Goal: Contribute content

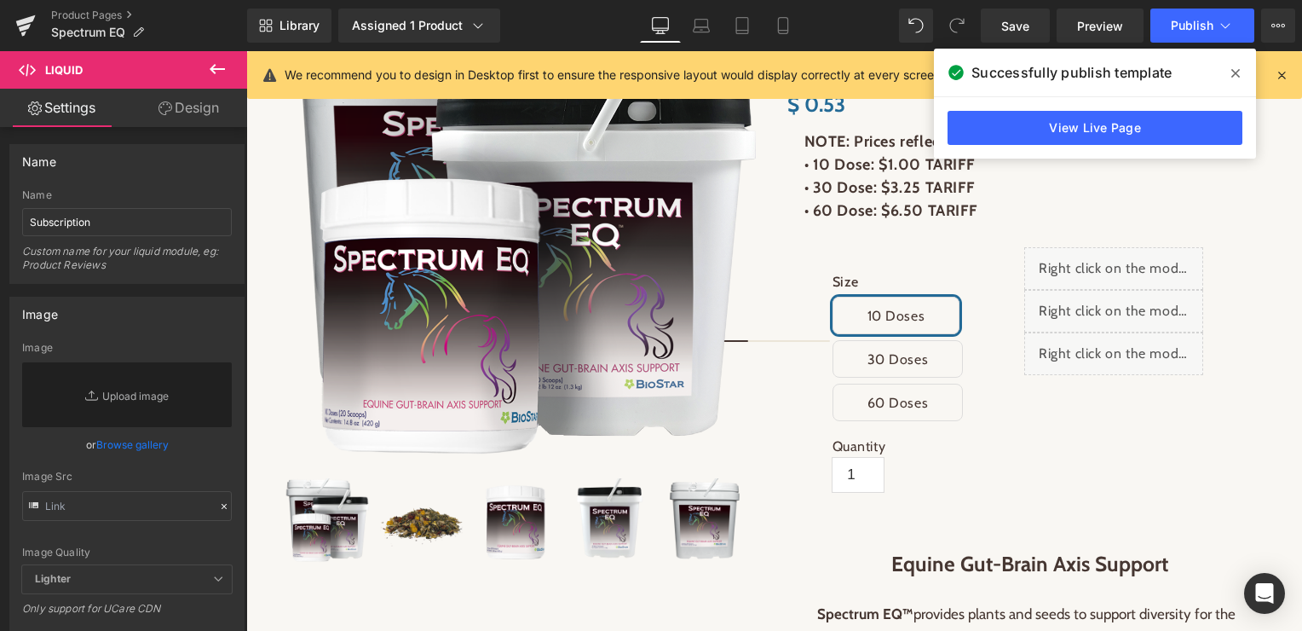
click at [1236, 74] on icon at bounding box center [1235, 73] width 9 height 14
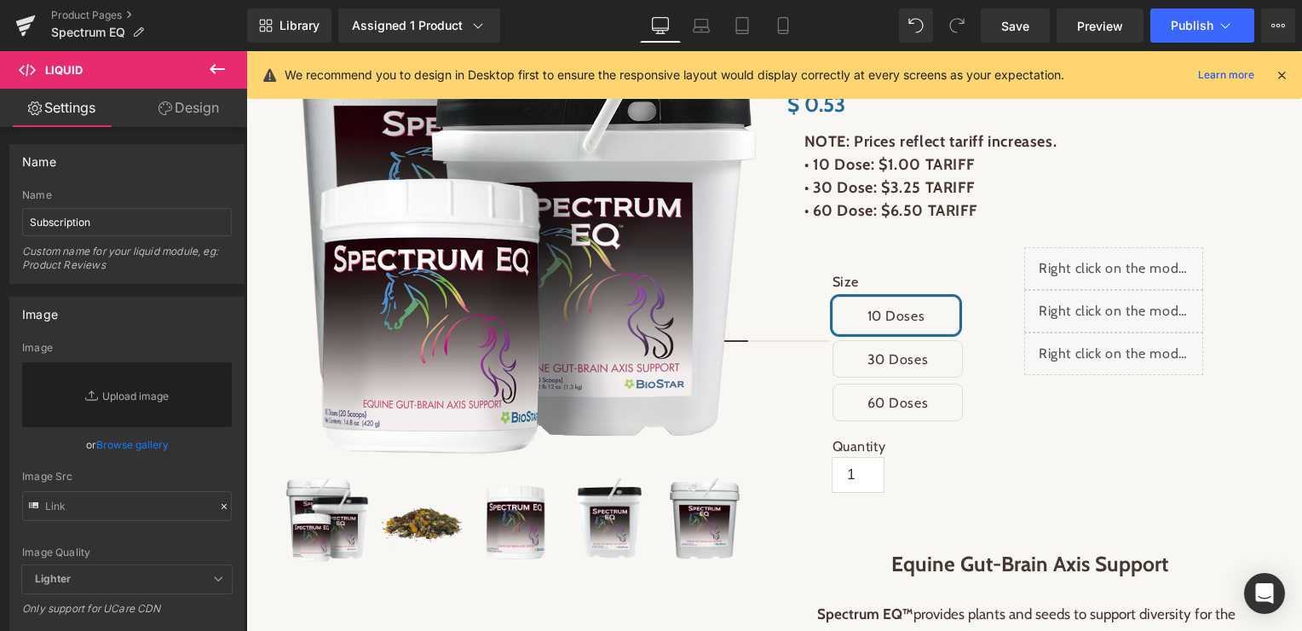
click at [1281, 72] on icon at bounding box center [1281, 74] width 15 height 15
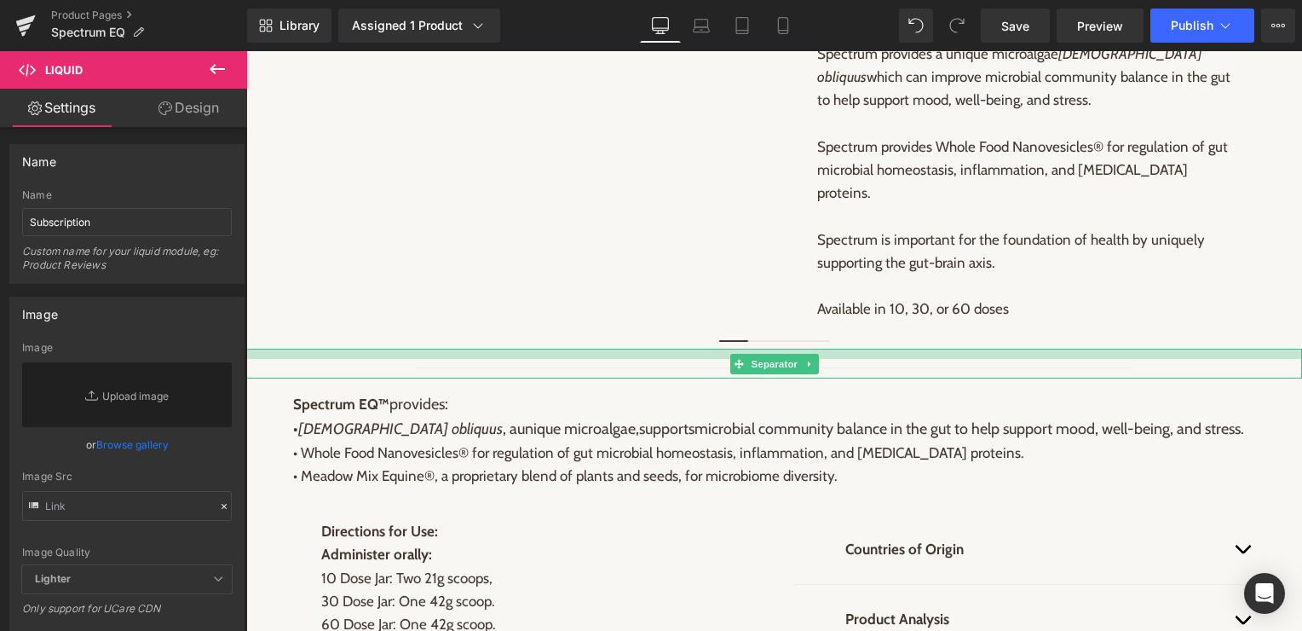
scroll to position [1213, 0]
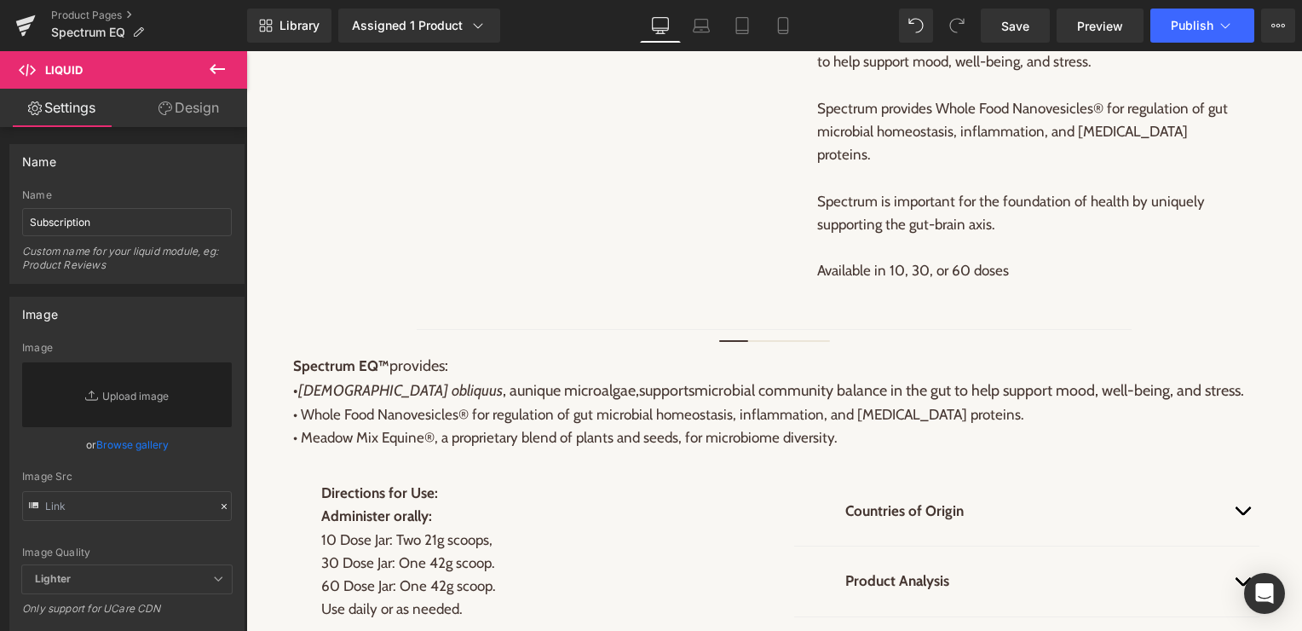
click at [722, 414] on p "• Whole Food Nanovesicles® for regulation of gut microbial homeostasis, inflamm…" at bounding box center [774, 426] width 963 height 46
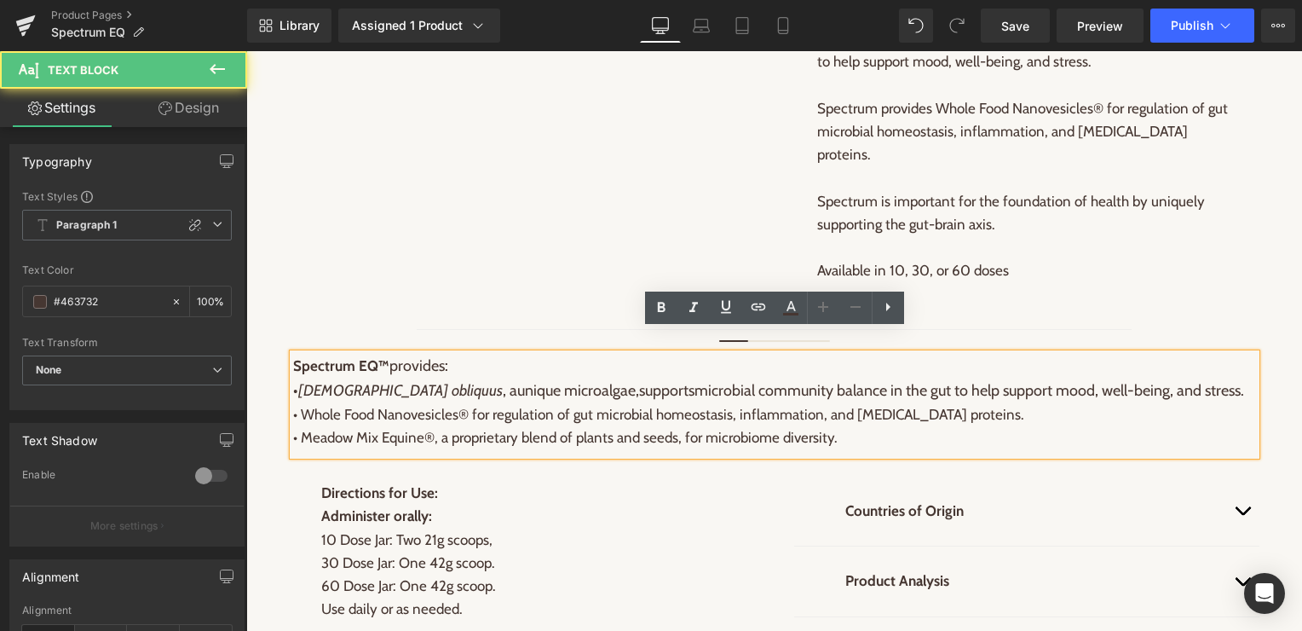
click at [827, 419] on p "• Whole Food Nanovesicles® for regulation of gut microbial homeostasis, inflamm…" at bounding box center [774, 426] width 963 height 46
click at [855, 417] on p "• Whole Food Nanovesicles® for regulation of gut microbial homeostasis, inflamm…" at bounding box center [774, 426] width 963 height 46
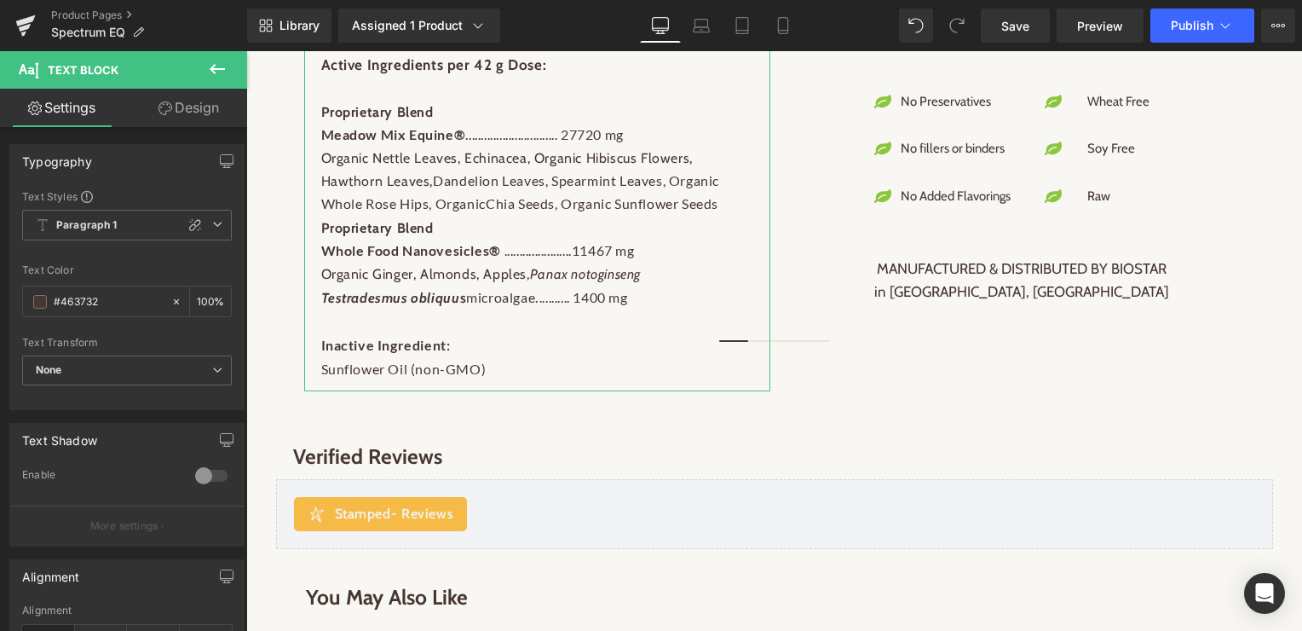
scroll to position [1825, 0]
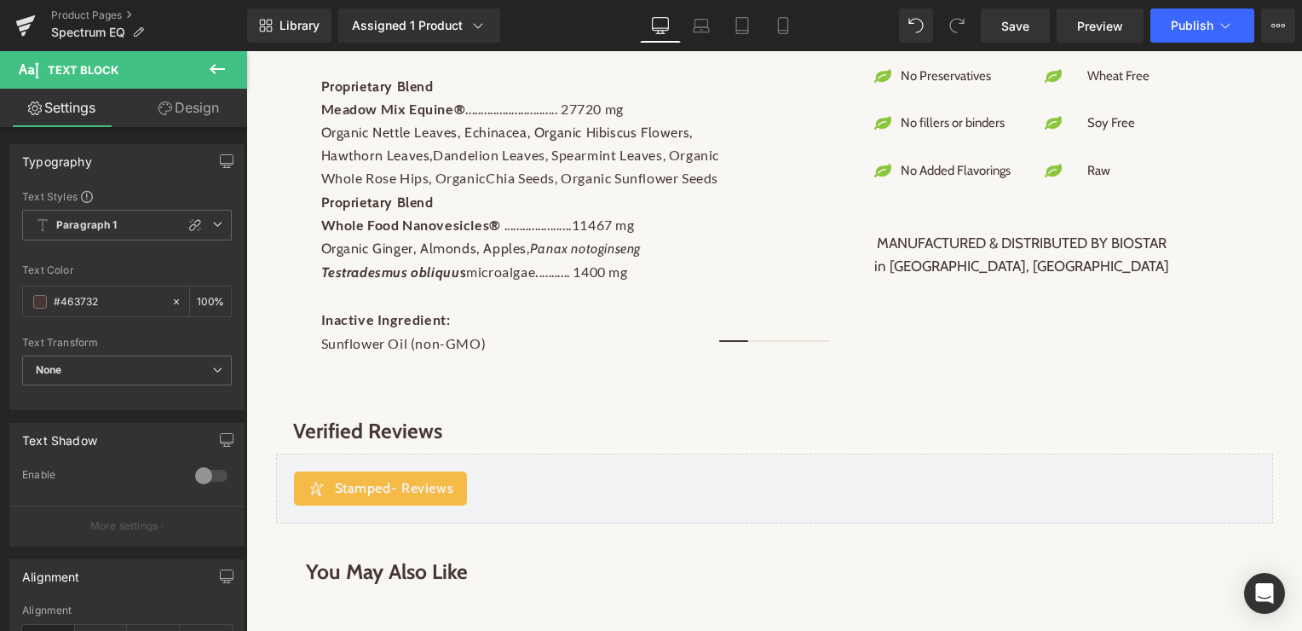
click at [210, 69] on icon at bounding box center [217, 69] width 15 height 10
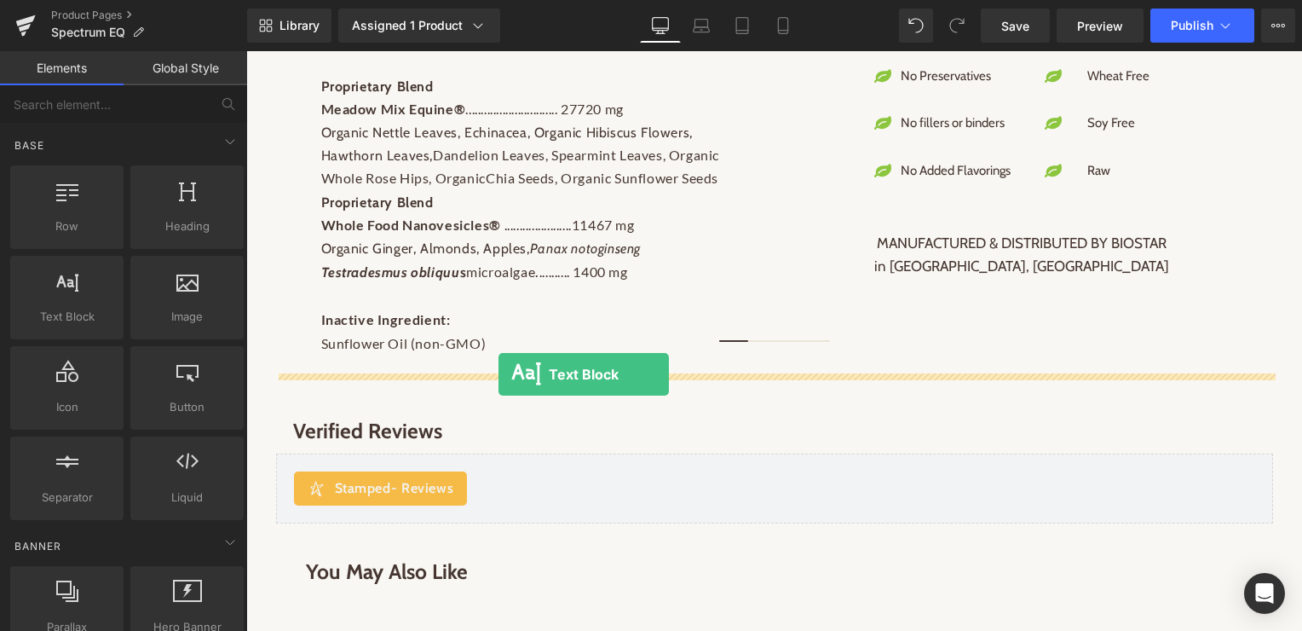
drag, startPoint x: 314, startPoint y: 207, endPoint x: 498, endPoint y: 374, distance: 249.2
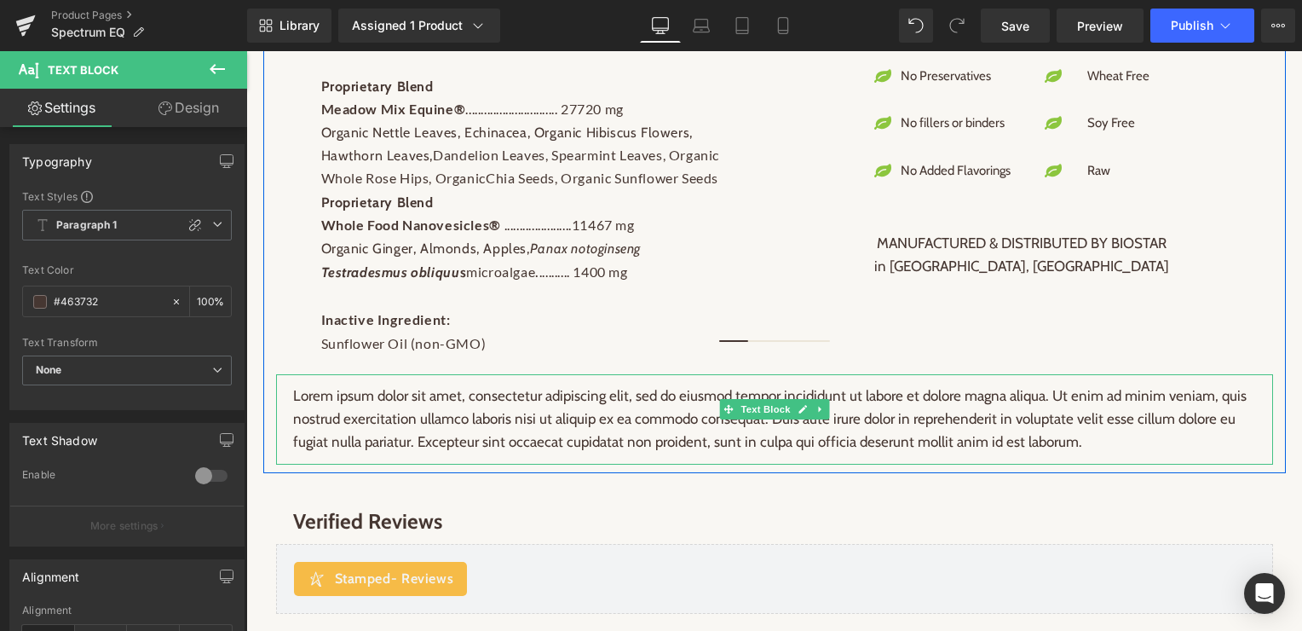
click at [539, 387] on p "Lorem ipsum dolor sit amet, consectetur adipiscing elit, sed do eiusmod tempor …" at bounding box center [774, 419] width 963 height 70
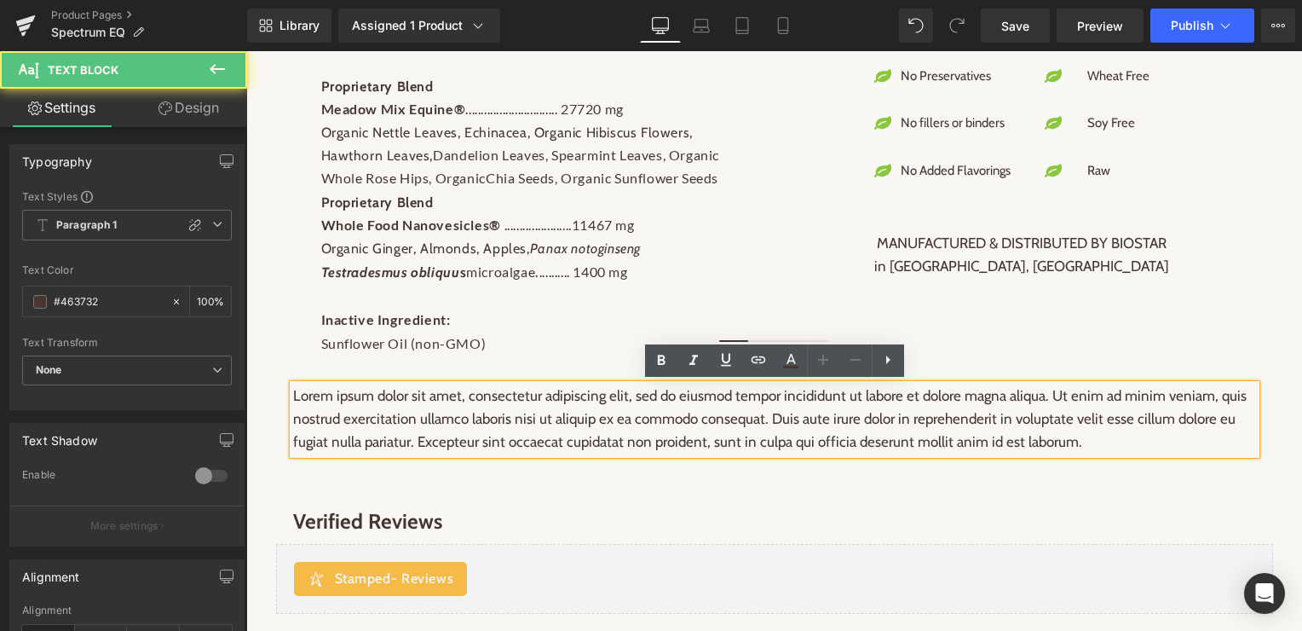
drag, startPoint x: 1070, startPoint y: 441, endPoint x: 280, endPoint y: 387, distance: 791.8
click at [280, 387] on div "Lorem ipsum dolor sit amet, consectetur adipiscing elit, sed do eiusmod tempor …" at bounding box center [774, 419] width 997 height 90
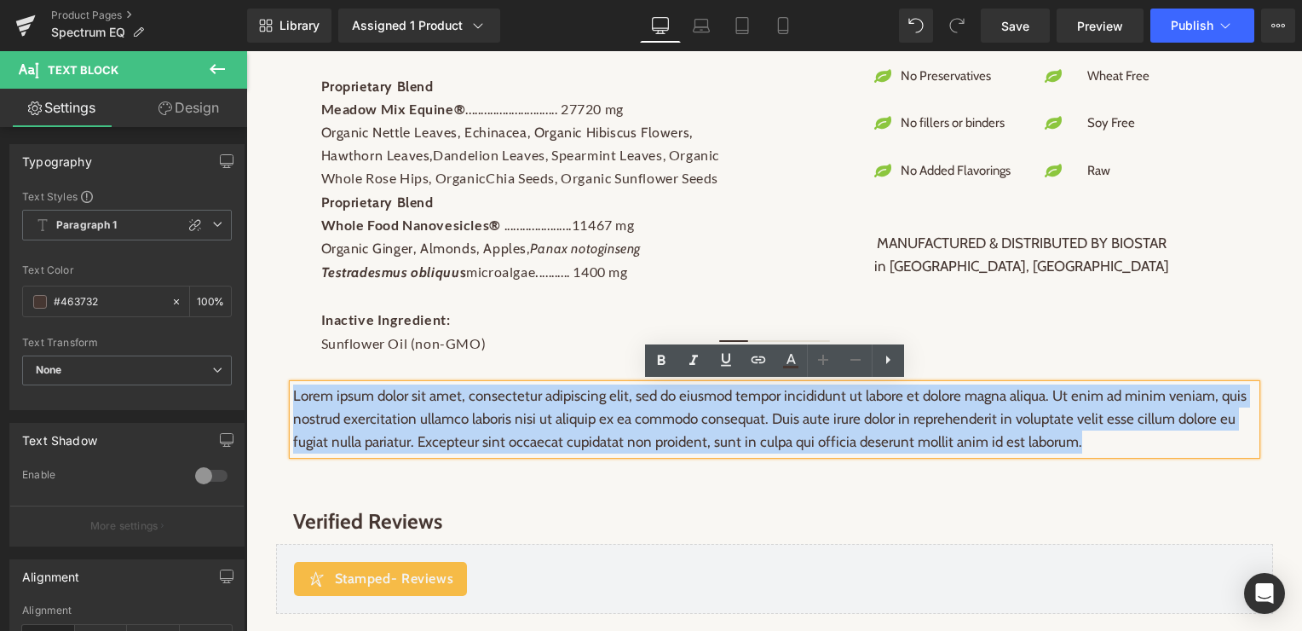
drag, startPoint x: 293, startPoint y: 394, endPoint x: 1190, endPoint y: 444, distance: 897.8
click at [1190, 444] on p "Lorem ipsum dolor sit amet, consectetur adipiscing elit, sed do eiusmod tempor …" at bounding box center [774, 419] width 963 height 70
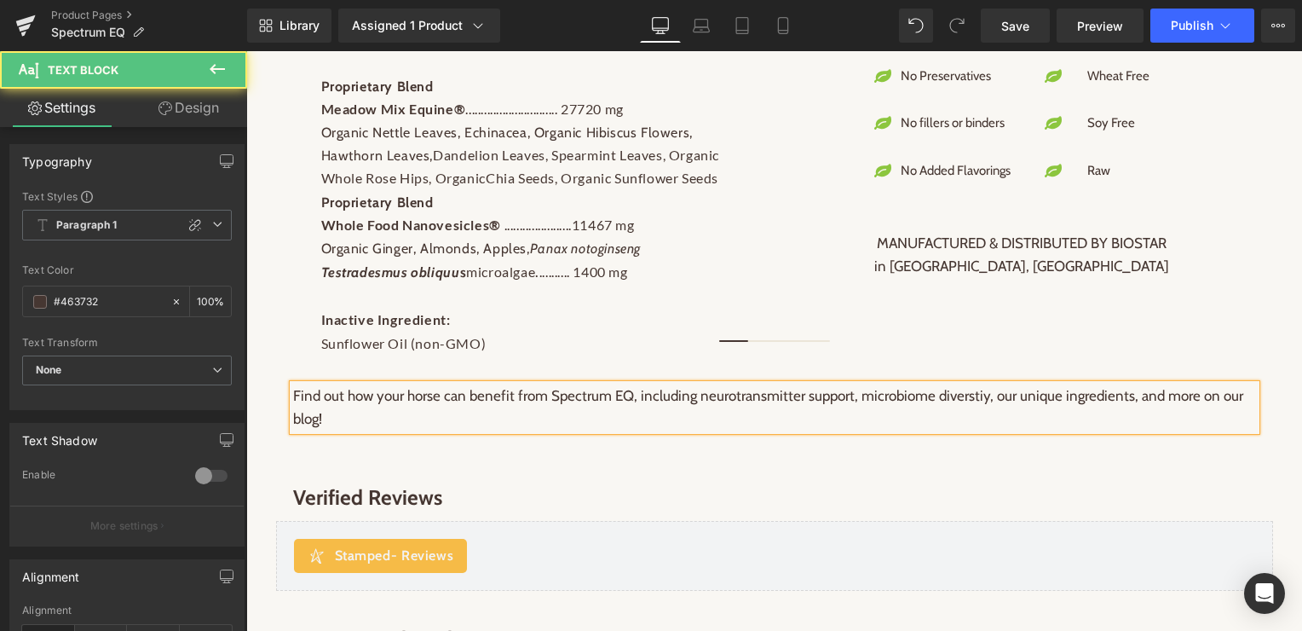
drag, startPoint x: 324, startPoint y: 418, endPoint x: 291, endPoint y: 400, distance: 37.0
click at [293, 400] on div "Find out how your horse can benefit from Spectrum EQ, including neurotransmitte…" at bounding box center [774, 407] width 963 height 46
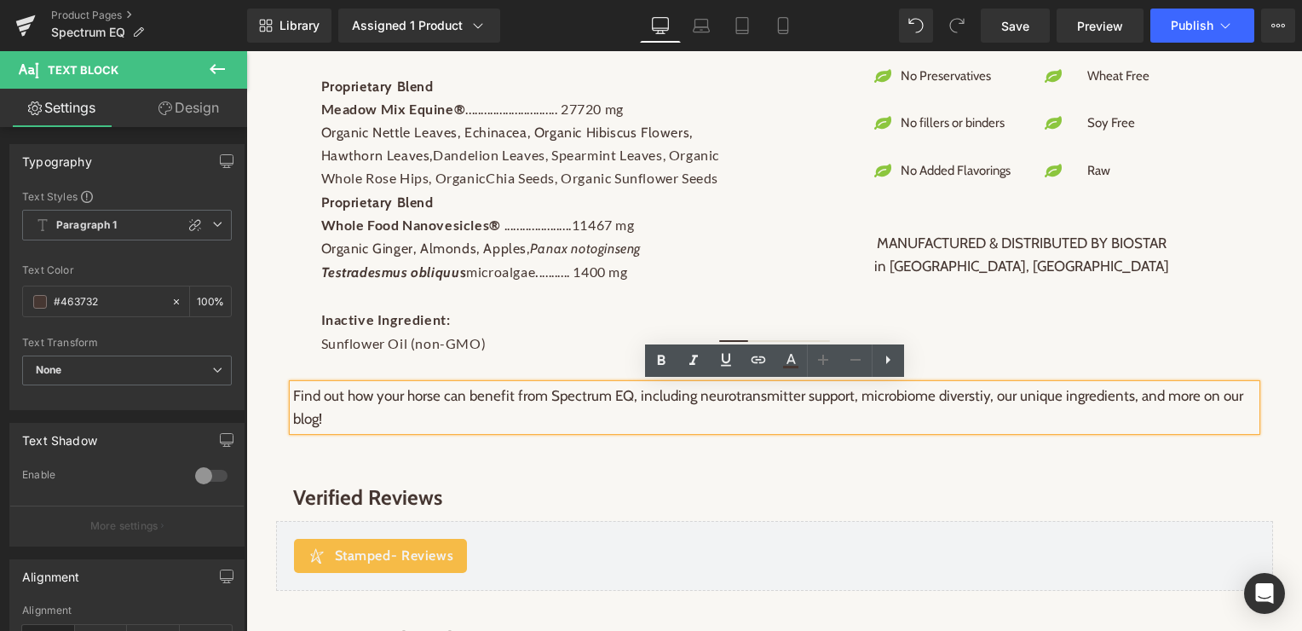
click at [294, 397] on p "Find out how your horse can benefit from Spectrum EQ, including neurotransmitte…" at bounding box center [774, 407] width 963 height 46
click at [326, 418] on p "Find out how your horse can benefit from Spectrum EQ, including neurotransmitte…" at bounding box center [774, 407] width 963 height 46
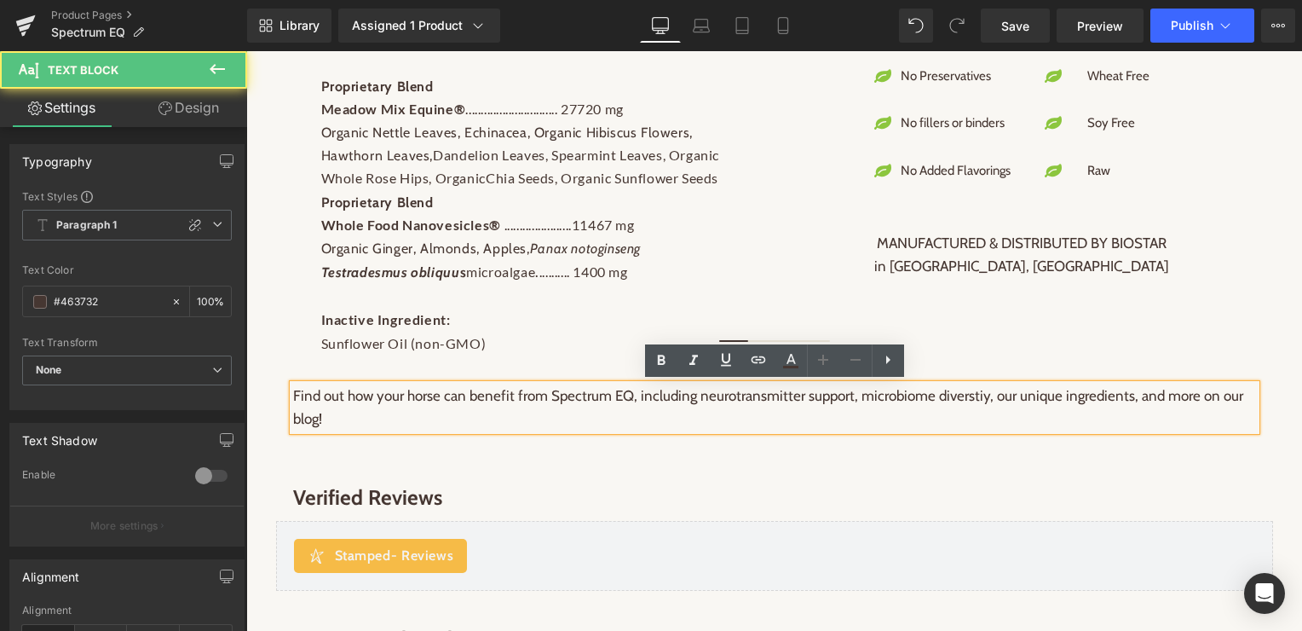
click at [326, 418] on p "Find out how your horse can benefit from Spectrum EQ, including neurotransmitte…" at bounding box center [774, 407] width 963 height 46
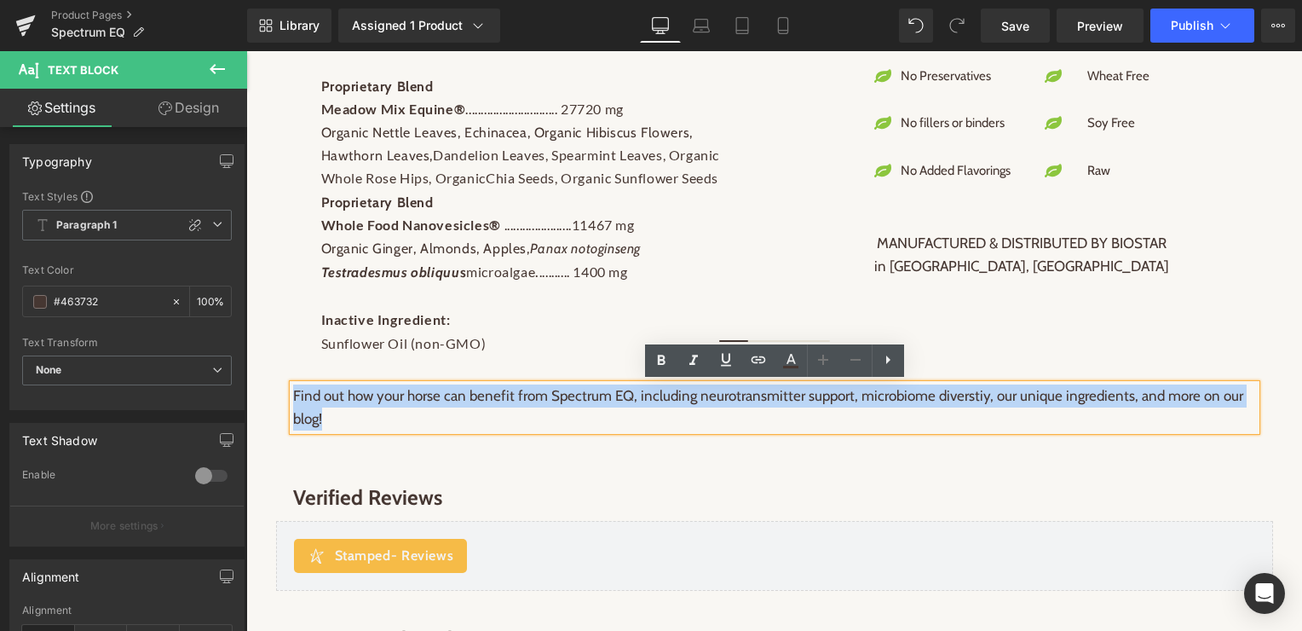
drag, startPoint x: 332, startPoint y: 419, endPoint x: 294, endPoint y: 400, distance: 43.1
click at [294, 400] on p "Find out how your horse can benefit from Spectrum EQ, including neurotransmitte…" at bounding box center [774, 407] width 963 height 46
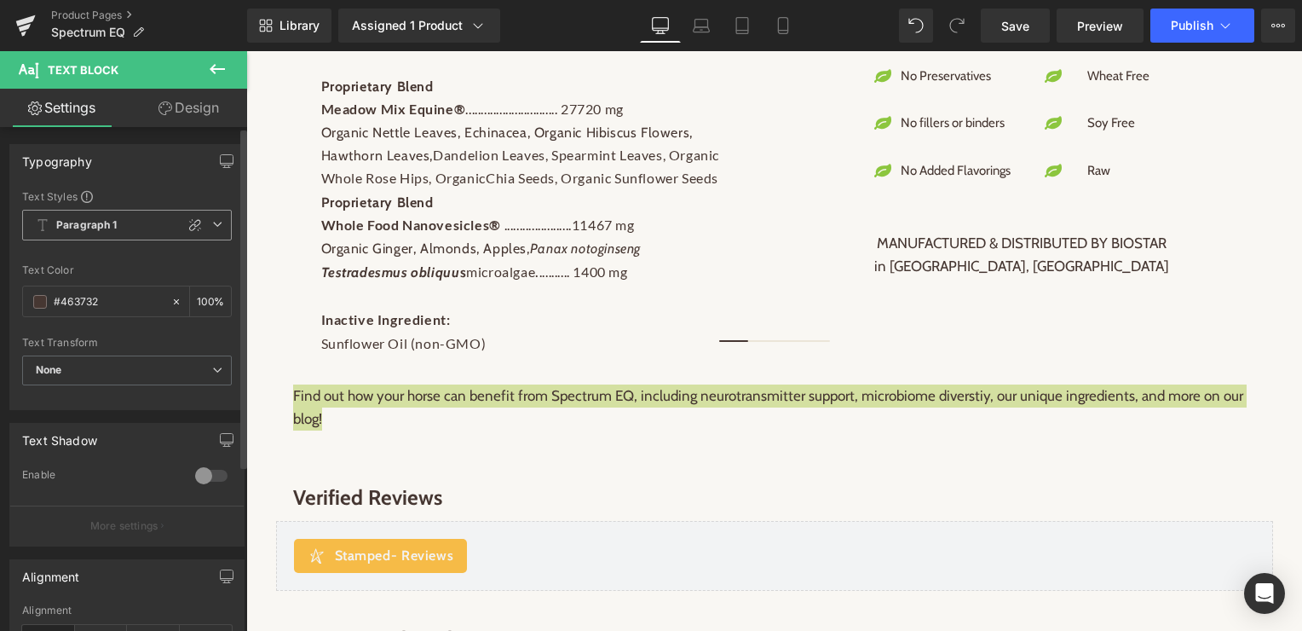
click at [212, 222] on icon at bounding box center [217, 224] width 10 height 10
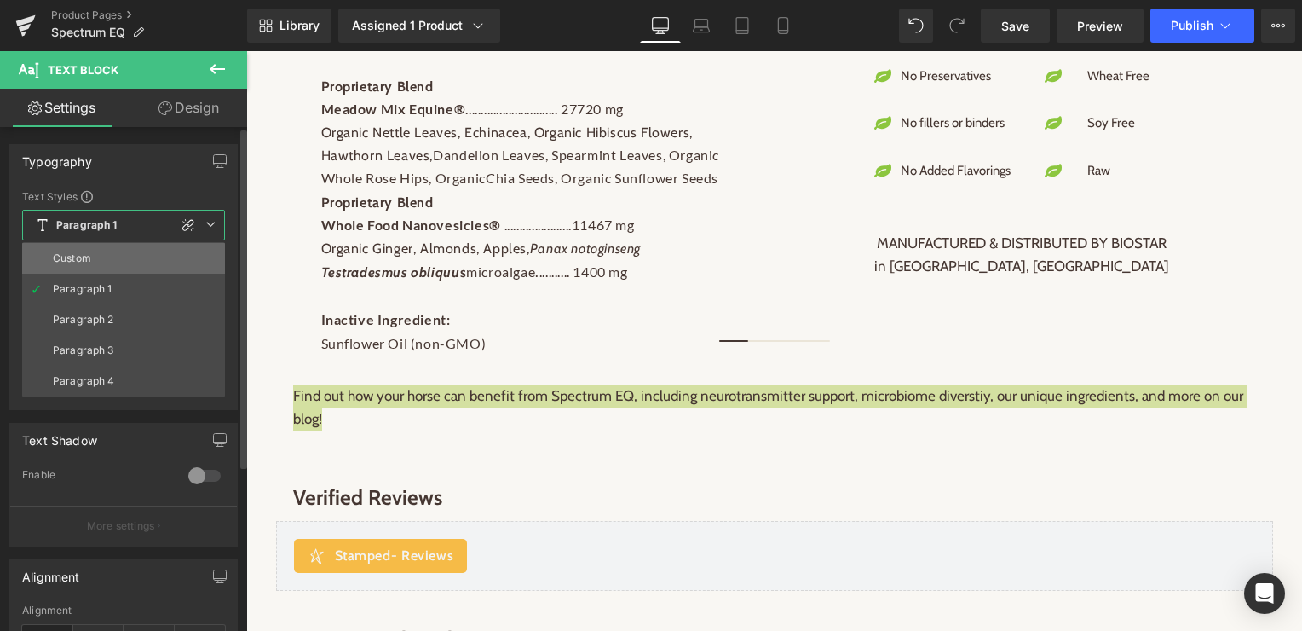
click at [87, 262] on div "Custom" at bounding box center [72, 258] width 38 height 12
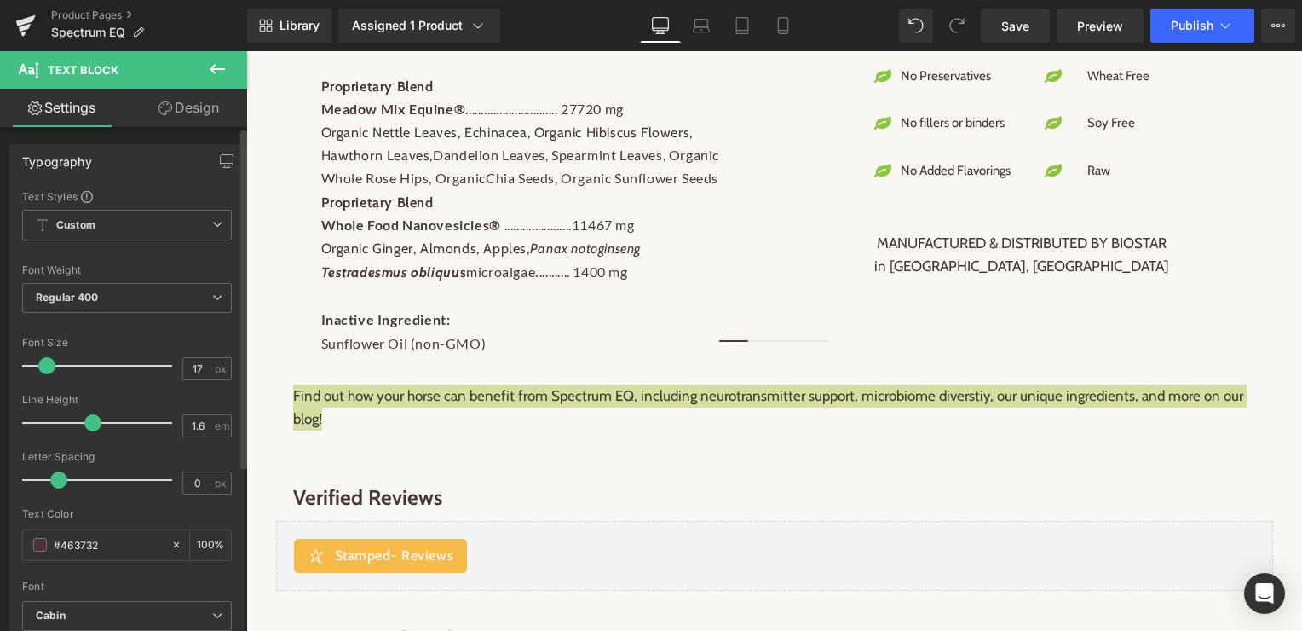
click at [78, 366] on div at bounding box center [101, 366] width 141 height 34
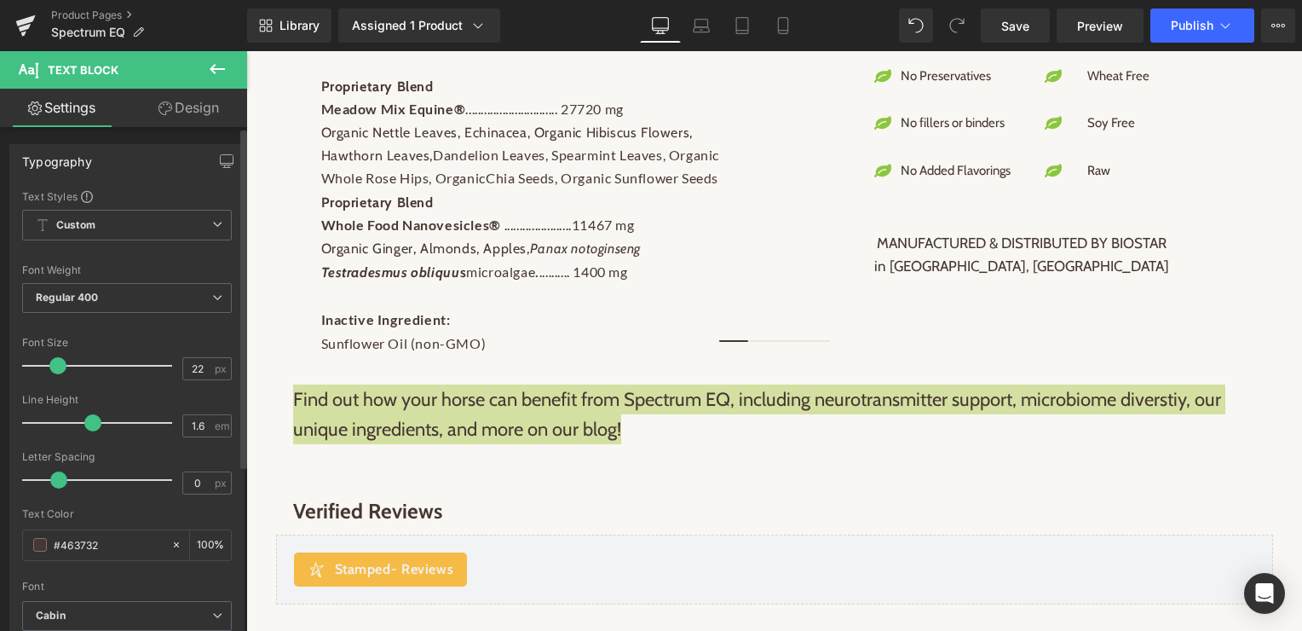
type input "19"
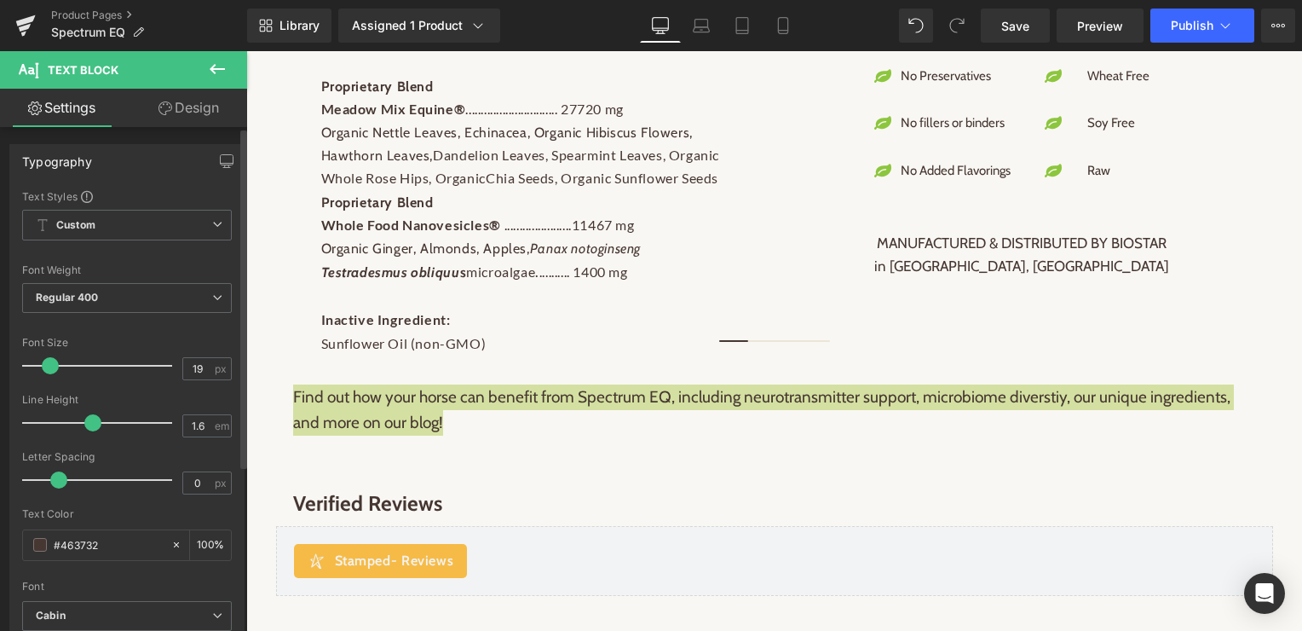
drag, startPoint x: 74, startPoint y: 365, endPoint x: 46, endPoint y: 365, distance: 28.1
click at [46, 365] on span at bounding box center [50, 365] width 17 height 17
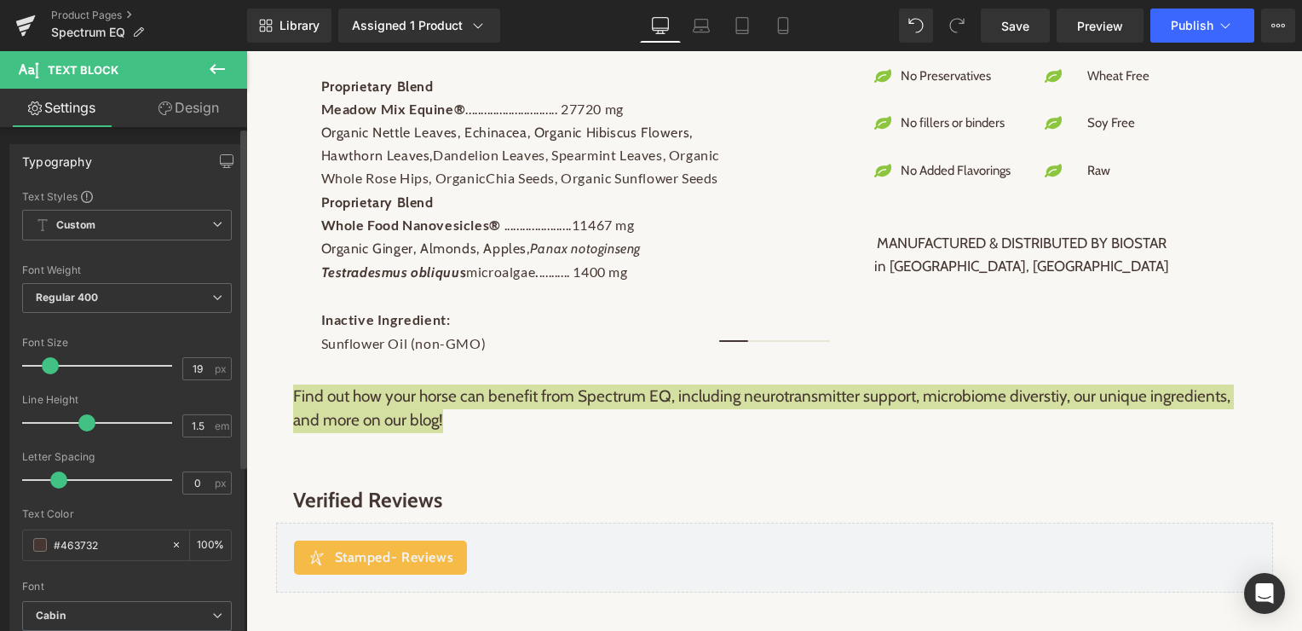
type input "1.4"
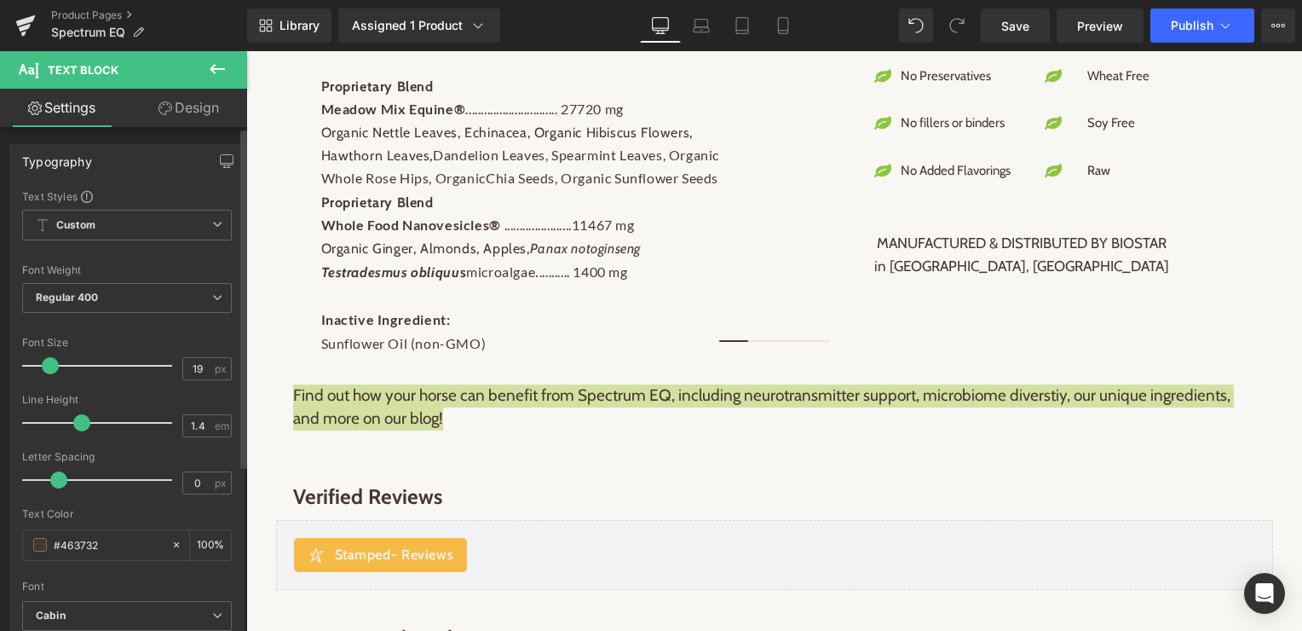
drag, startPoint x: 84, startPoint y: 417, endPoint x: 72, endPoint y: 417, distance: 11.9
click at [73, 417] on span at bounding box center [81, 422] width 17 height 17
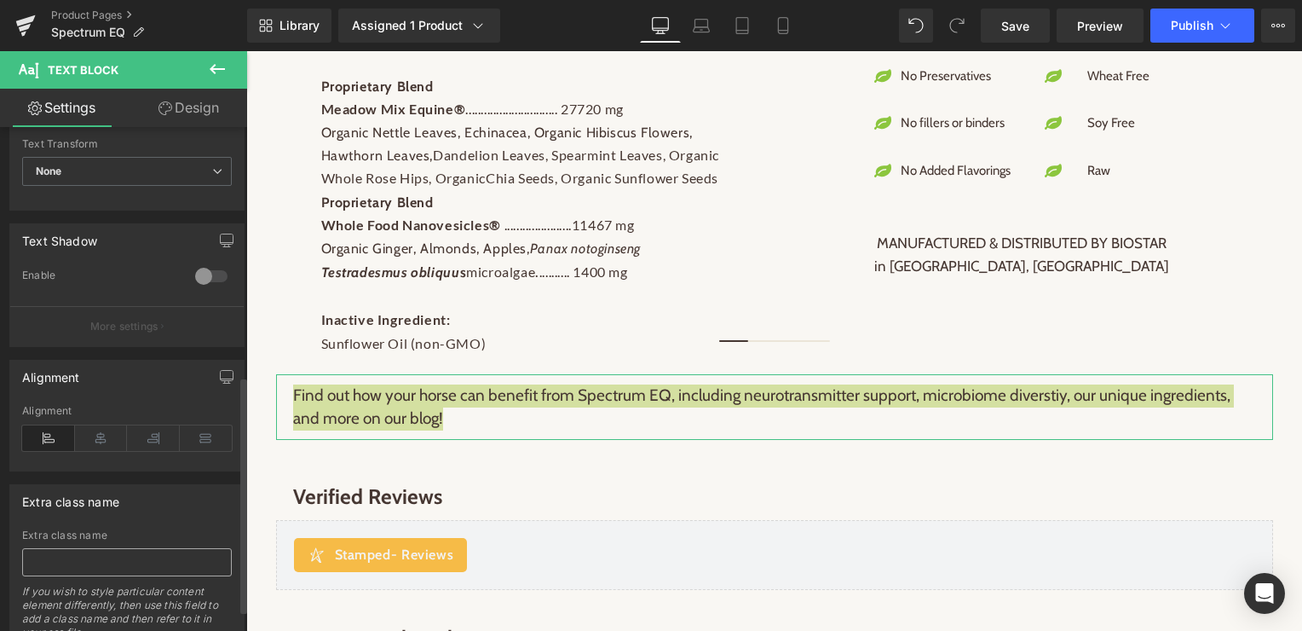
scroll to position [529, 0]
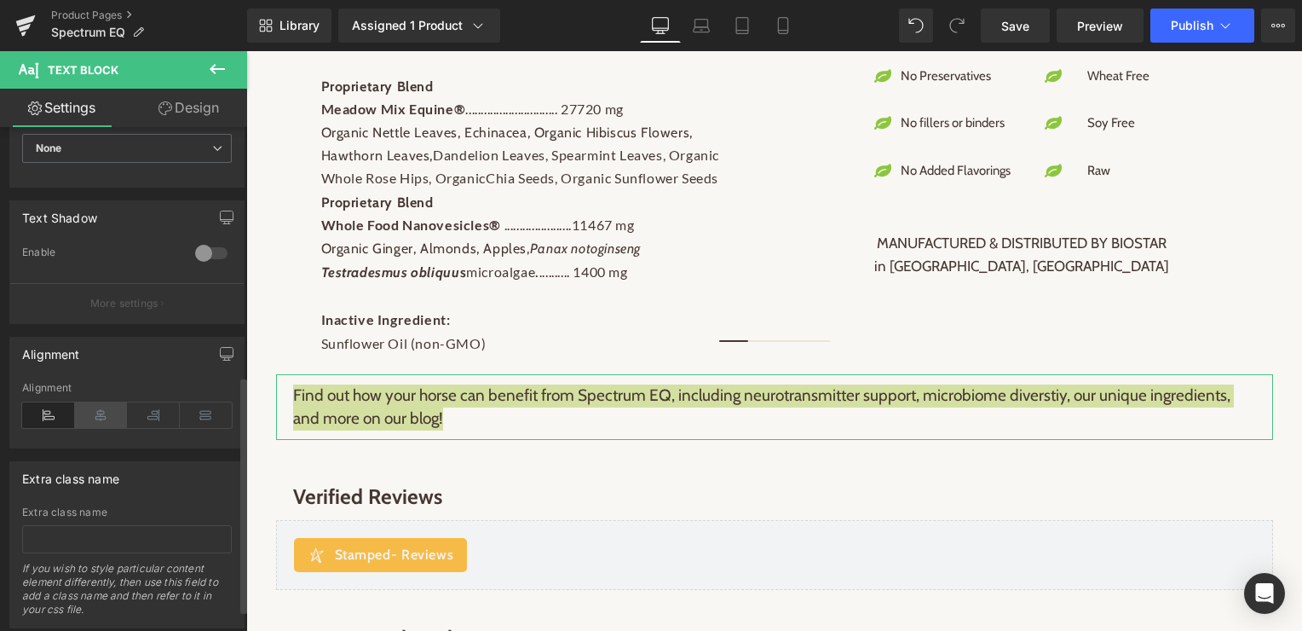
click at [96, 421] on icon at bounding box center [101, 415] width 53 height 26
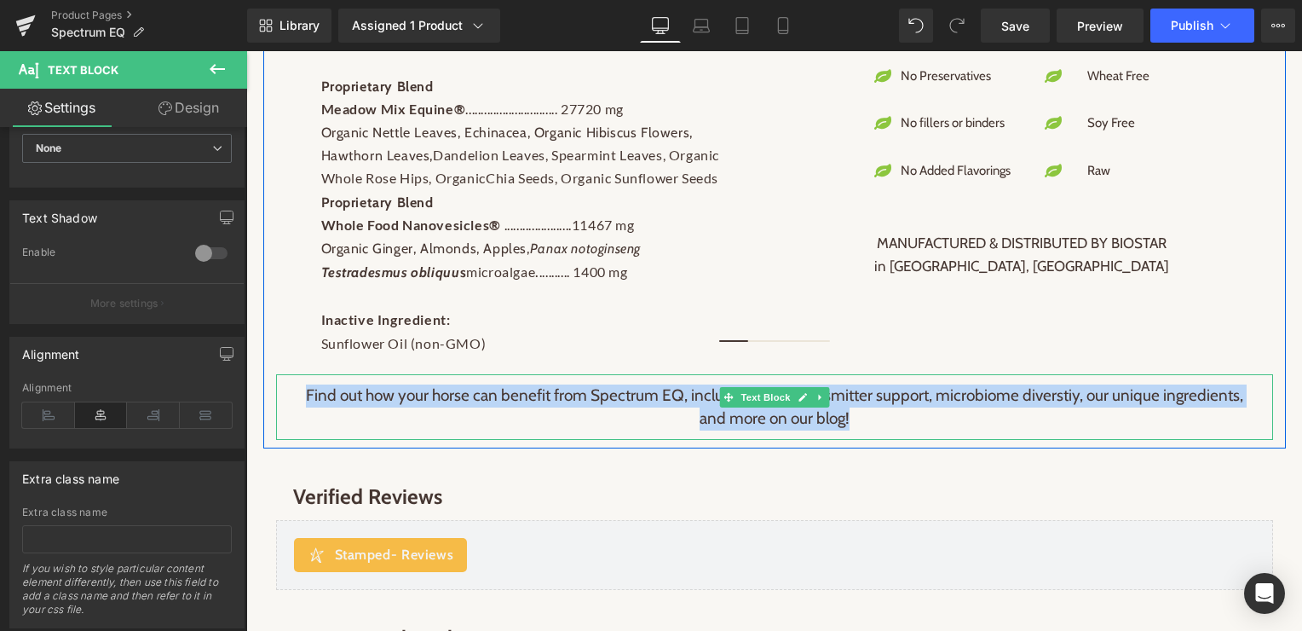
click at [409, 398] on p "Find out how your horse can benefit from Spectrum EQ, including neurotransmitte…" at bounding box center [774, 406] width 963 height 45
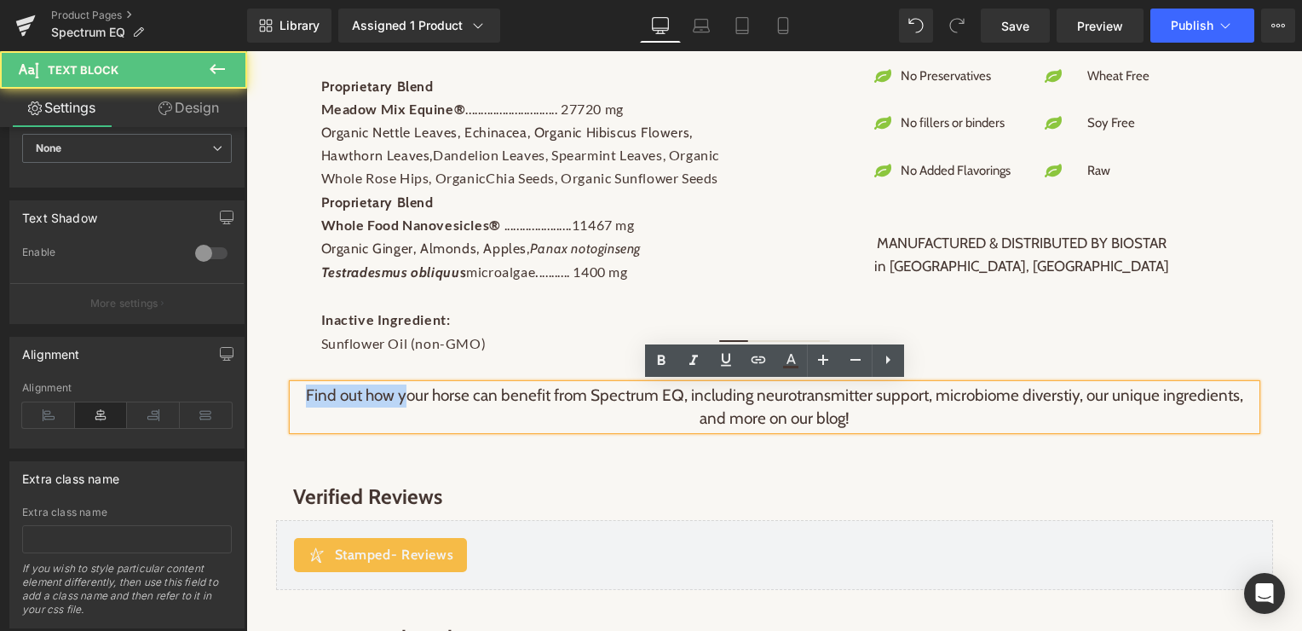
drag, startPoint x: 406, startPoint y: 399, endPoint x: 307, endPoint y: 399, distance: 99.7
click at [307, 399] on p "Find out how your horse can benefit from Spectrum EQ, including neurotransmitte…" at bounding box center [774, 406] width 963 height 45
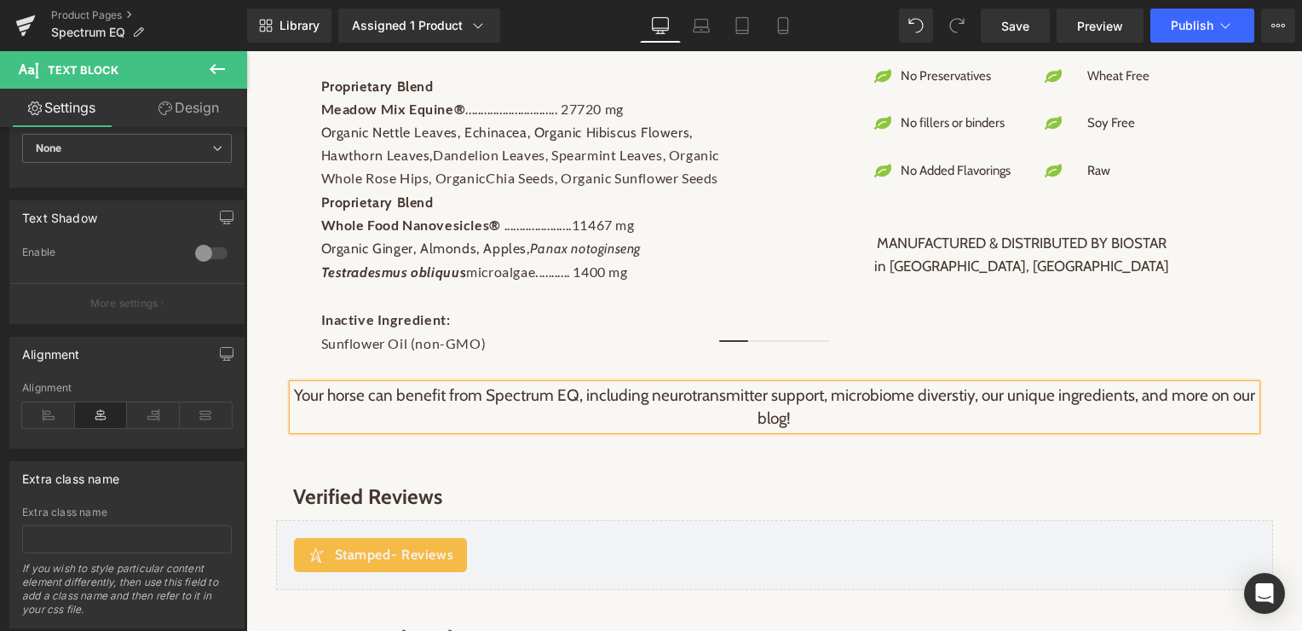
click at [393, 397] on p "Your horse can benefit from Spectrum EQ, including neurotransmitter support, mi…" at bounding box center [774, 406] width 963 height 45
click at [602, 397] on p "Your horse may benefit from Spectrum EQ, including neurotransmitter support, mi…" at bounding box center [774, 406] width 963 height 45
click at [945, 400] on p "Your horse may benefit from Spectrum EQ. Find out why, including neurotransmitt…" at bounding box center [774, 406] width 963 height 45
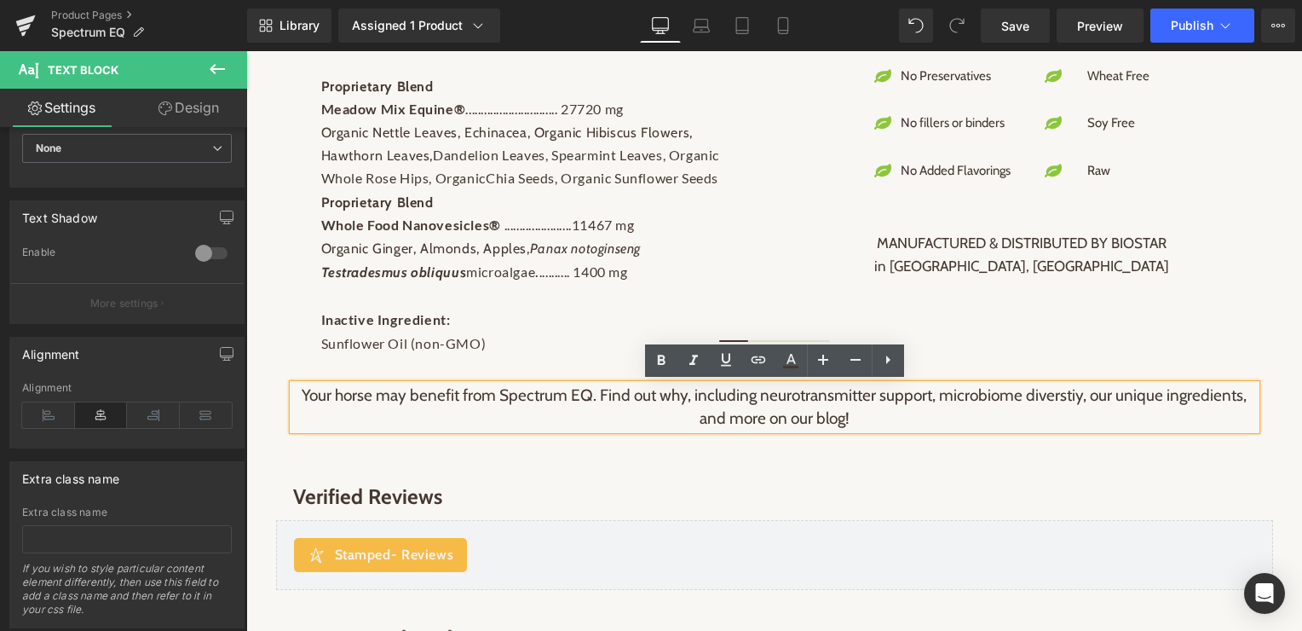
click at [694, 395] on p "Your horse may benefit from Spectrum EQ. Find out why, including neurotransmitt…" at bounding box center [774, 406] width 963 height 45
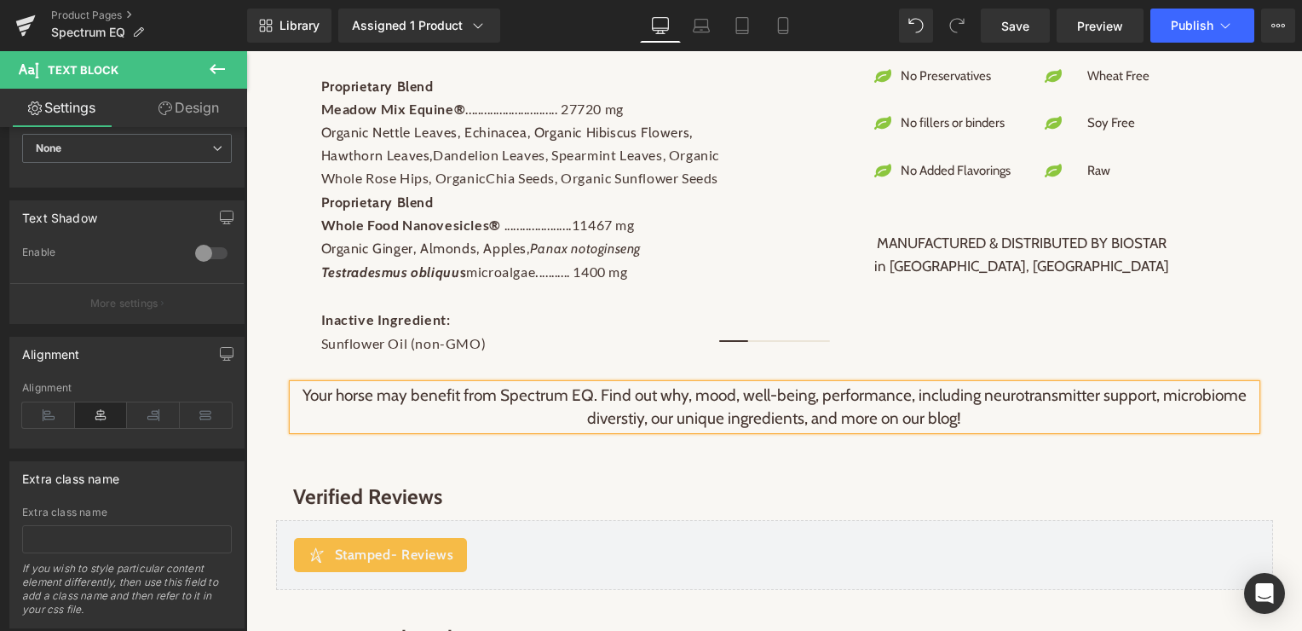
click at [1046, 422] on p "Your horse may benefit from Spectrum EQ. Find out why, mood, well-being, perfor…" at bounding box center [774, 406] width 963 height 45
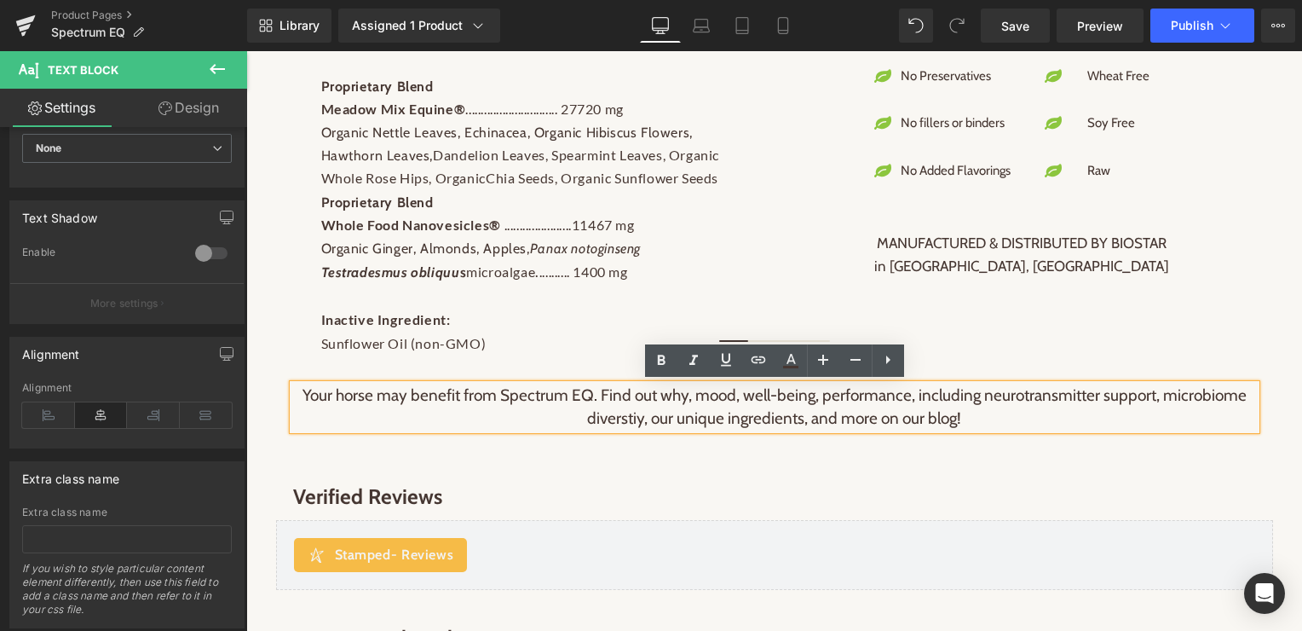
click at [984, 424] on p "Your horse may benefit from Spectrum EQ. Find out why, mood, well-being, perfor…" at bounding box center [774, 406] width 963 height 45
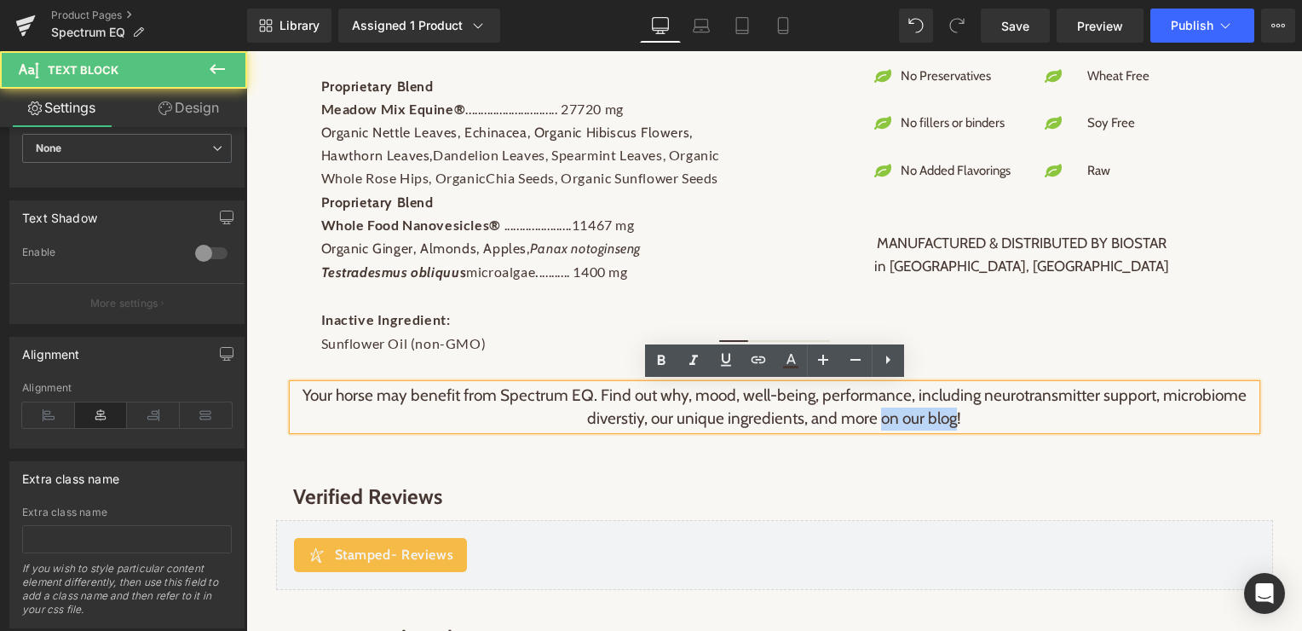
drag, startPoint x: 878, startPoint y: 420, endPoint x: 956, endPoint y: 421, distance: 78.4
click at [956, 421] on p "Your horse may benefit from Spectrum EQ. Find out why, mood, well-being, perfor…" at bounding box center [774, 406] width 963 height 45
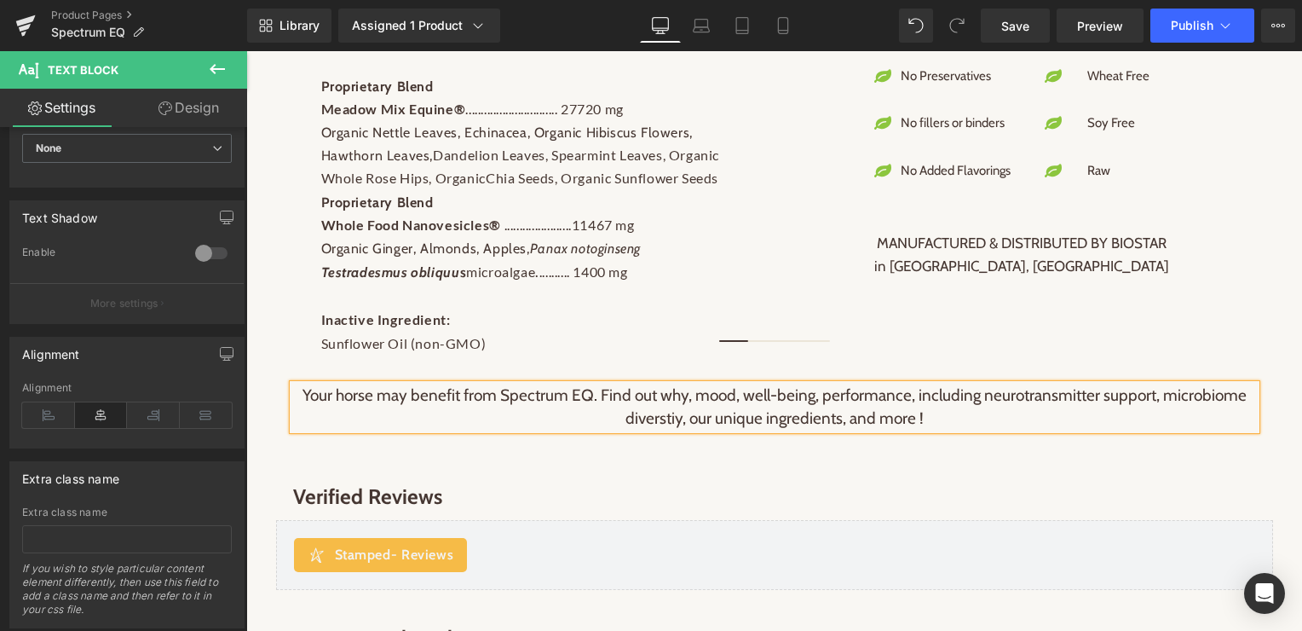
click at [916, 395] on p "Your horse may benefit from Spectrum EQ. Find out why, mood, well-being, perfor…" at bounding box center [774, 406] width 963 height 45
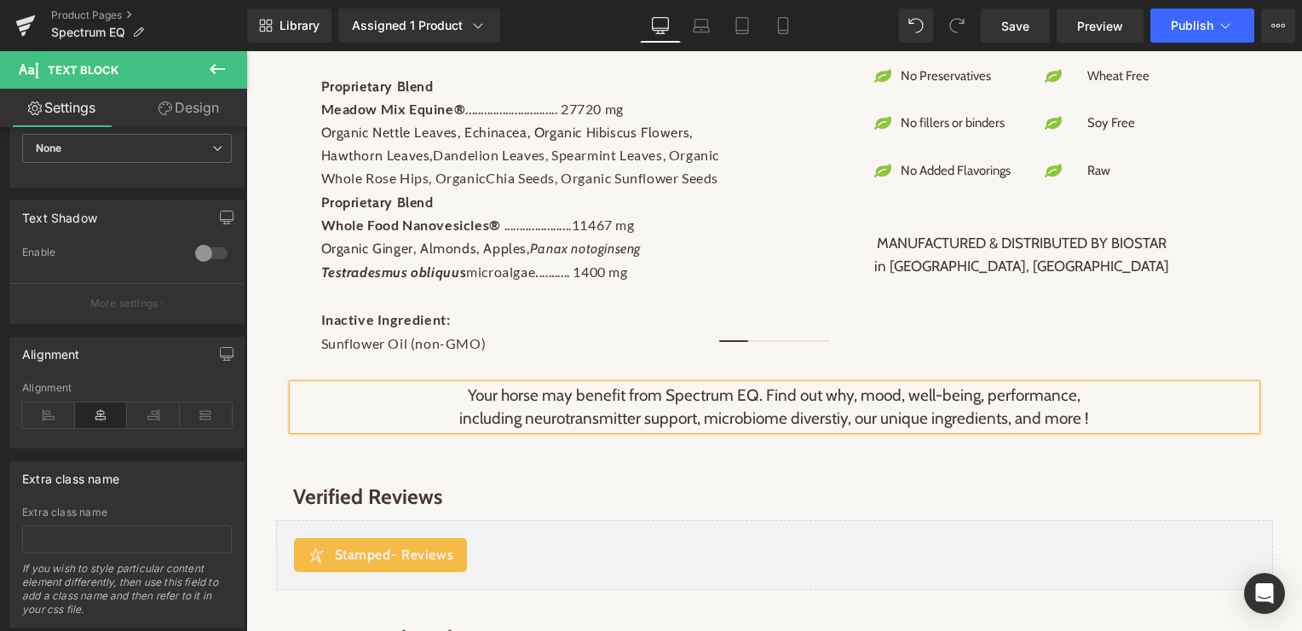
click at [810, 407] on p "including neurotransmitter support, microbiome diverstiy, our unique ingredient…" at bounding box center [774, 418] width 963 height 23
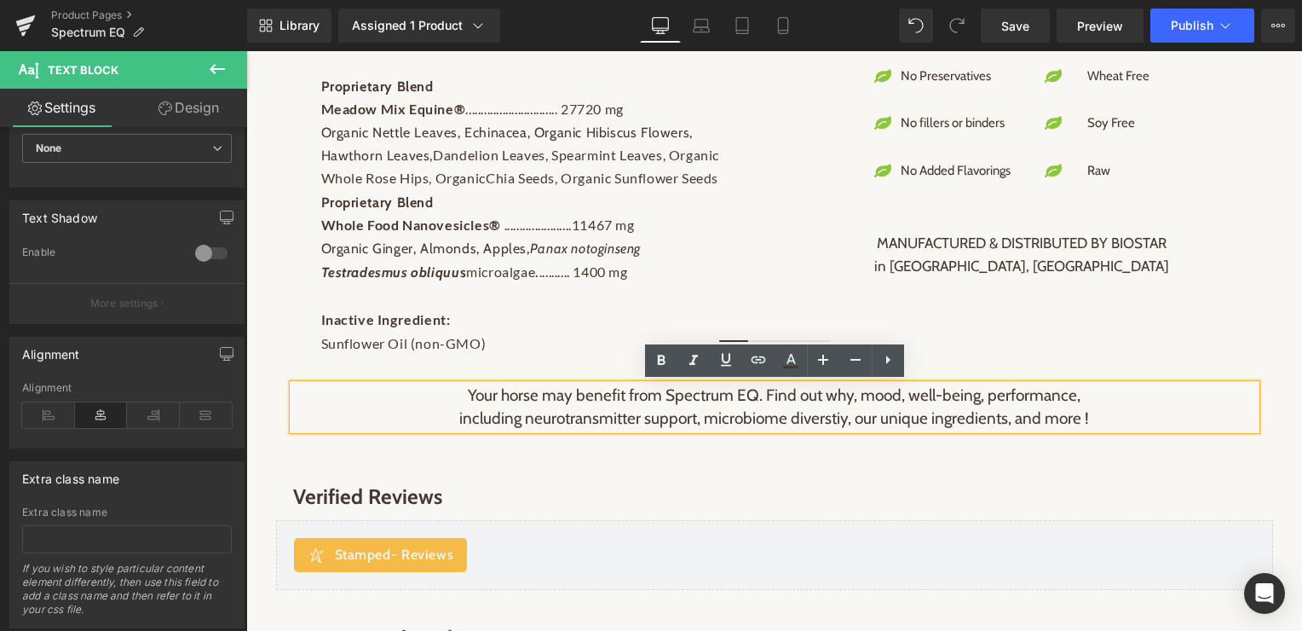
click at [328, 407] on p "including neurotransmitter support, microbiome diverstiy, our unique ingredient…" at bounding box center [774, 418] width 963 height 23
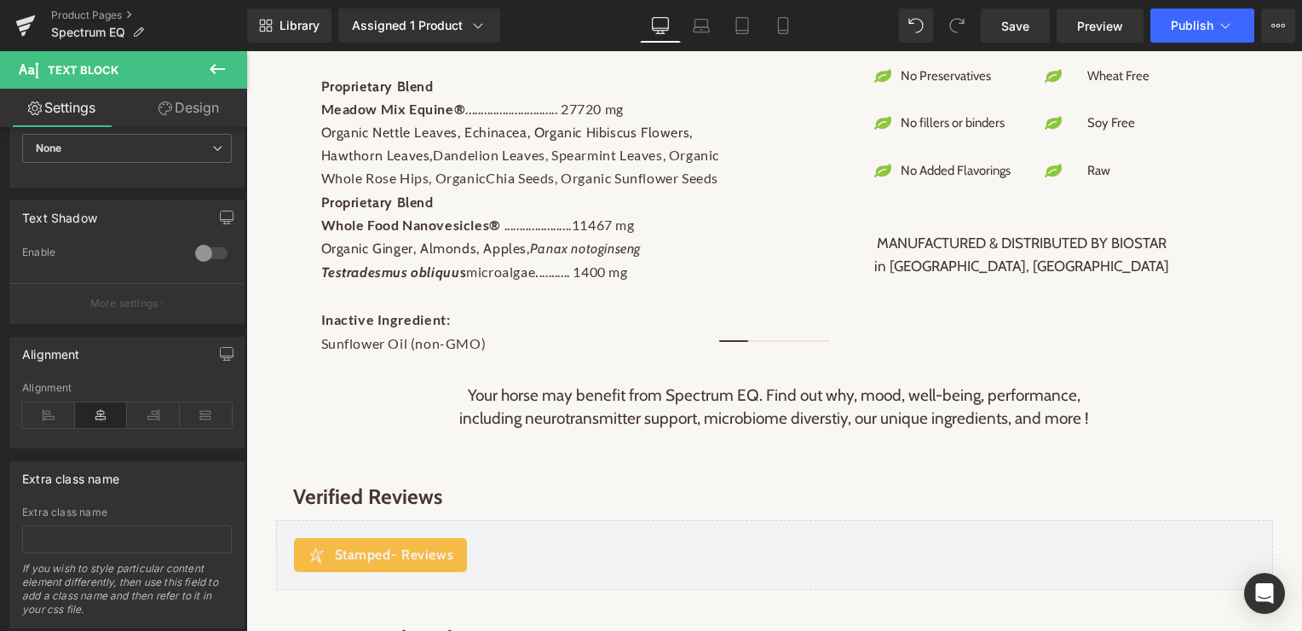
click at [212, 65] on icon at bounding box center [217, 69] width 20 height 20
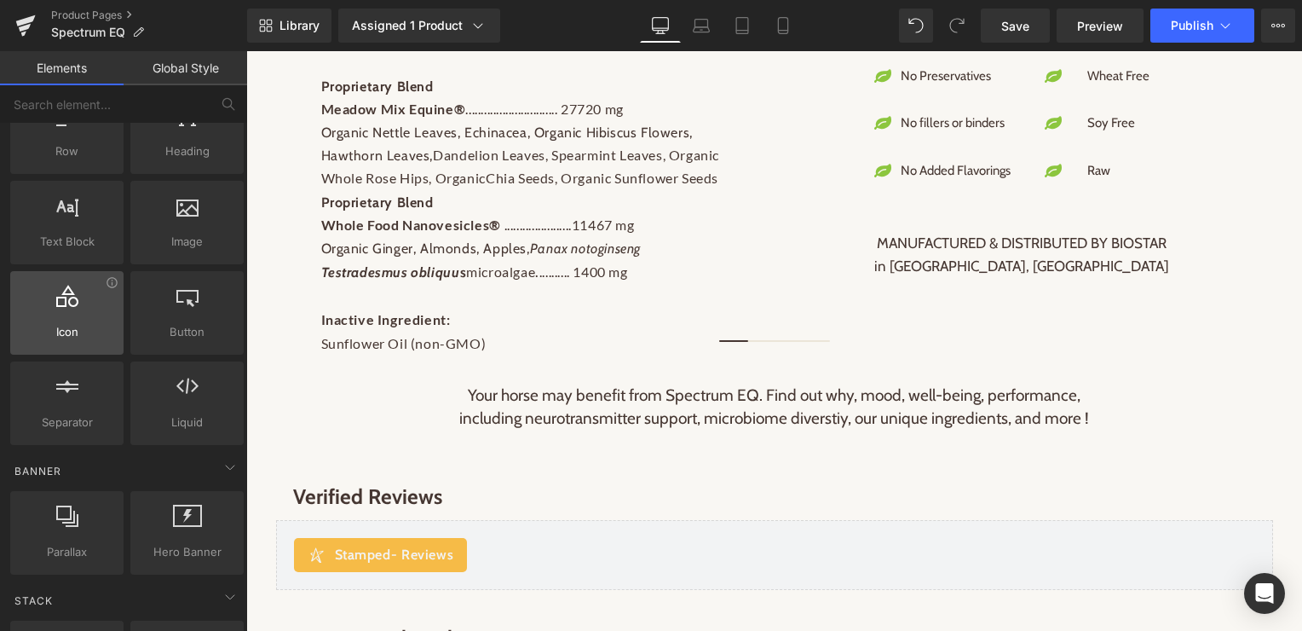
scroll to position [0, 0]
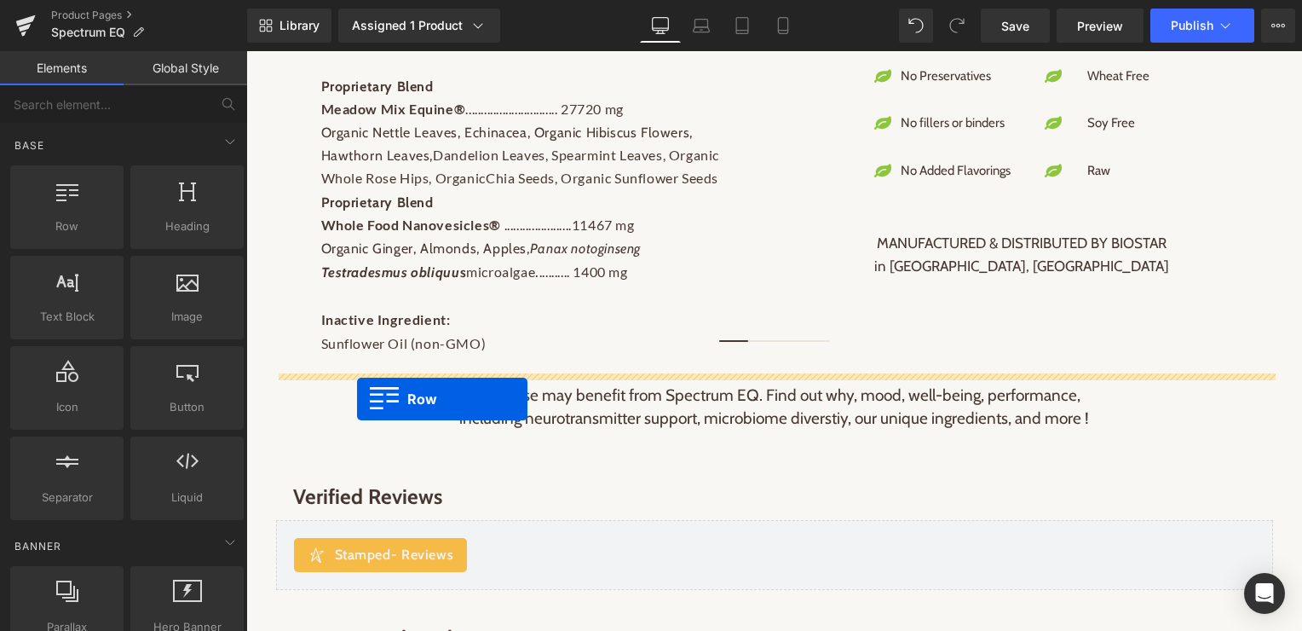
drag, startPoint x: 304, startPoint y: 268, endPoint x: 357, endPoint y: 399, distance: 140.7
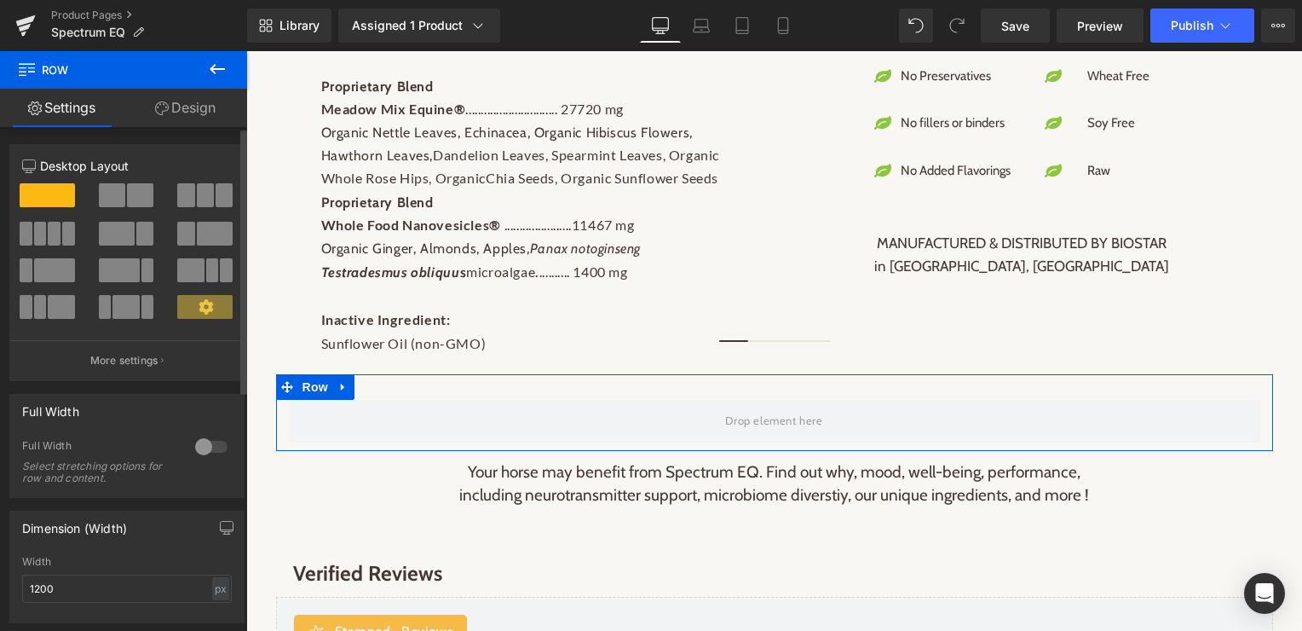
click at [136, 201] on span at bounding box center [140, 195] width 26 height 24
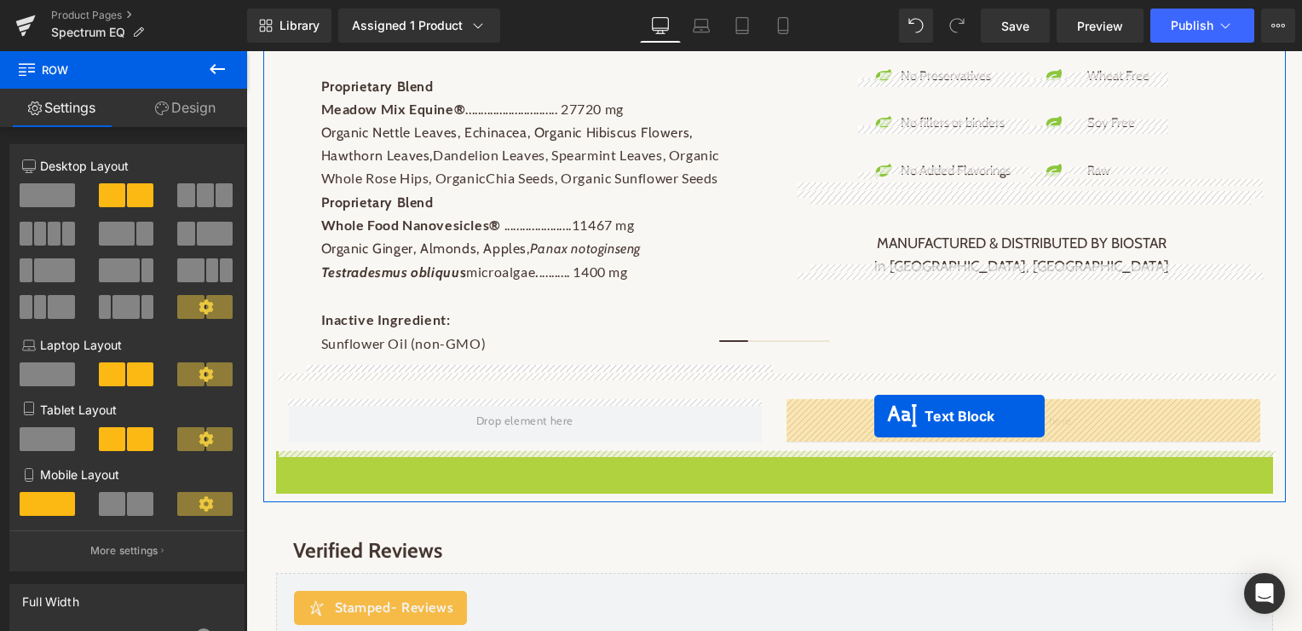
drag, startPoint x: 725, startPoint y: 470, endPoint x: 874, endPoint y: 416, distance: 158.8
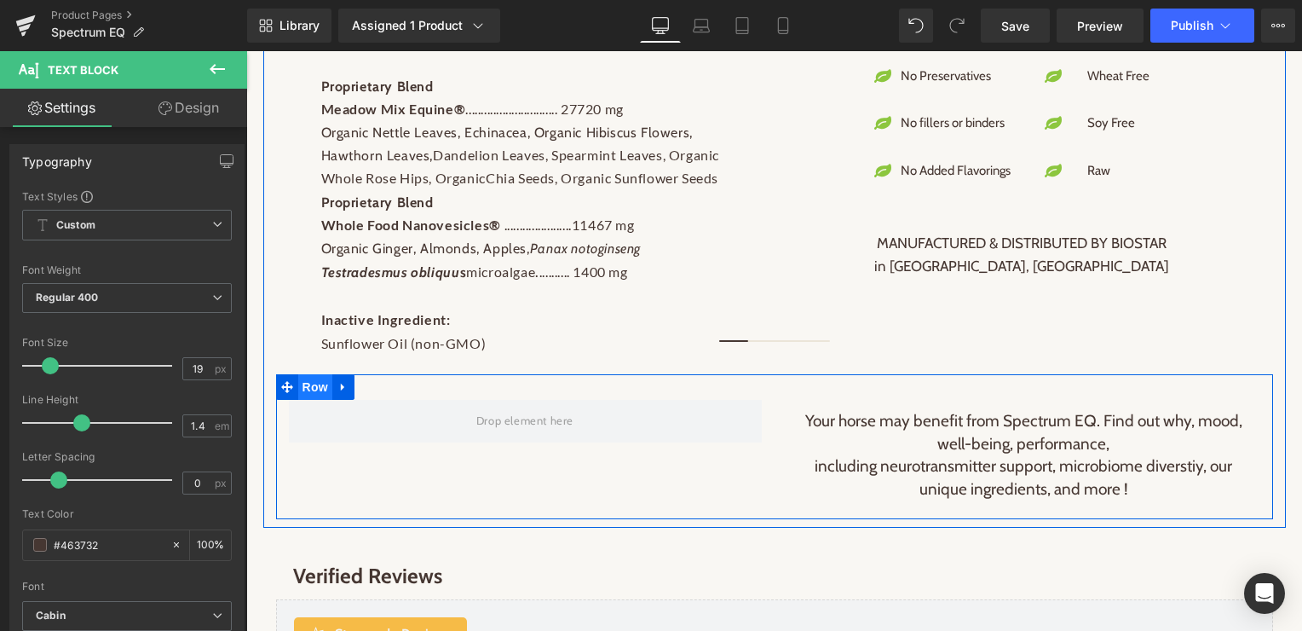
click at [315, 385] on span "Row" at bounding box center [315, 387] width 34 height 26
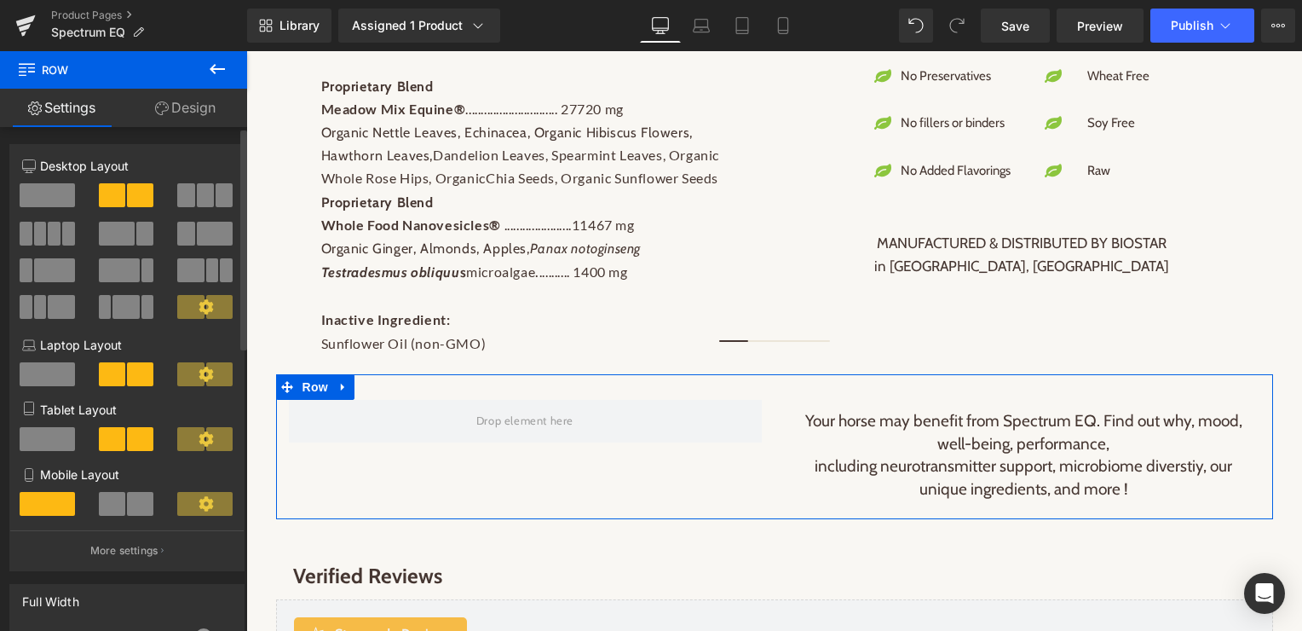
click at [197, 232] on span at bounding box center [215, 234] width 36 height 24
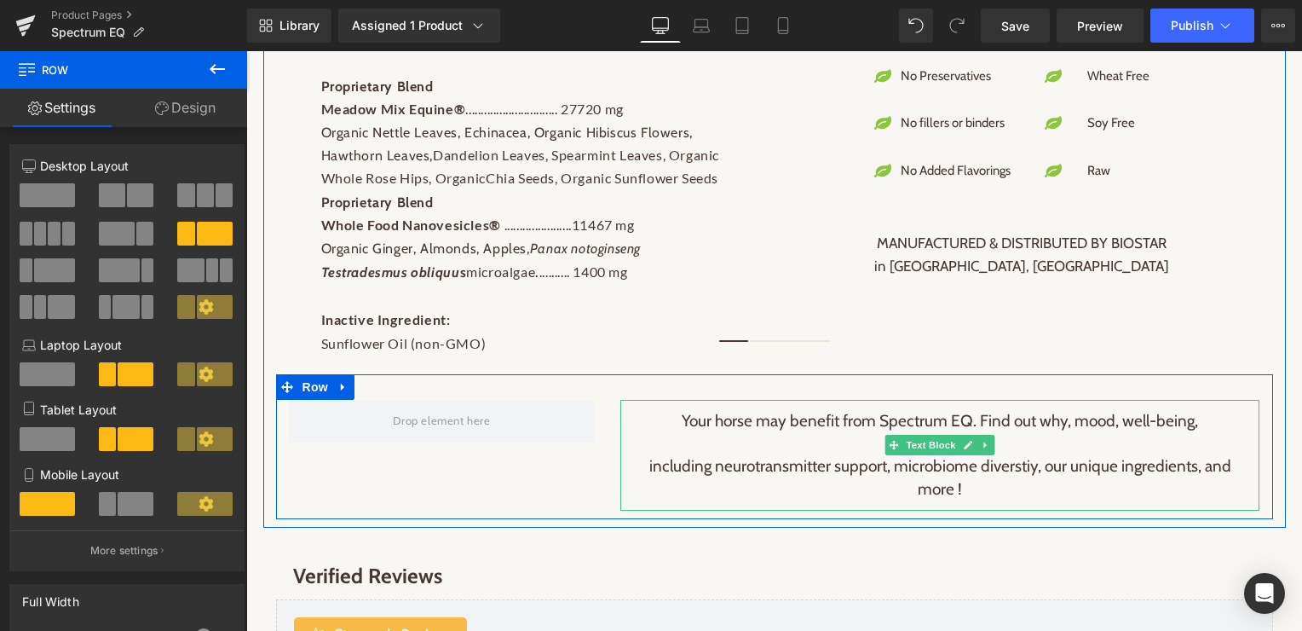
click at [901, 462] on p "including neurotransmitter support, microbiome diverstiy, our unique ingredient…" at bounding box center [939, 477] width 605 height 45
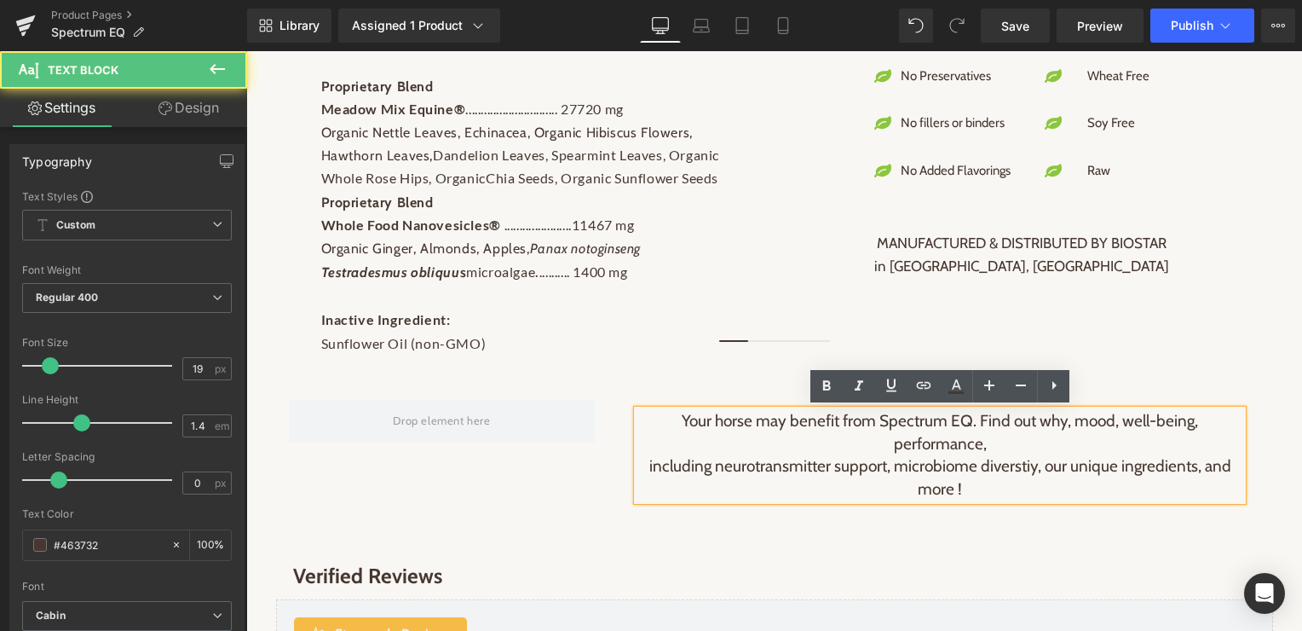
click at [803, 464] on p "including neurotransmitter support, microbiome diverstiy, our unique ingredient…" at bounding box center [939, 477] width 605 height 45
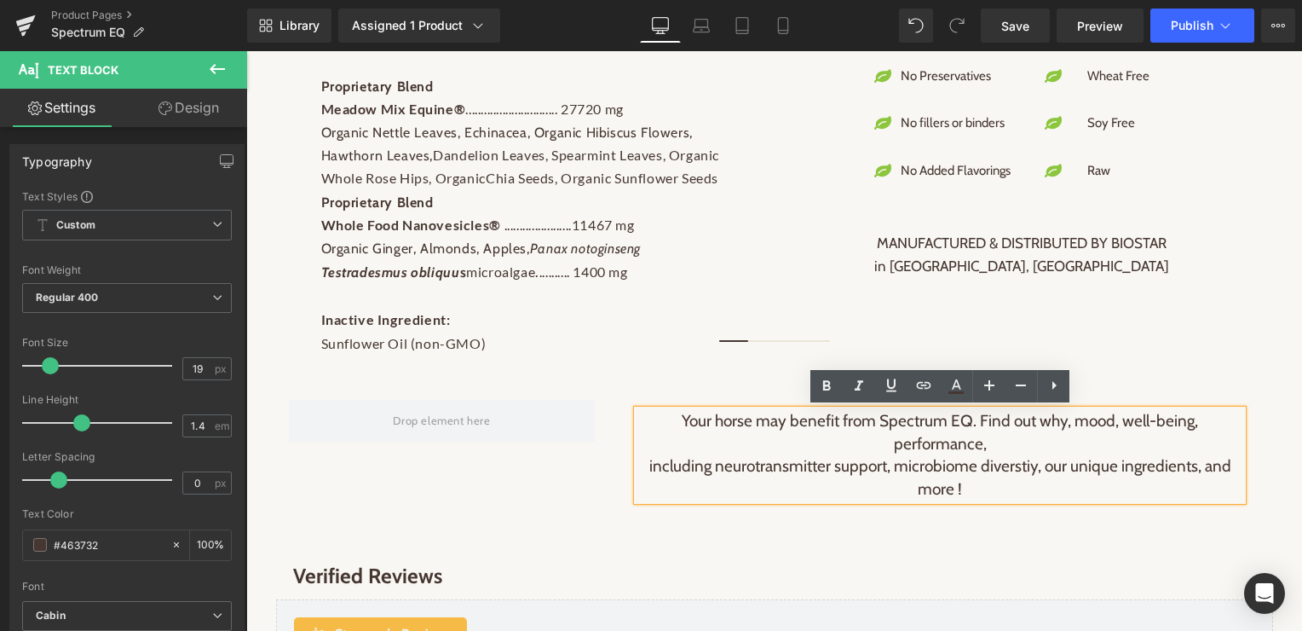
click at [655, 470] on p "including neurotransmitter support, microbiome diverstiy, our unique ingredient…" at bounding box center [939, 477] width 605 height 45
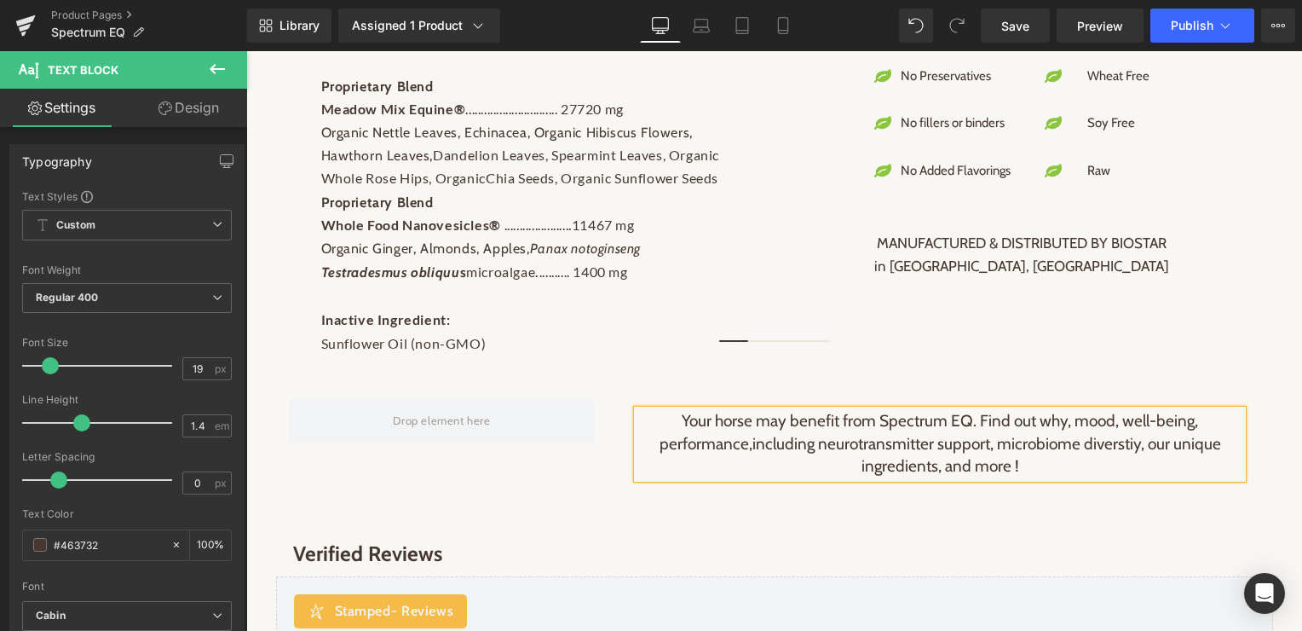
click at [861, 469] on p "Your horse may benefit from Spectrum EQ. Find out why, mood, well-being, perfor…" at bounding box center [939, 444] width 605 height 68
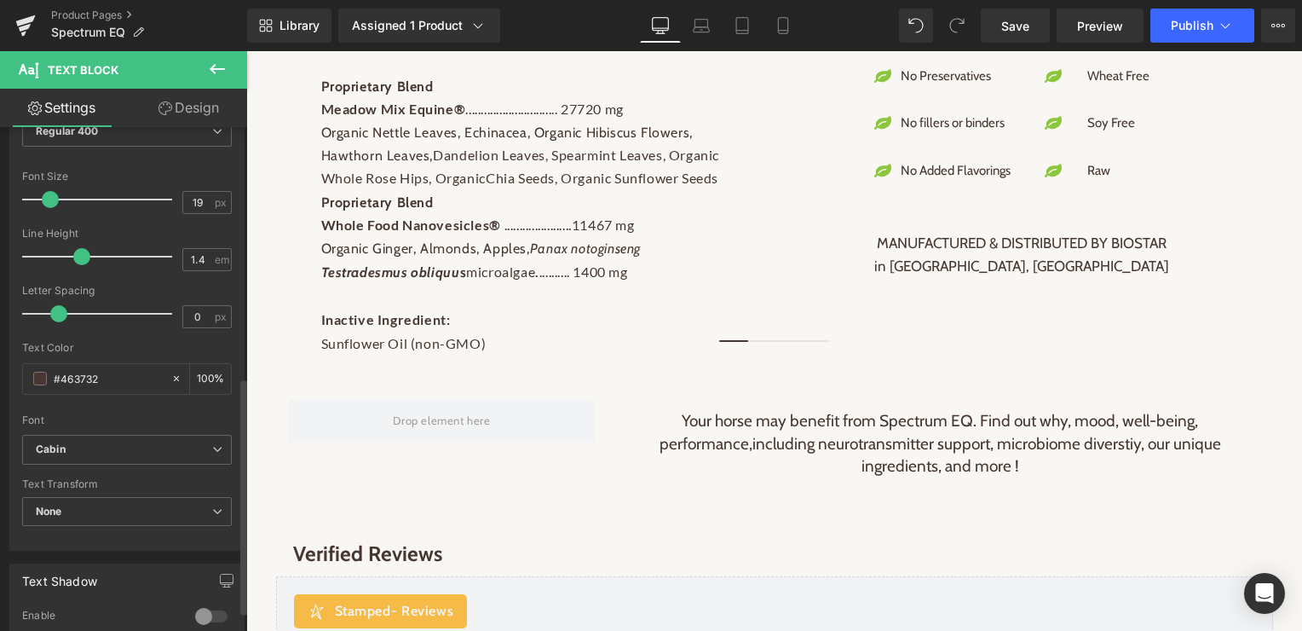
scroll to position [575, 0]
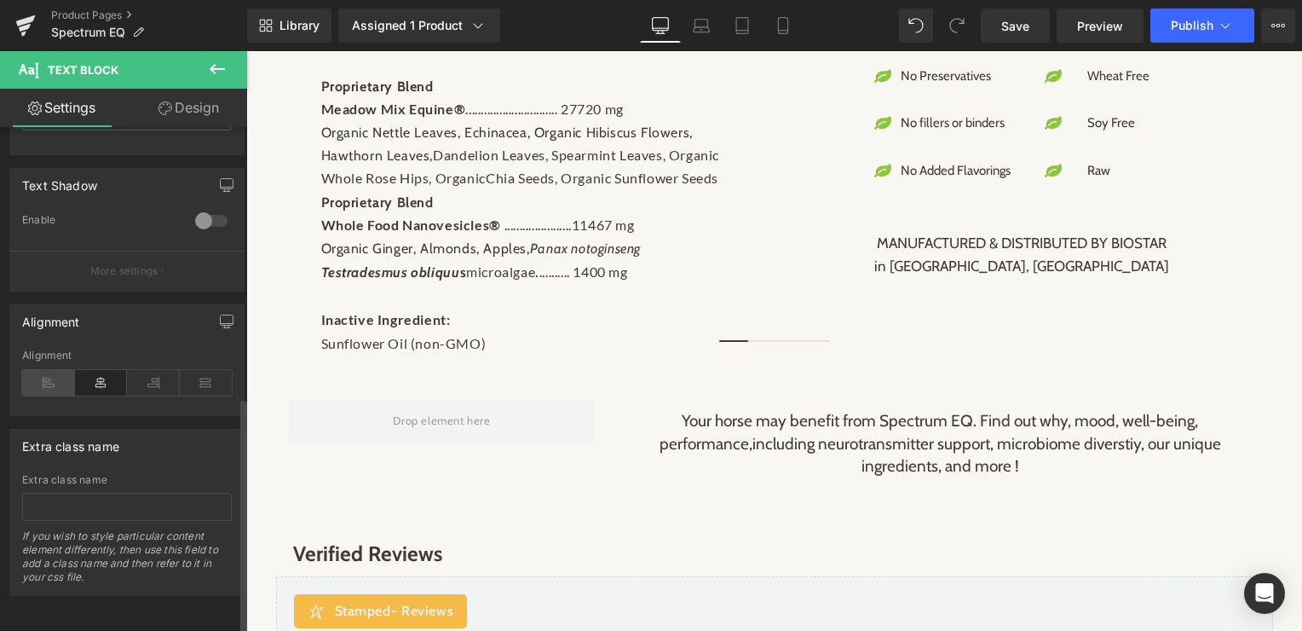
click at [43, 374] on icon at bounding box center [48, 383] width 53 height 26
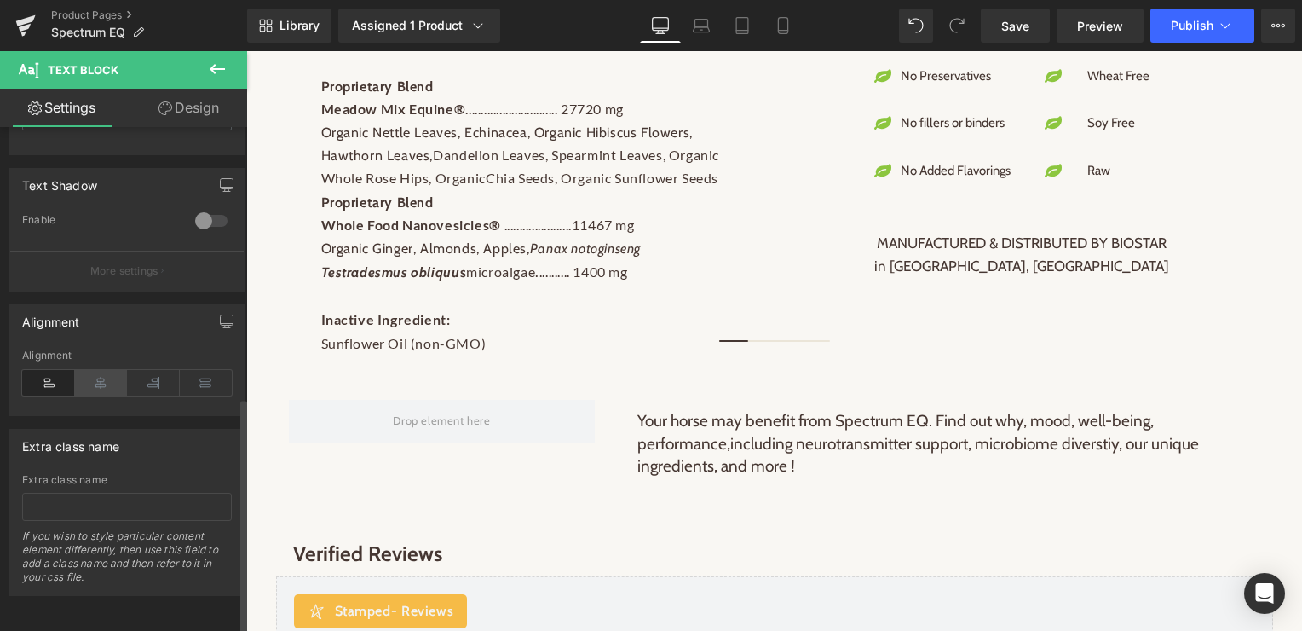
click at [100, 370] on icon at bounding box center [101, 383] width 53 height 26
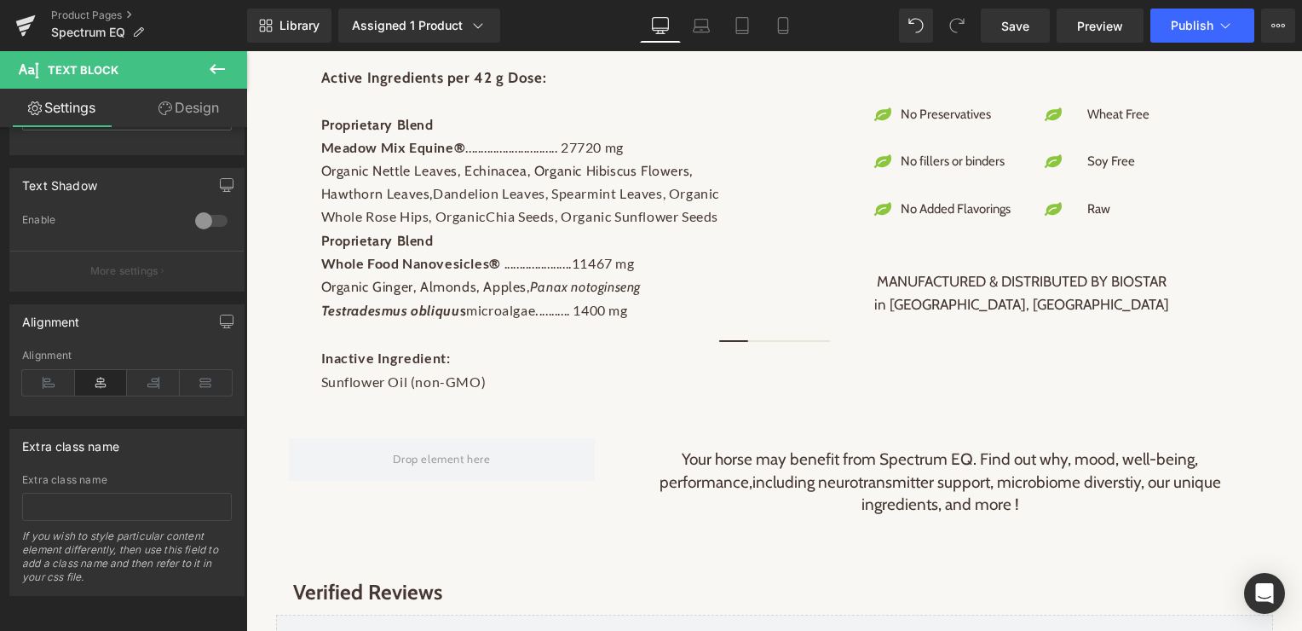
scroll to position [1863, 0]
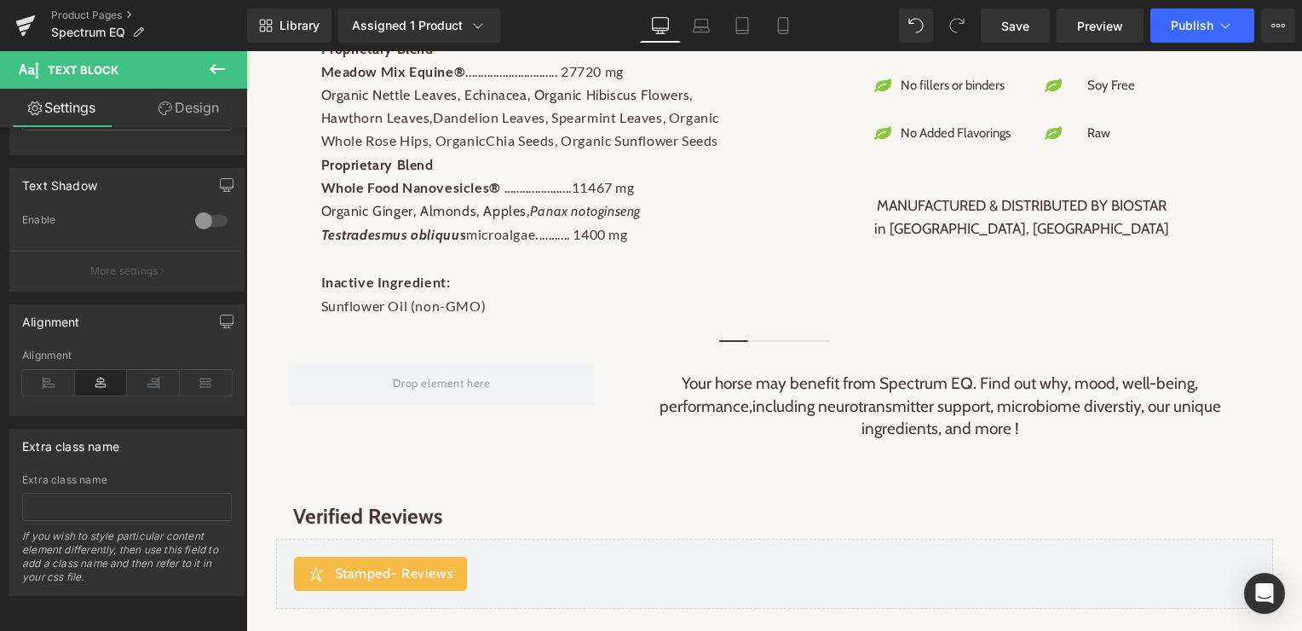
click at [683, 388] on p "Your horse may benefit from Spectrum EQ. Find out why, mood, well-being, perfor…" at bounding box center [939, 406] width 605 height 68
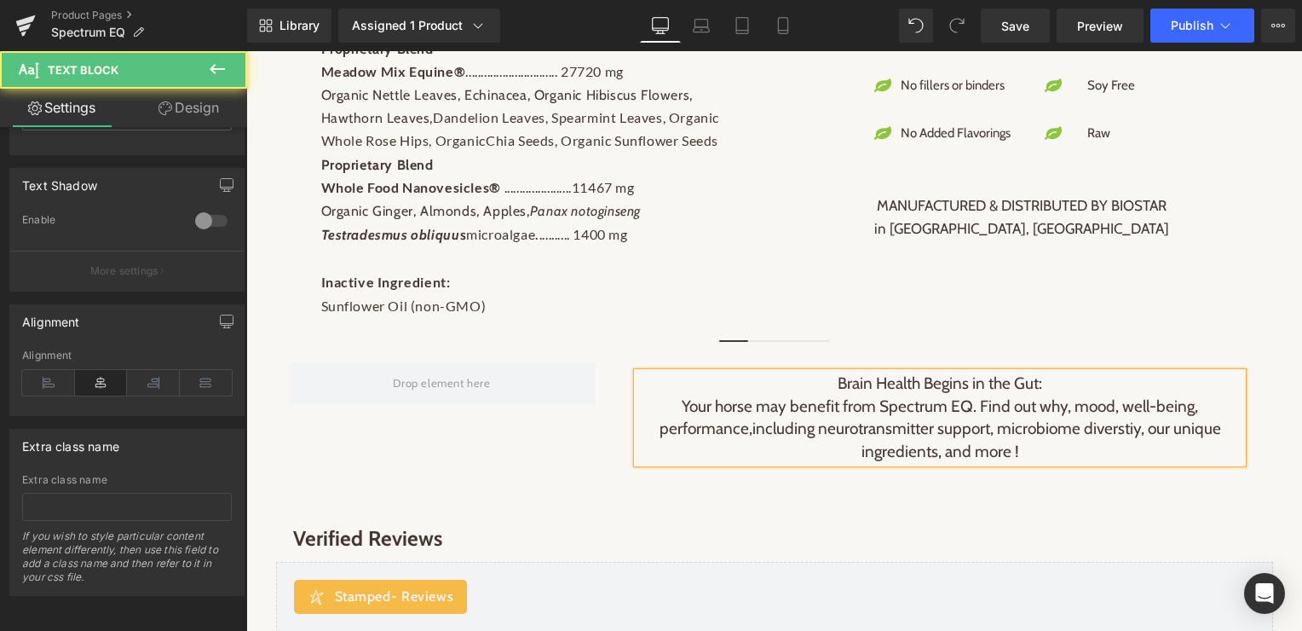
drag, startPoint x: 1057, startPoint y: 382, endPoint x: 793, endPoint y: 380, distance: 263.3
click at [793, 380] on p "Brain Health Begins in the Gut:" at bounding box center [939, 383] width 605 height 23
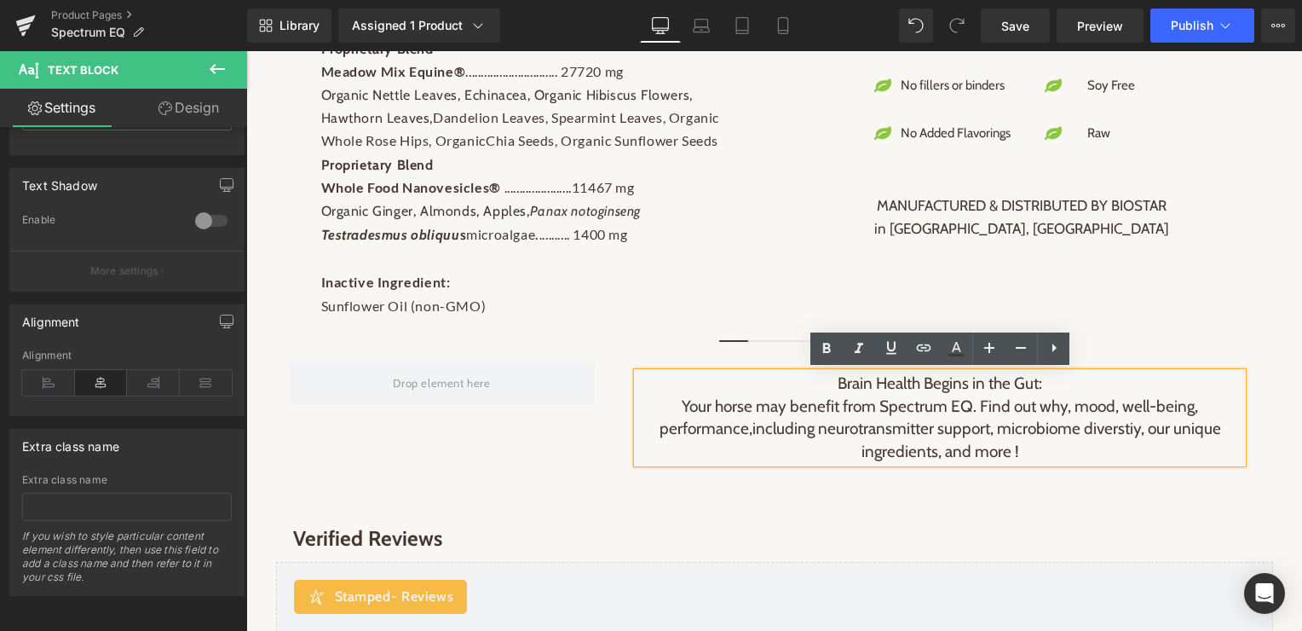
click at [932, 422] on span "including neurotransmitter support, microbiome diverstiy, our unique ingredient…" at bounding box center [986, 439] width 469 height 43
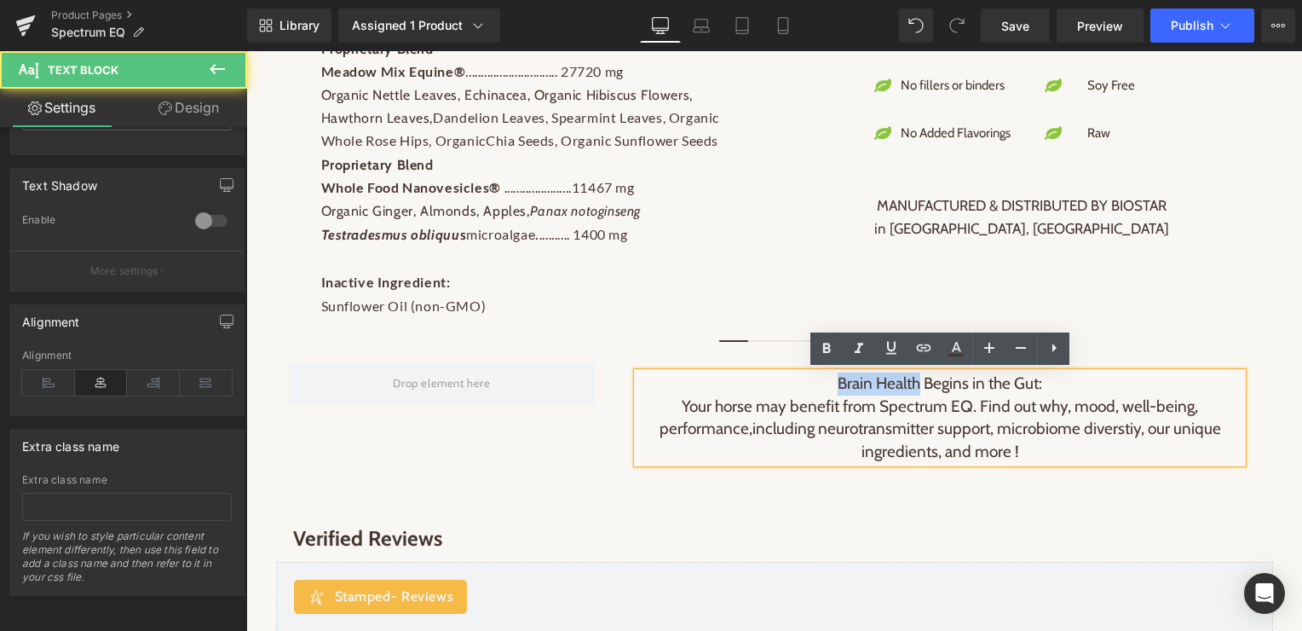
drag, startPoint x: 915, startPoint y: 383, endPoint x: 832, endPoint y: 383, distance: 83.5
click at [832, 383] on p "Brain Health Begins in the Gut:" at bounding box center [939, 383] width 605 height 23
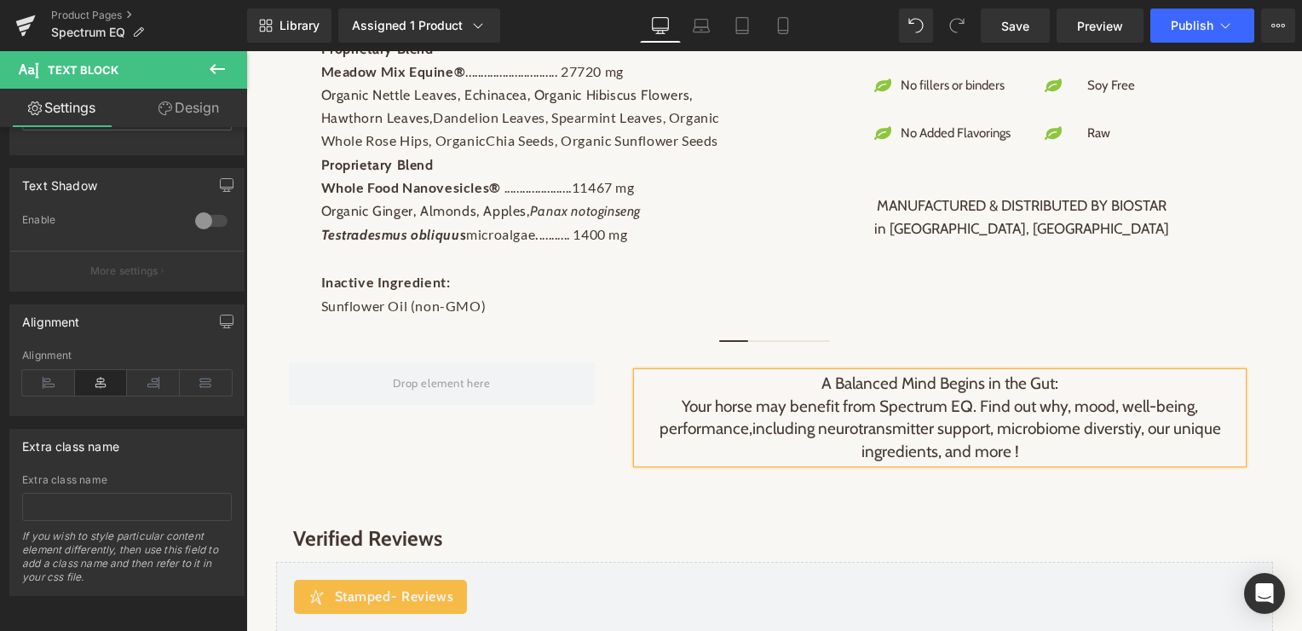
click at [988, 412] on p "Your horse may benefit from Spectrum EQ. Find out why, mood, well-being, perfor…" at bounding box center [939, 429] width 605 height 68
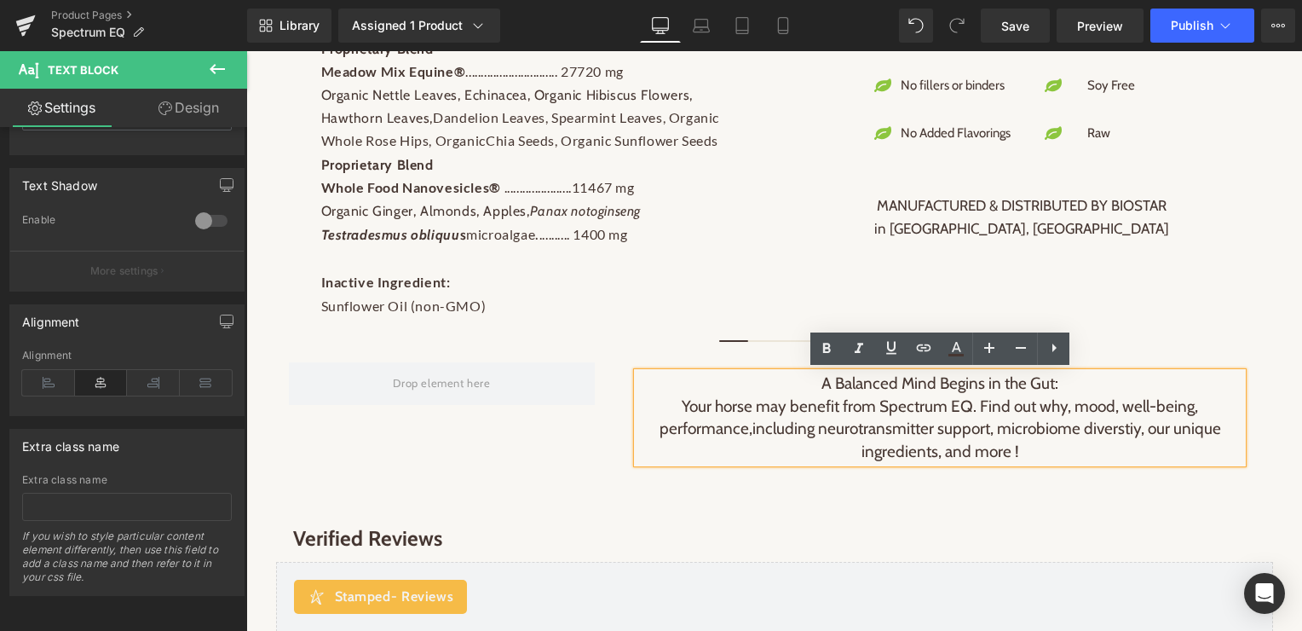
drag, startPoint x: 1069, startPoint y: 381, endPoint x: 814, endPoint y: 374, distance: 254.9
click at [814, 374] on p "A Balanced Mind Begins in the Gut:" at bounding box center [939, 383] width 605 height 23
click at [821, 353] on icon at bounding box center [826, 348] width 20 height 20
click at [821, 419] on span "including neurotransmitter support, microbiome diverstiy, our unique ingredient…" at bounding box center [986, 439] width 469 height 43
click at [855, 400] on p "Your horse may benefit from Spectrum EQ. Find out why, mood, well-being, perfor…" at bounding box center [939, 429] width 605 height 68
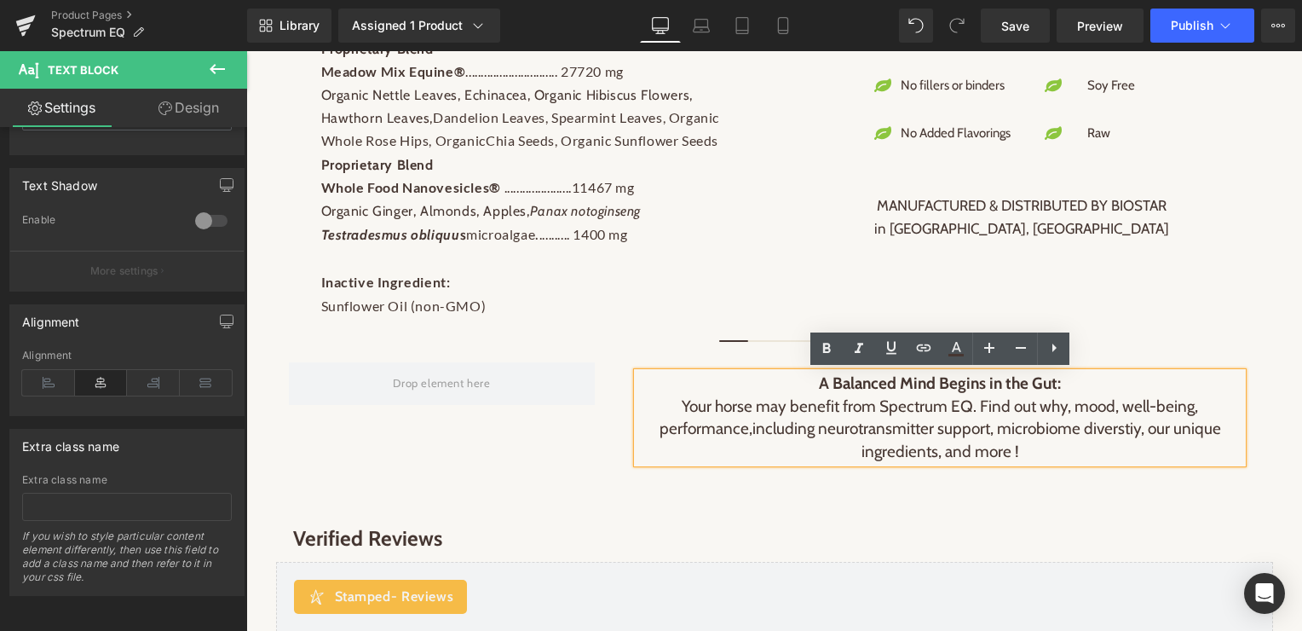
drag, startPoint x: 821, startPoint y: 384, endPoint x: 1069, endPoint y: 382, distance: 248.0
click at [1069, 382] on p "A Balanced Mind Begins in the Gut:" at bounding box center [939, 383] width 605 height 23
click at [922, 343] on icon at bounding box center [923, 347] width 20 height 20
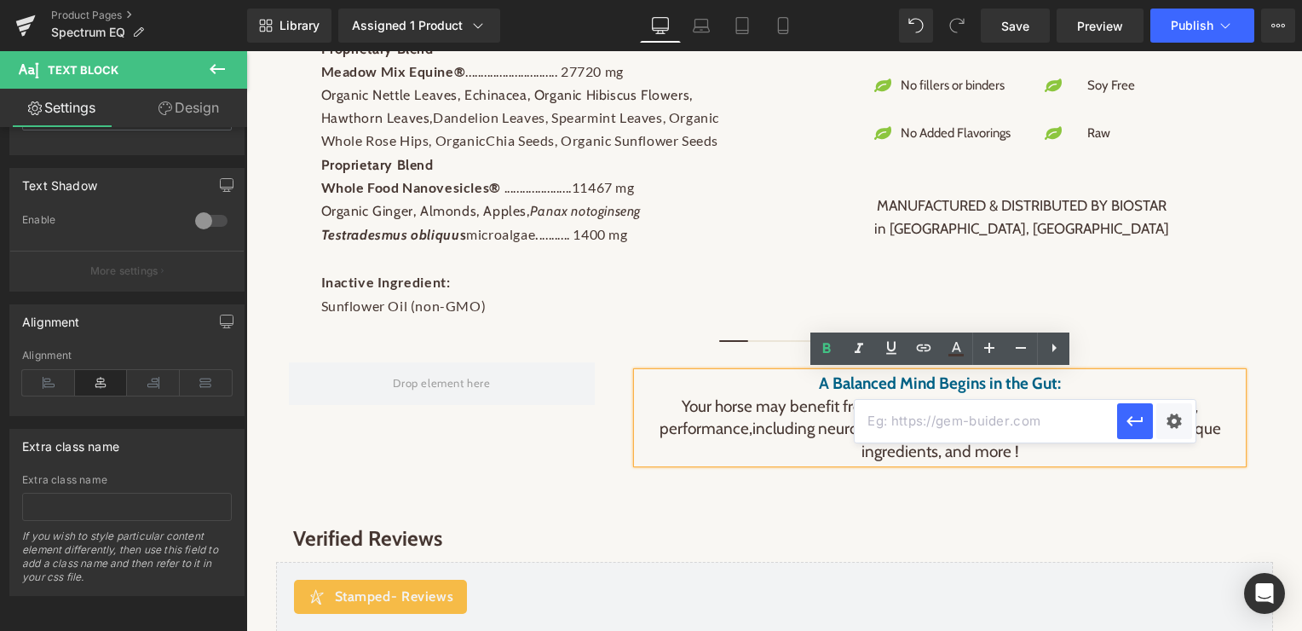
click at [976, 427] on input "text" at bounding box center [986, 421] width 262 height 43
paste input "[URL][DOMAIN_NAME]"
type input "[URL][DOMAIN_NAME]"
click at [1139, 420] on icon "button" at bounding box center [1135, 421] width 16 height 10
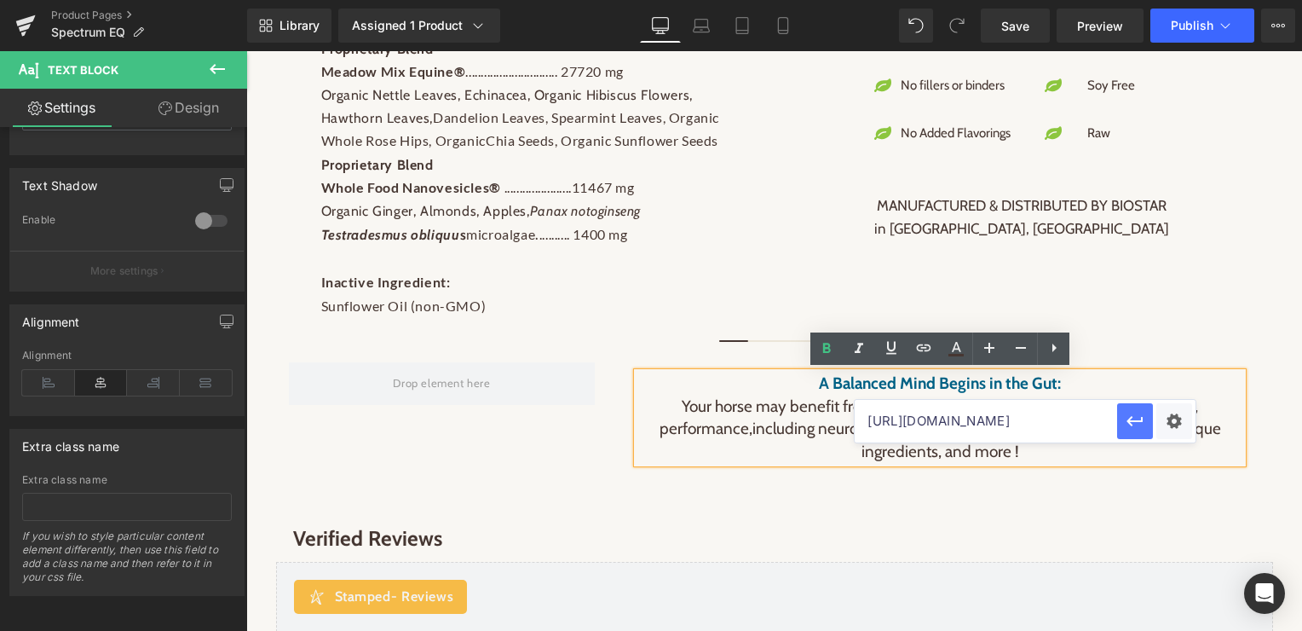
scroll to position [0, 0]
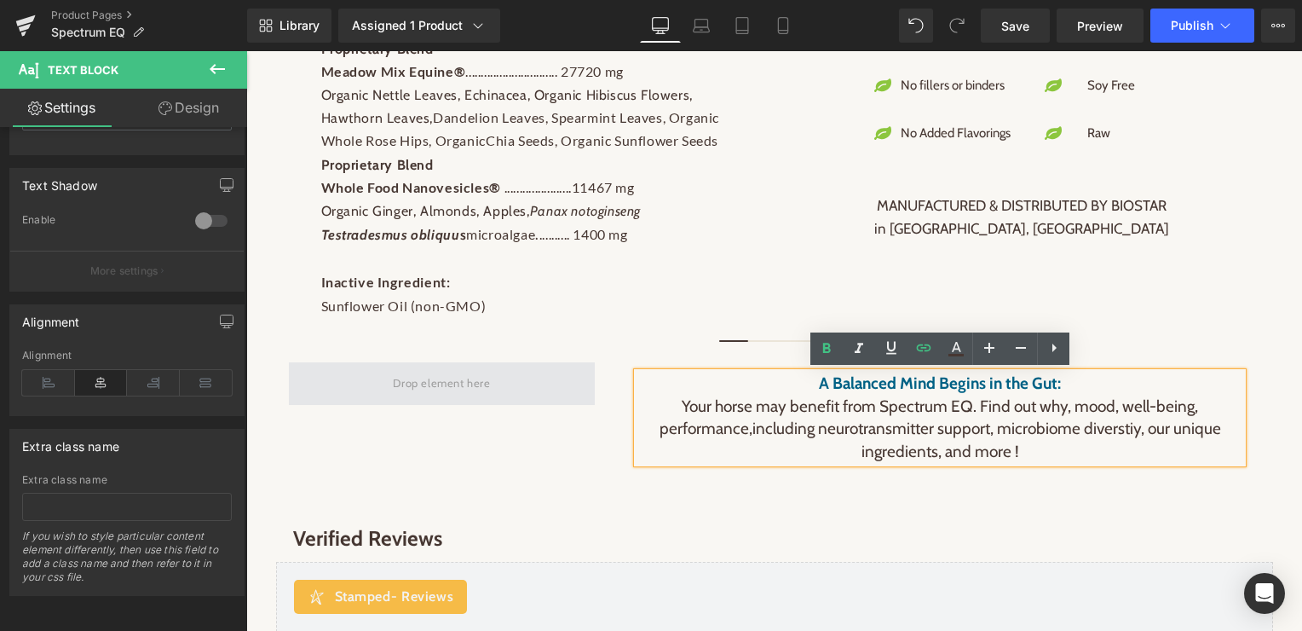
click at [468, 389] on span at bounding box center [441, 383] width 109 height 28
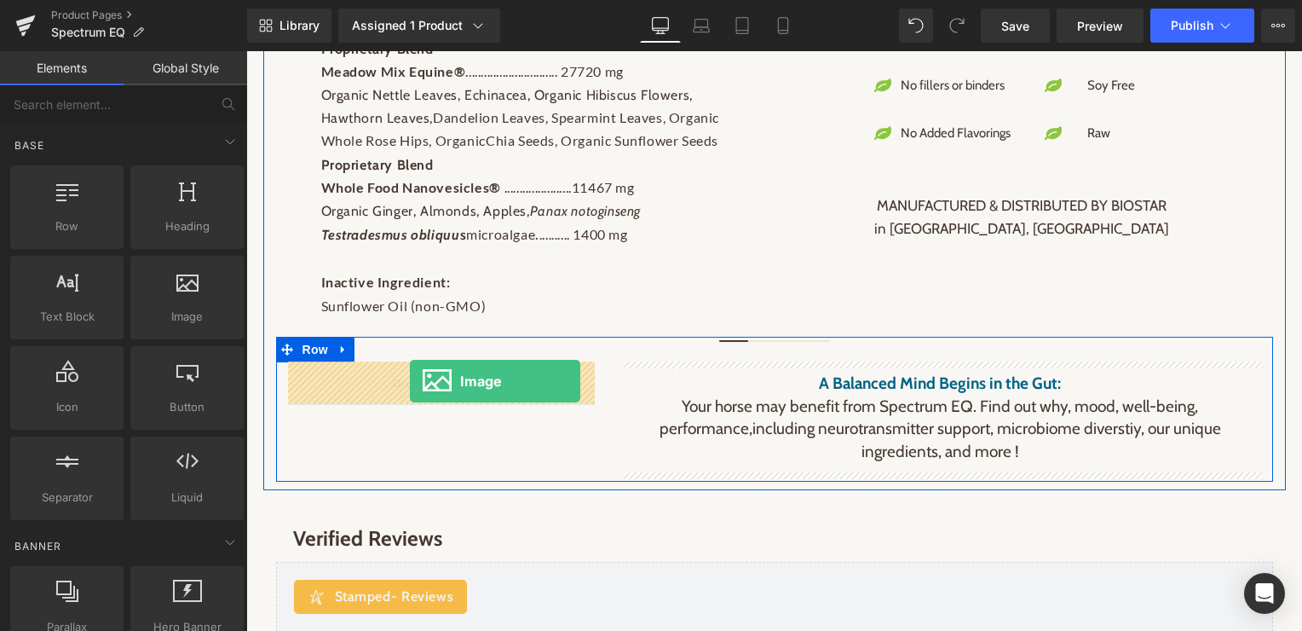
drag, startPoint x: 409, startPoint y: 344, endPoint x: 410, endPoint y: 381, distance: 36.6
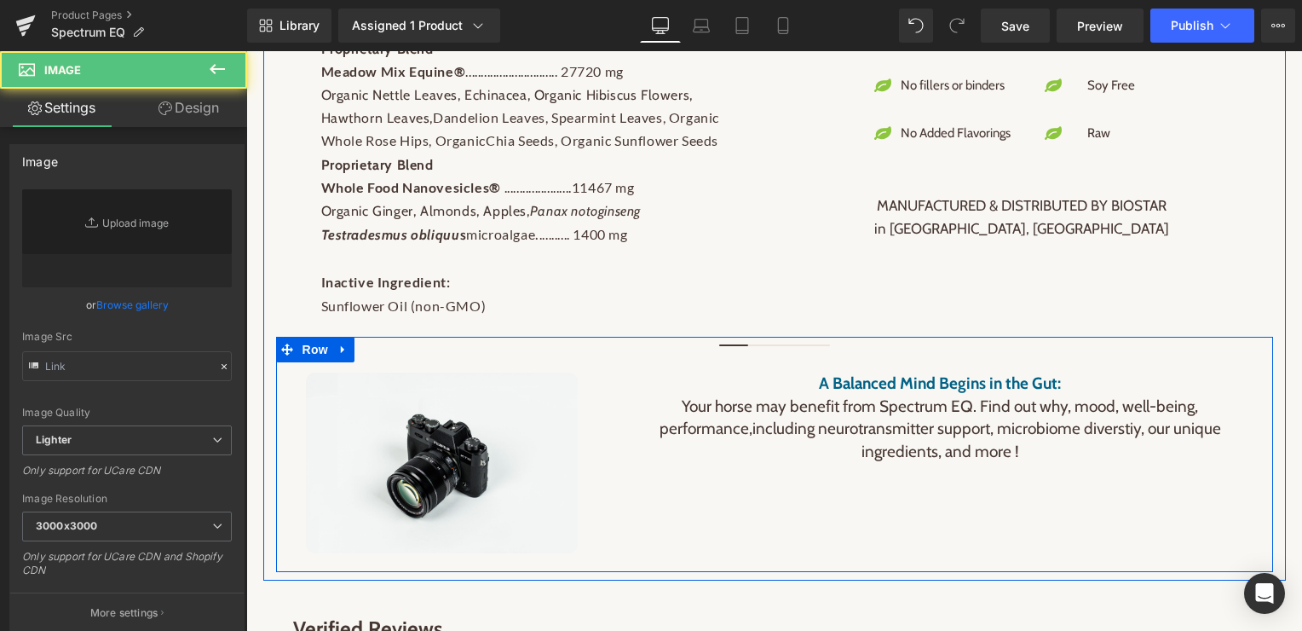
type input "//[DOMAIN_NAME][URL]"
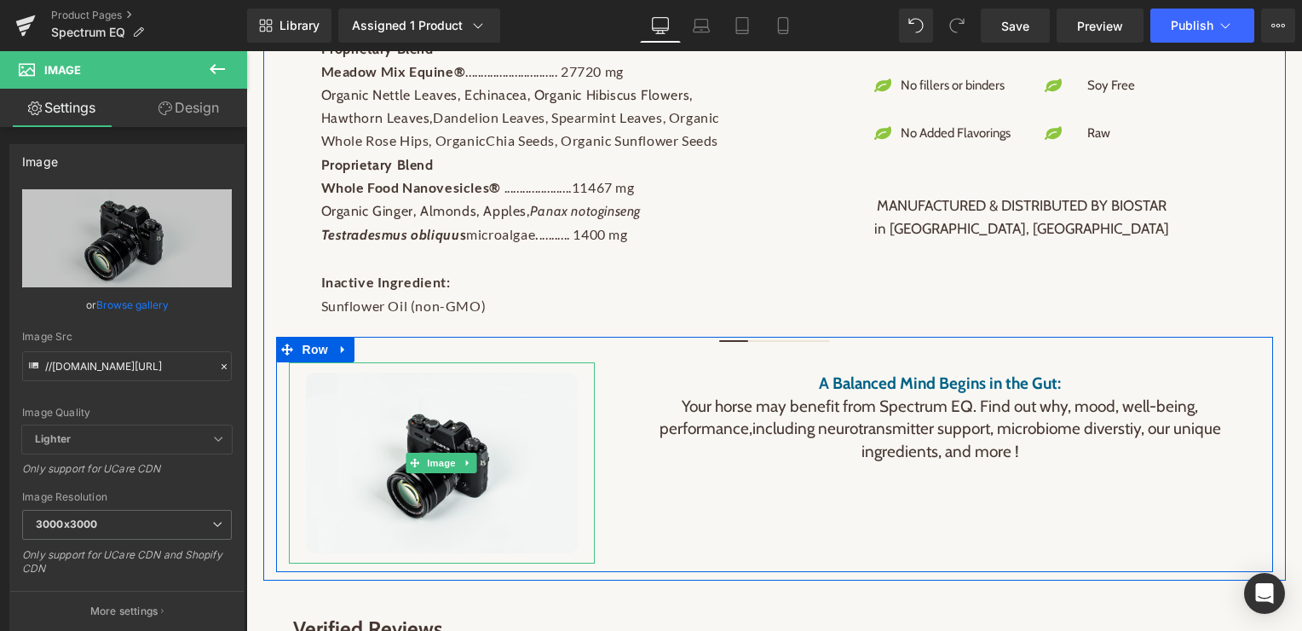
click at [435, 460] on span "Image" at bounding box center [442, 462] width 36 height 20
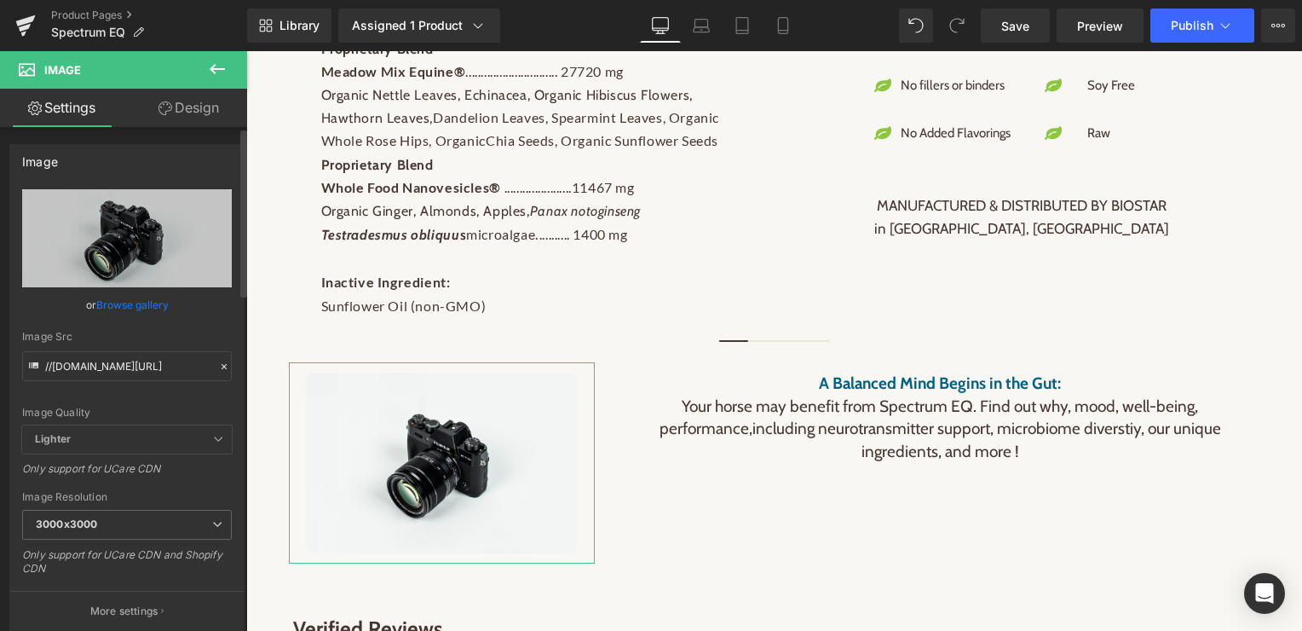
click at [218, 366] on icon at bounding box center [224, 366] width 12 height 12
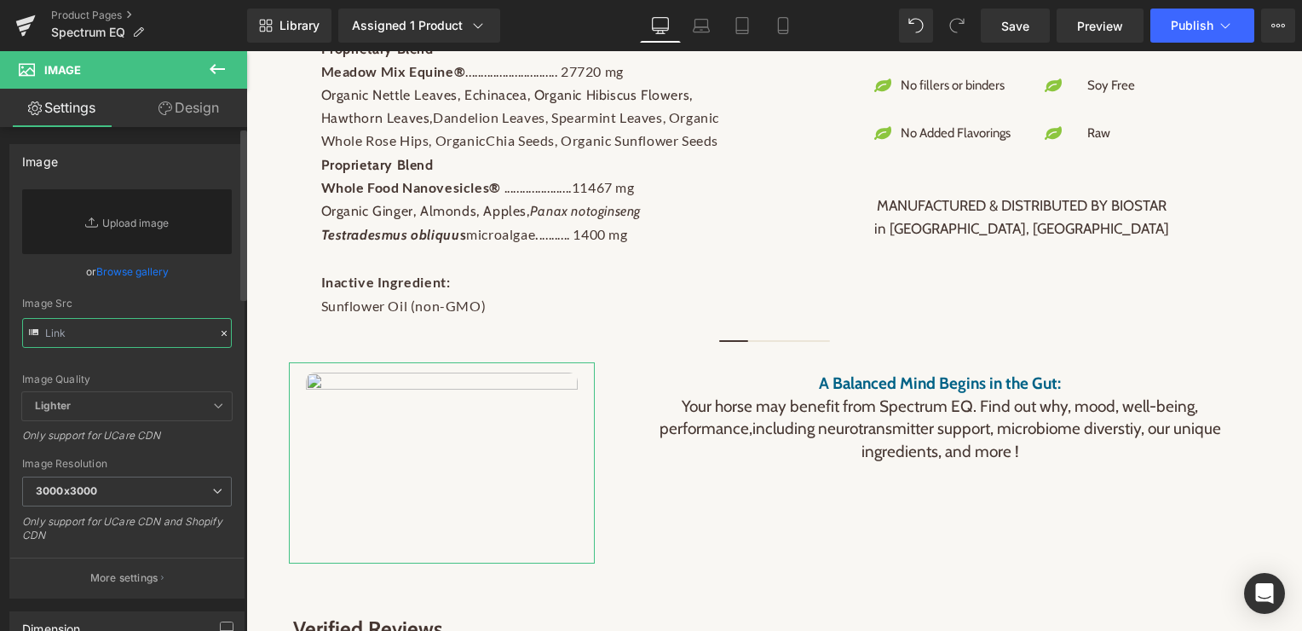
click at [137, 331] on input "text" at bounding box center [127, 333] width 210 height 30
paste input "[URL][DOMAIN_NAME][DOMAIN_NAME]"
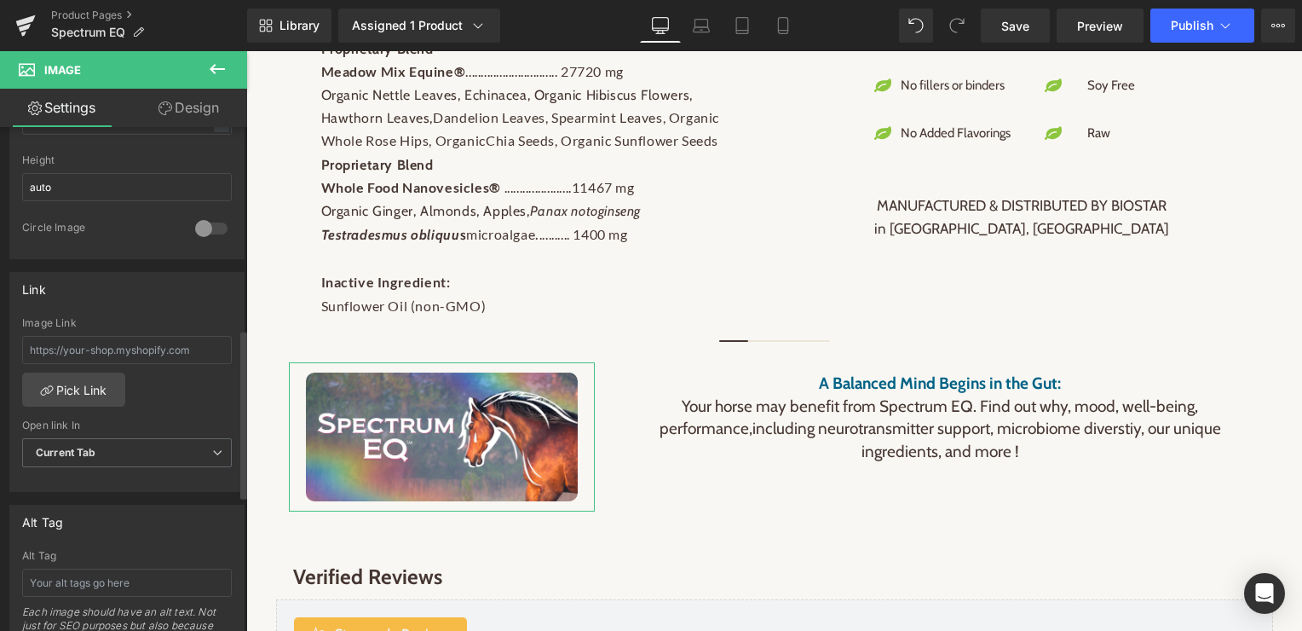
scroll to position [694, 0]
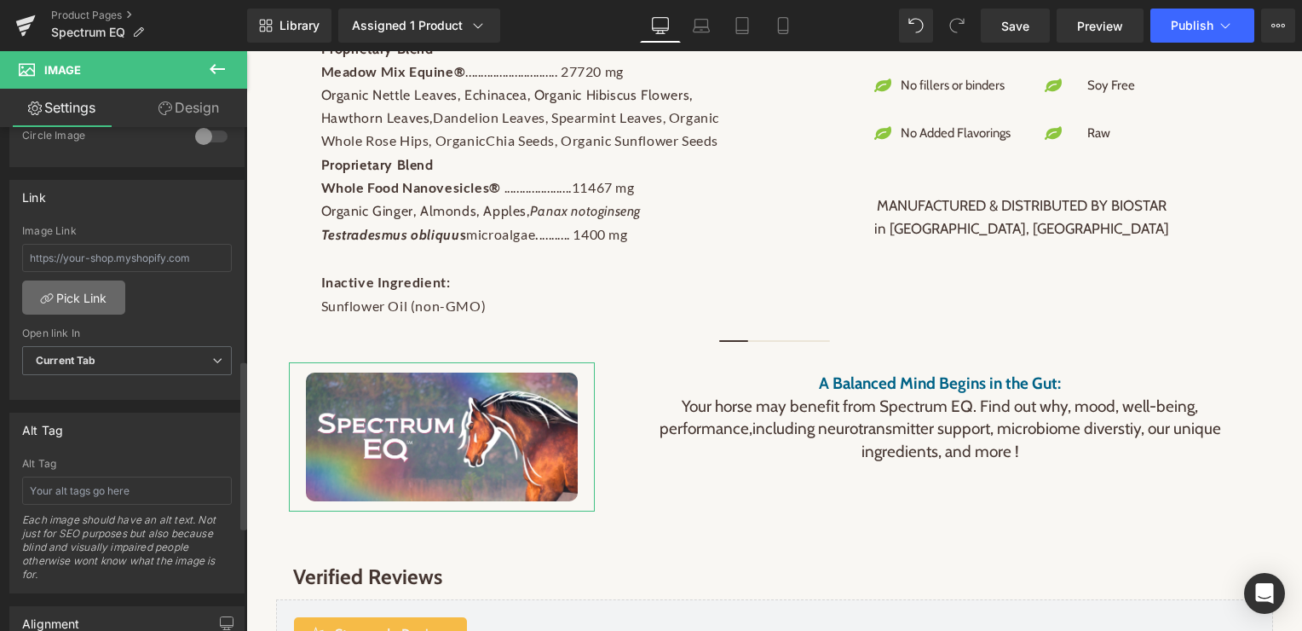
type input "[URL][DOMAIN_NAME][DOMAIN_NAME]"
click at [91, 294] on link "Pick Link" at bounding box center [73, 297] width 103 height 34
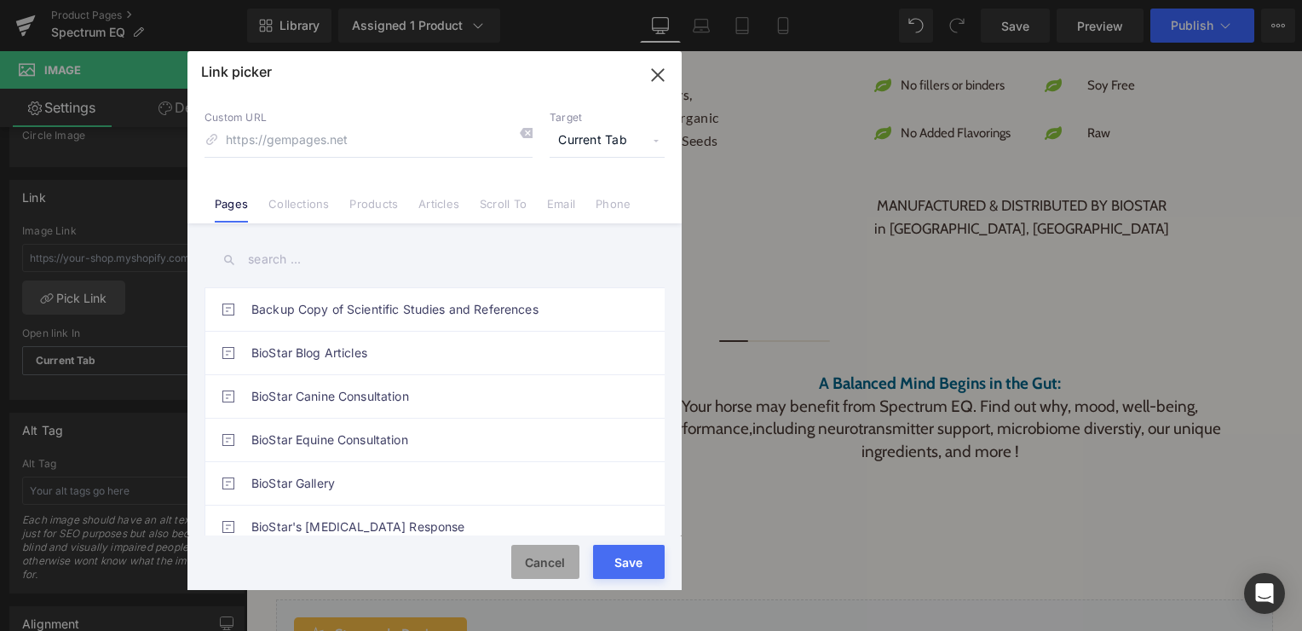
click at [533, 559] on button "Cancel" at bounding box center [545, 561] width 68 height 34
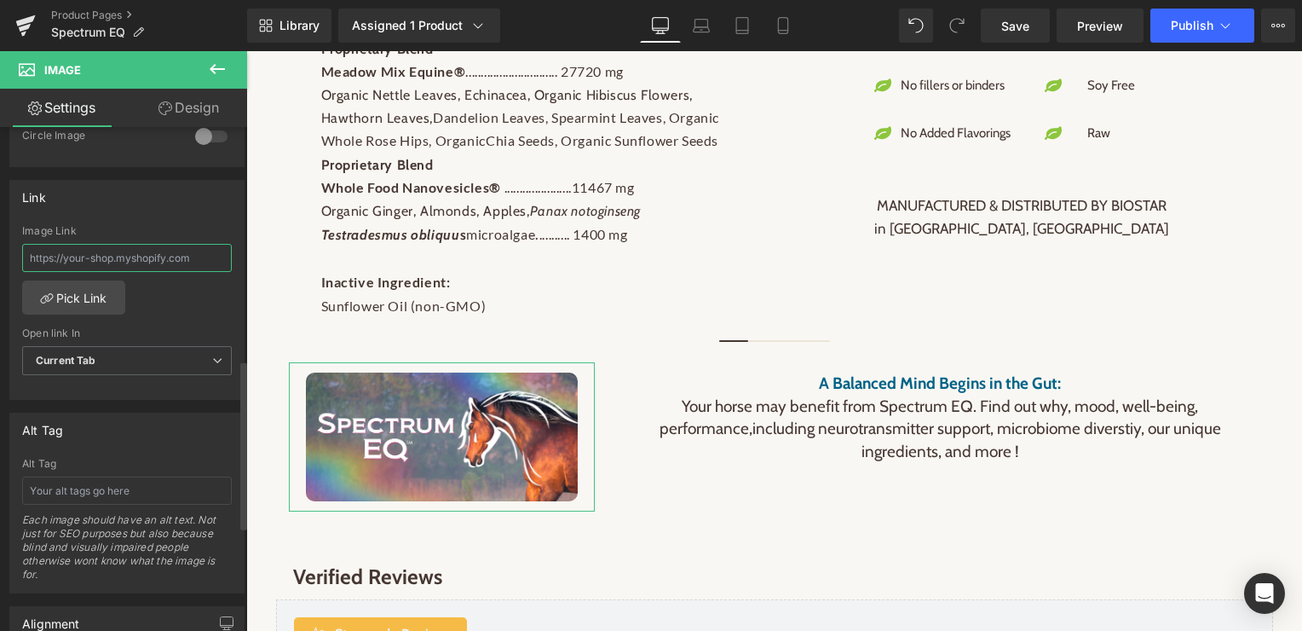
click at [84, 255] on input "text" at bounding box center [127, 258] width 210 height 28
paste input "[URL][DOMAIN_NAME]"
type input "[URL][DOMAIN_NAME]"
click at [176, 299] on div "[URL][DOMAIN_NAME] Image Link [URL][DOMAIN_NAME] Pick Link Current Tab New Tab …" at bounding box center [126, 312] width 233 height 175
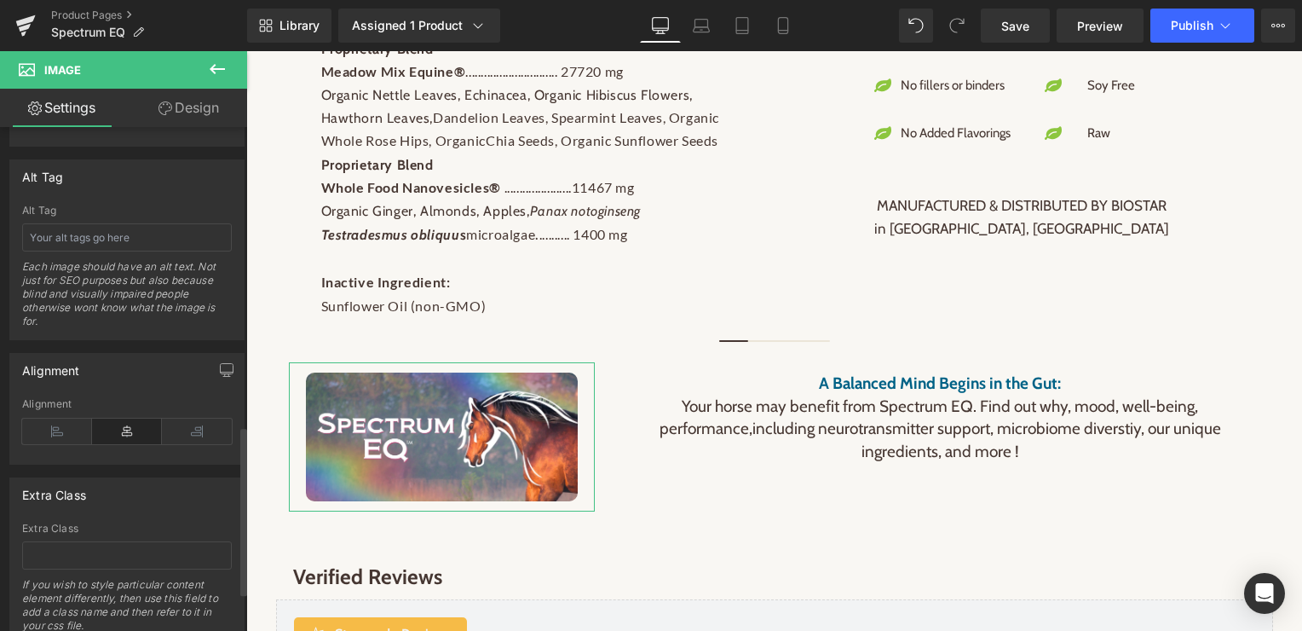
scroll to position [970, 0]
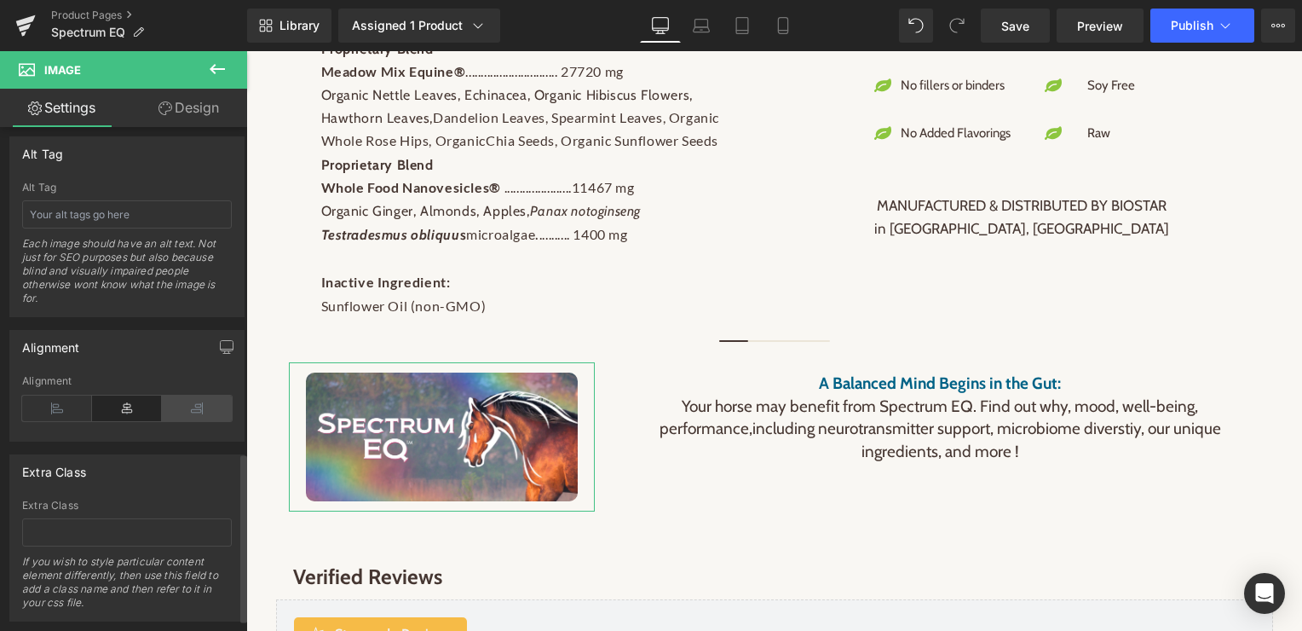
click at [194, 406] on icon at bounding box center [197, 408] width 70 height 26
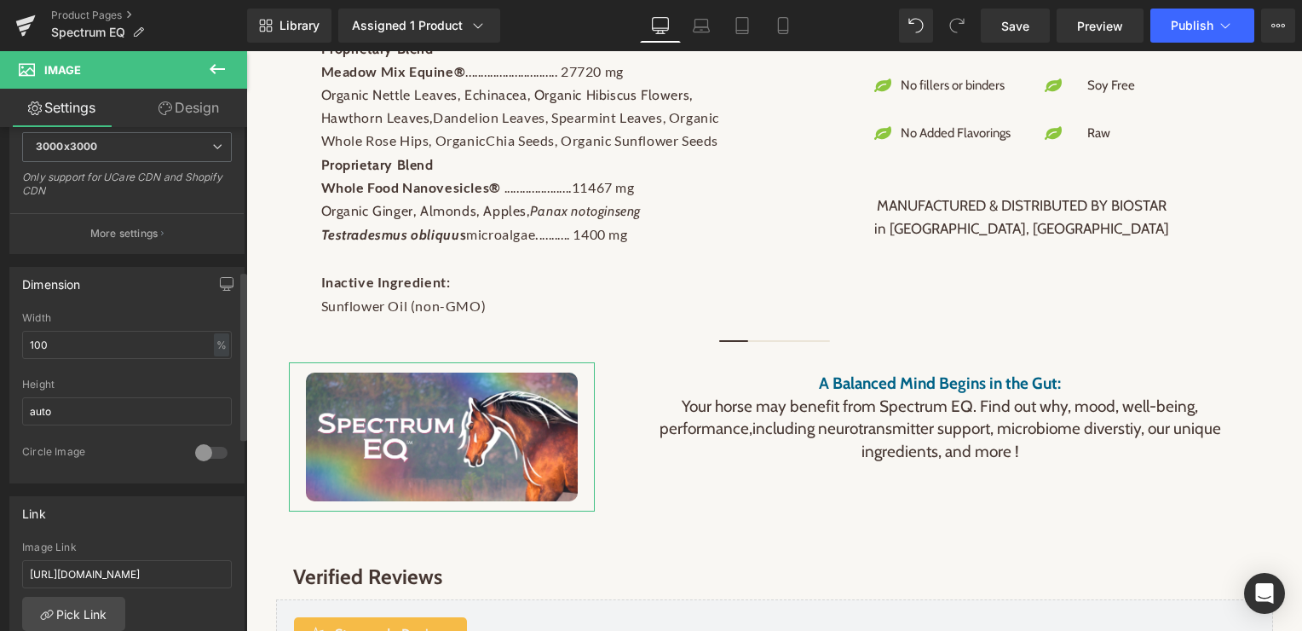
scroll to position [85, 0]
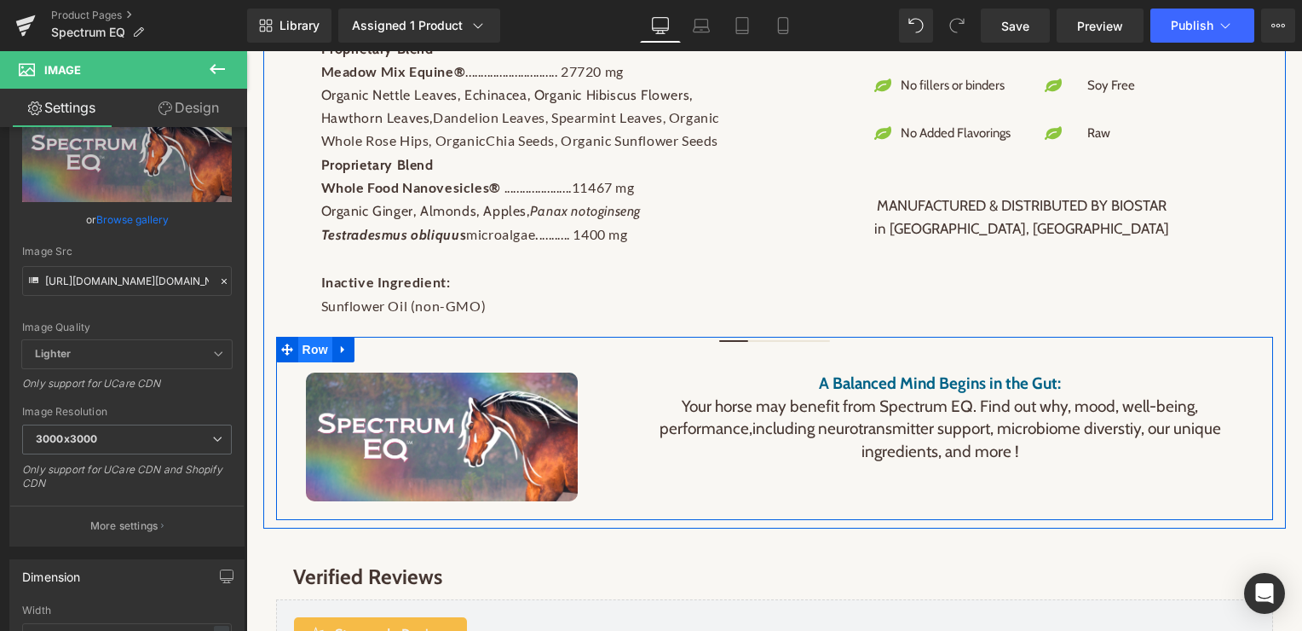
click at [316, 355] on span "Row" at bounding box center [315, 350] width 34 height 26
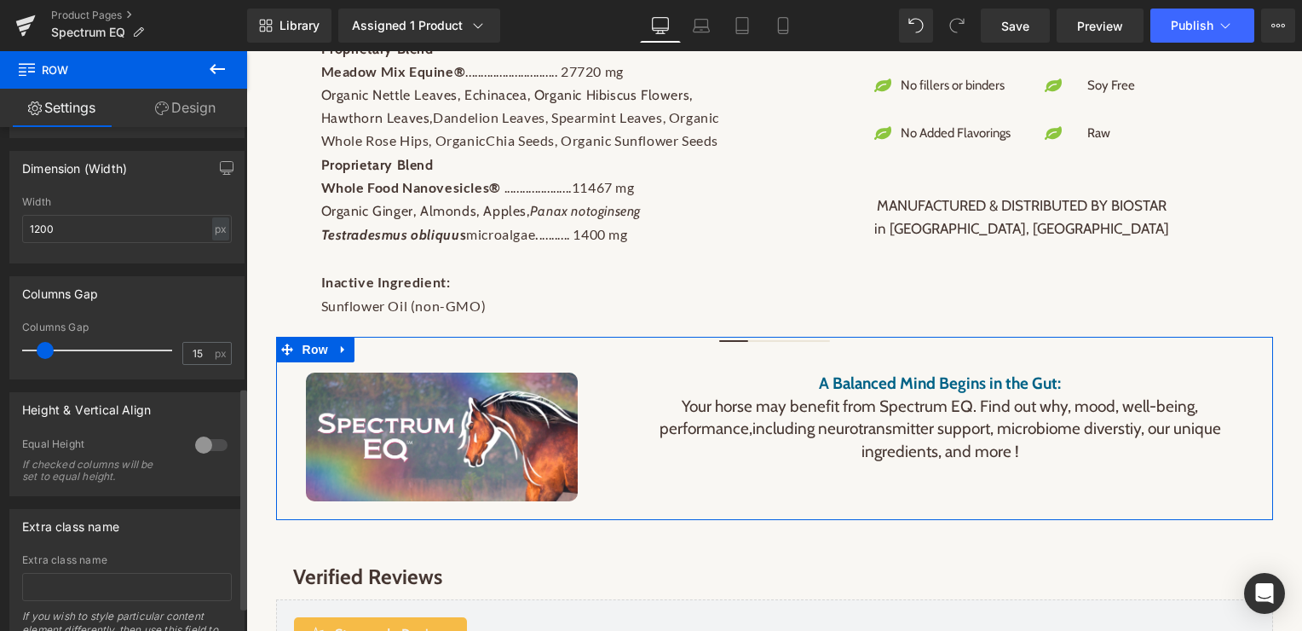
scroll to position [589, 0]
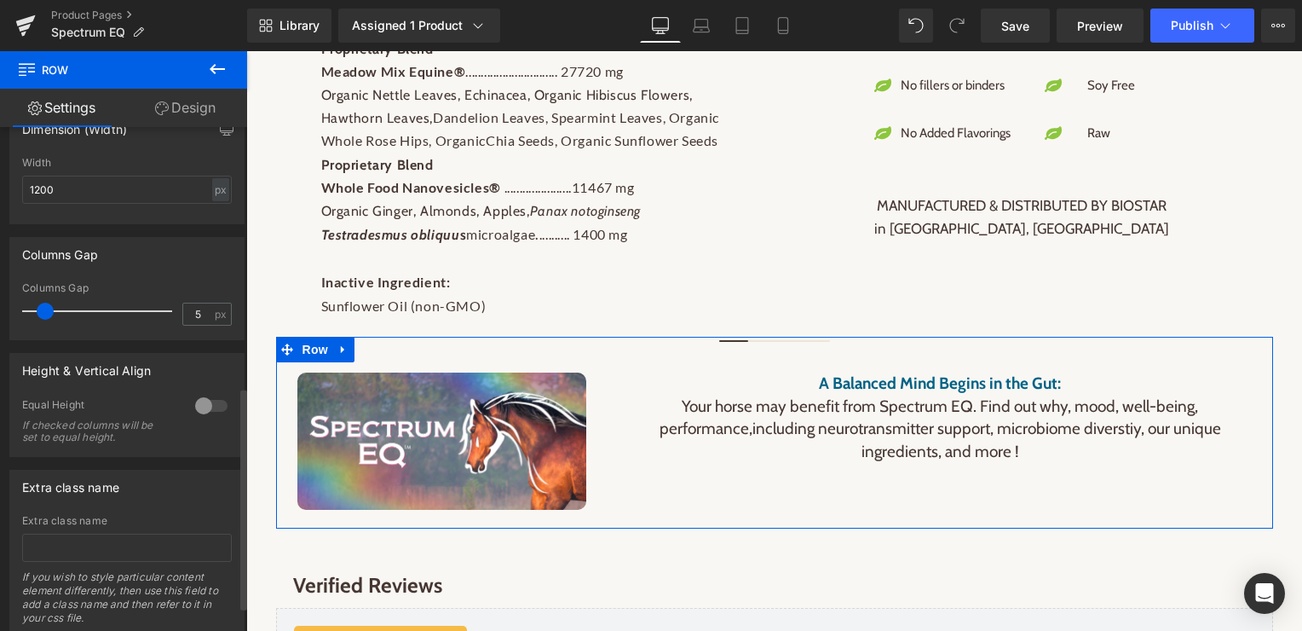
type input "0"
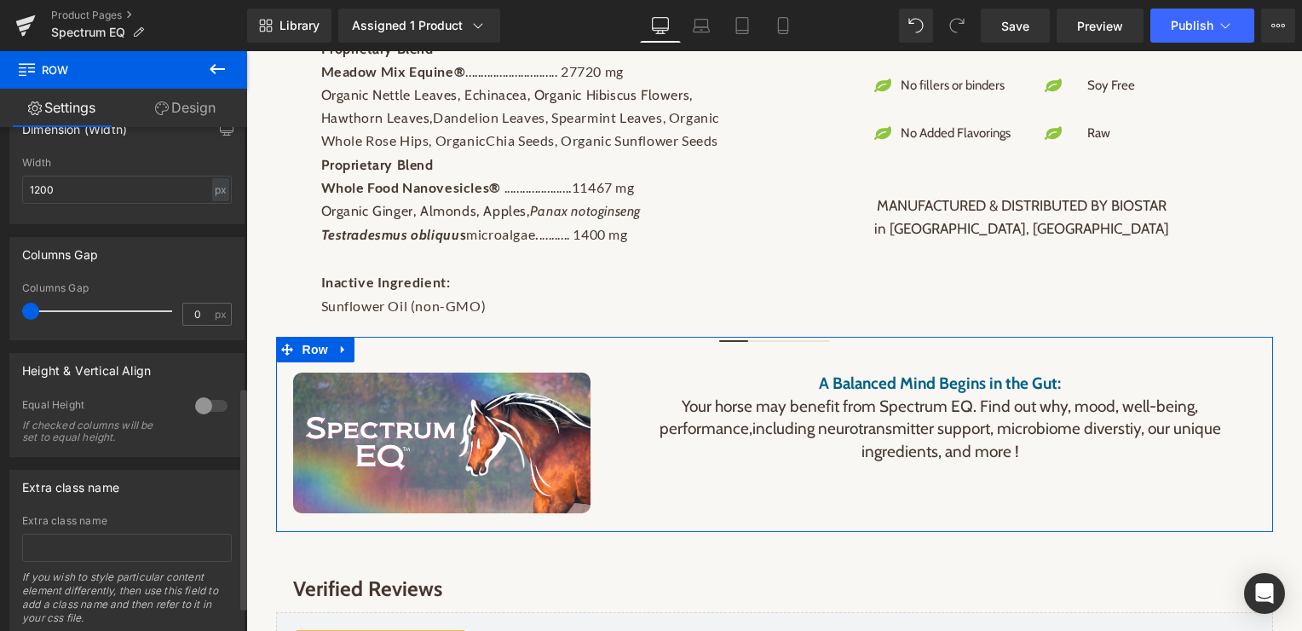
drag, startPoint x: 46, startPoint y: 318, endPoint x: 15, endPoint y: 318, distance: 30.7
click at [15, 318] on div "0px Columns Gap 0 px" at bounding box center [126, 310] width 233 height 57
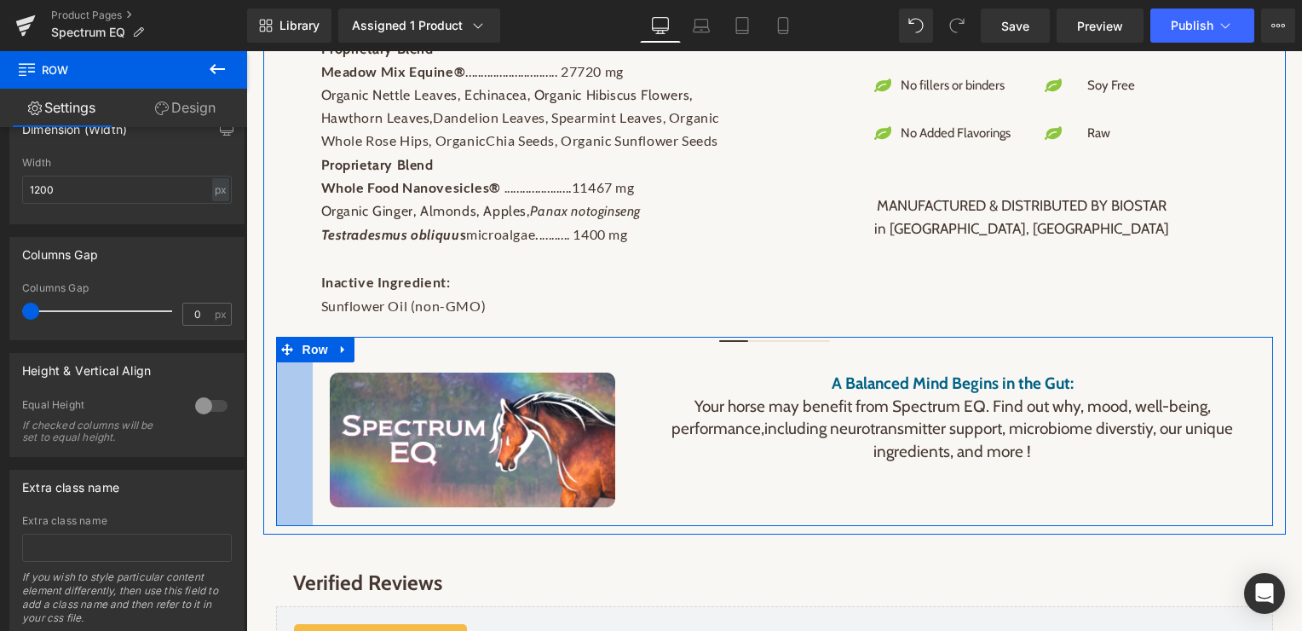
drag, startPoint x: 279, startPoint y: 447, endPoint x: 316, endPoint y: 447, distance: 36.6
click at [316, 447] on div "Image A Balanced Mind Begins in the Gut: Your horse may benefit from Spectrum E…" at bounding box center [774, 432] width 997 height 190
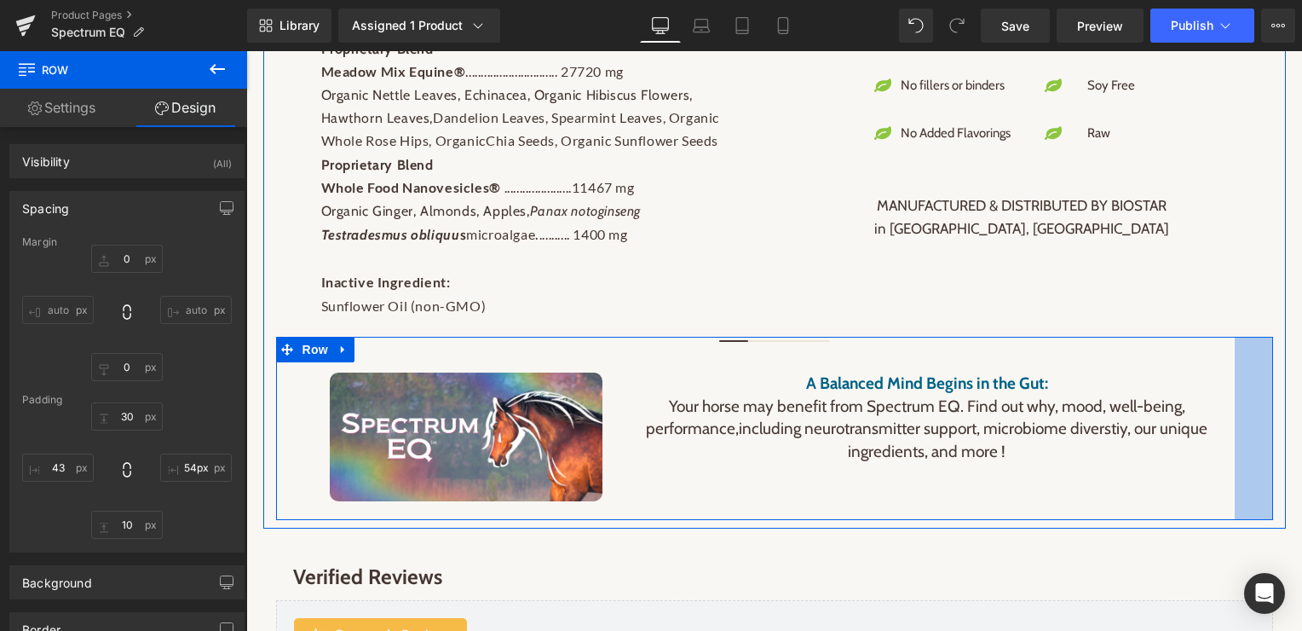
type input "56px"
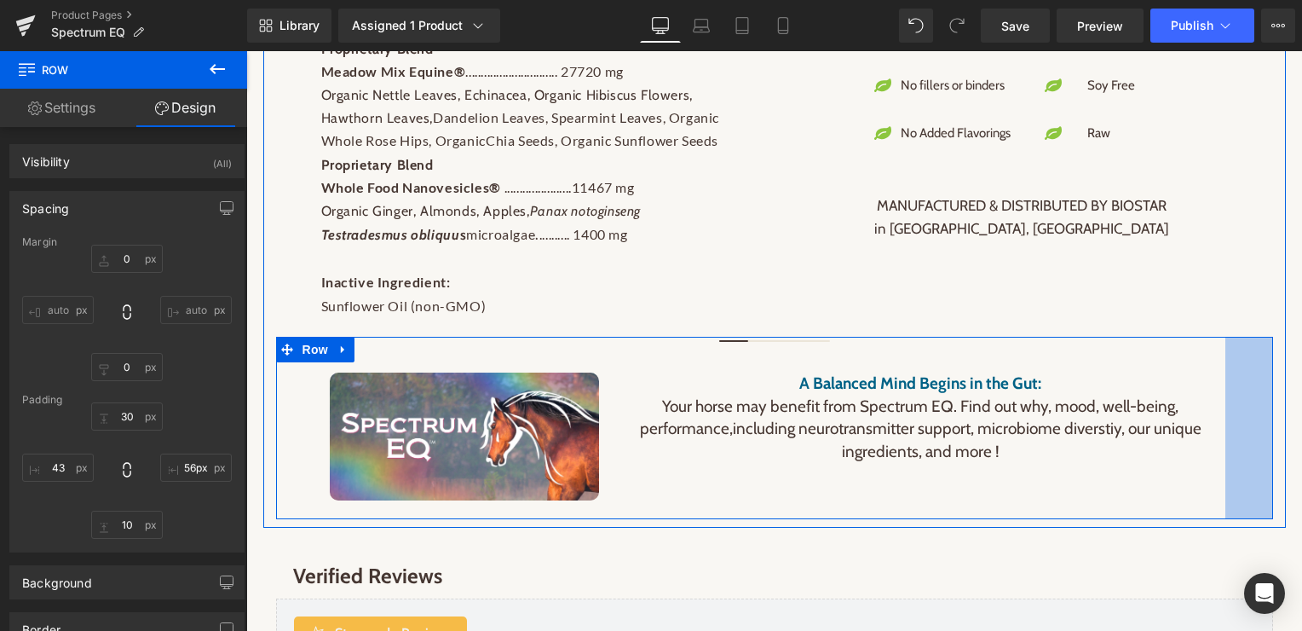
drag, startPoint x: 1270, startPoint y: 399, endPoint x: 1222, endPoint y: 399, distance: 47.7
click at [1222, 399] on div "Image A Balanced Mind Begins in the Gut: Your horse may benefit from Spectrum E…" at bounding box center [774, 428] width 997 height 182
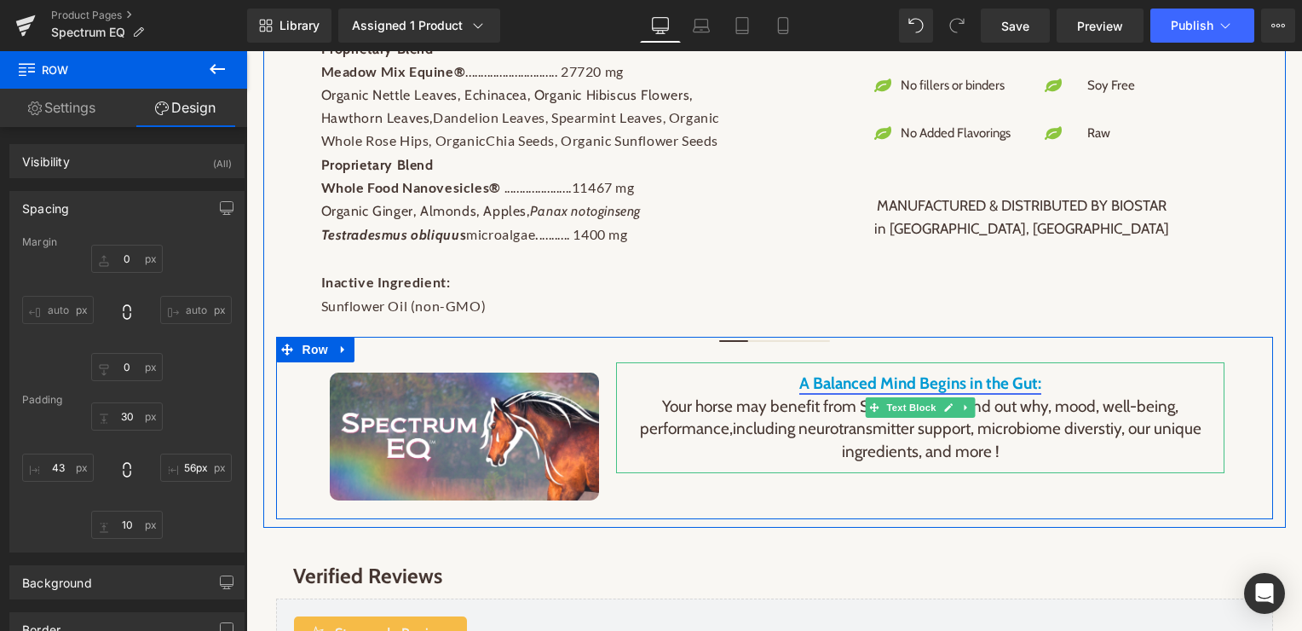
click at [799, 382] on link "A Balanced Mind Begins in the Gut:" at bounding box center [920, 383] width 242 height 20
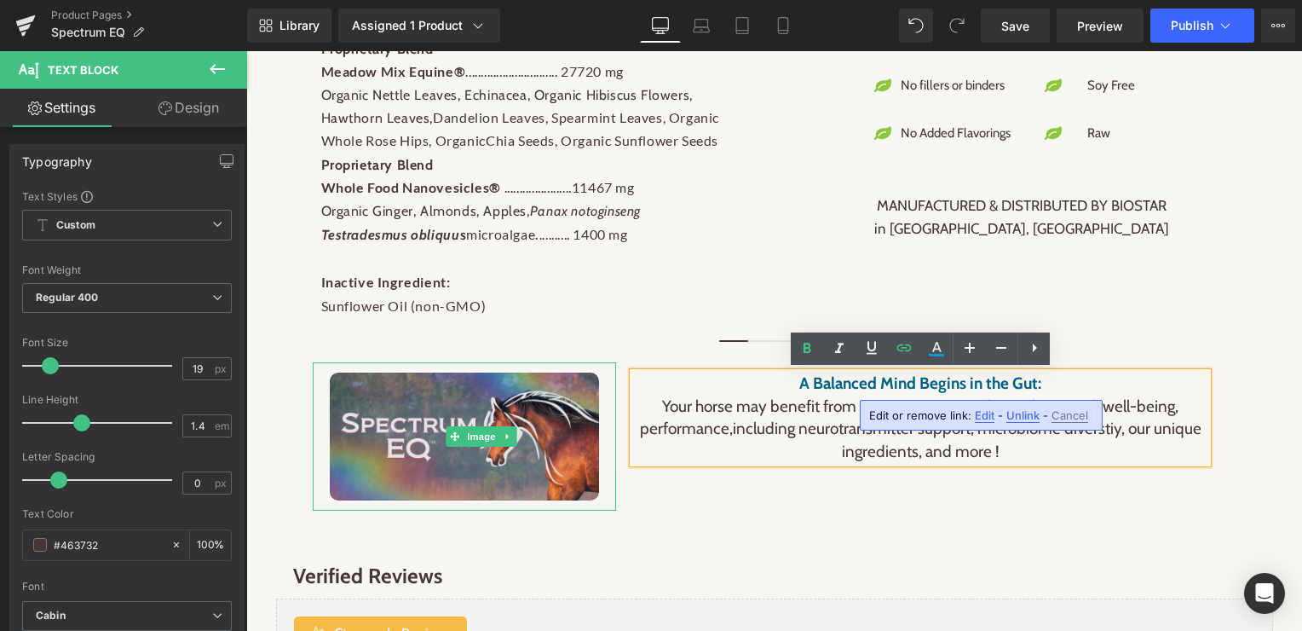
click at [453, 473] on img at bounding box center [465, 436] width 270 height 128
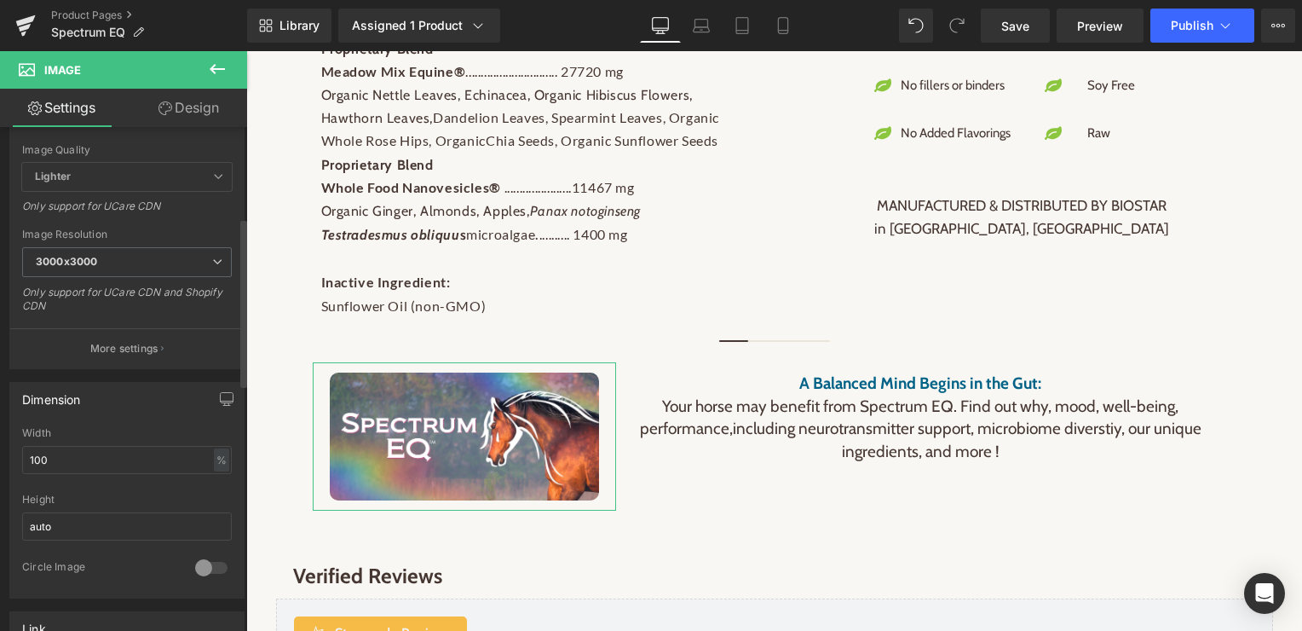
scroll to position [293, 0]
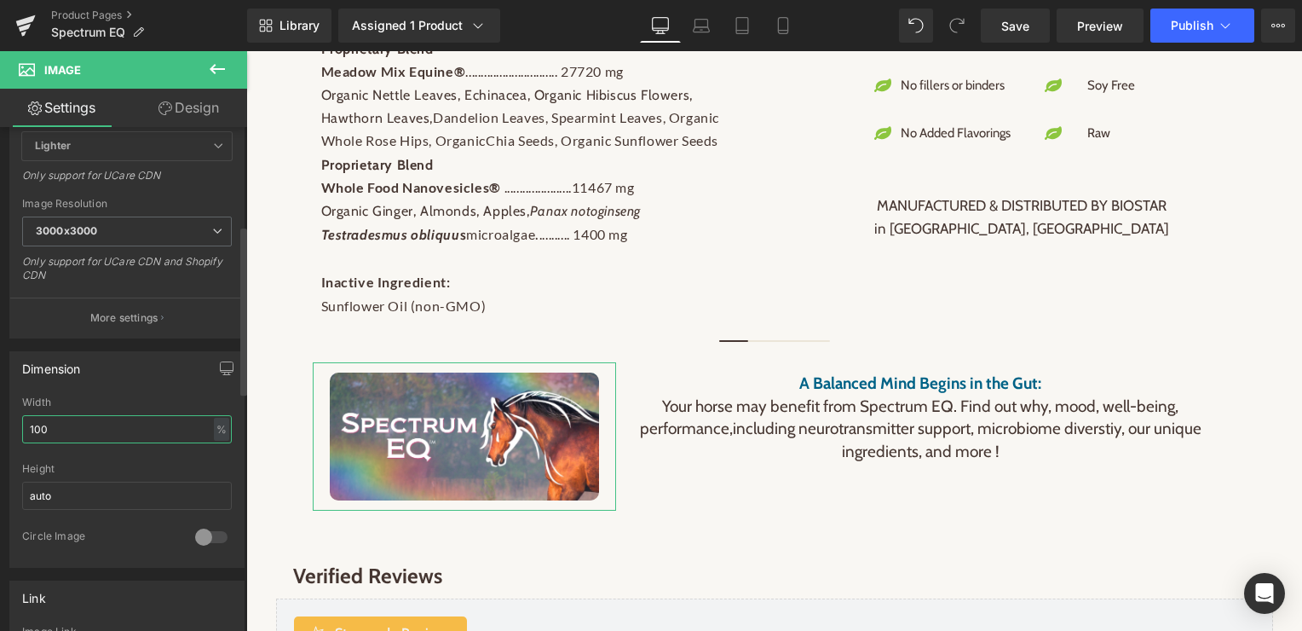
click at [71, 430] on input "100" at bounding box center [127, 429] width 210 height 28
type input "1"
type input "90"
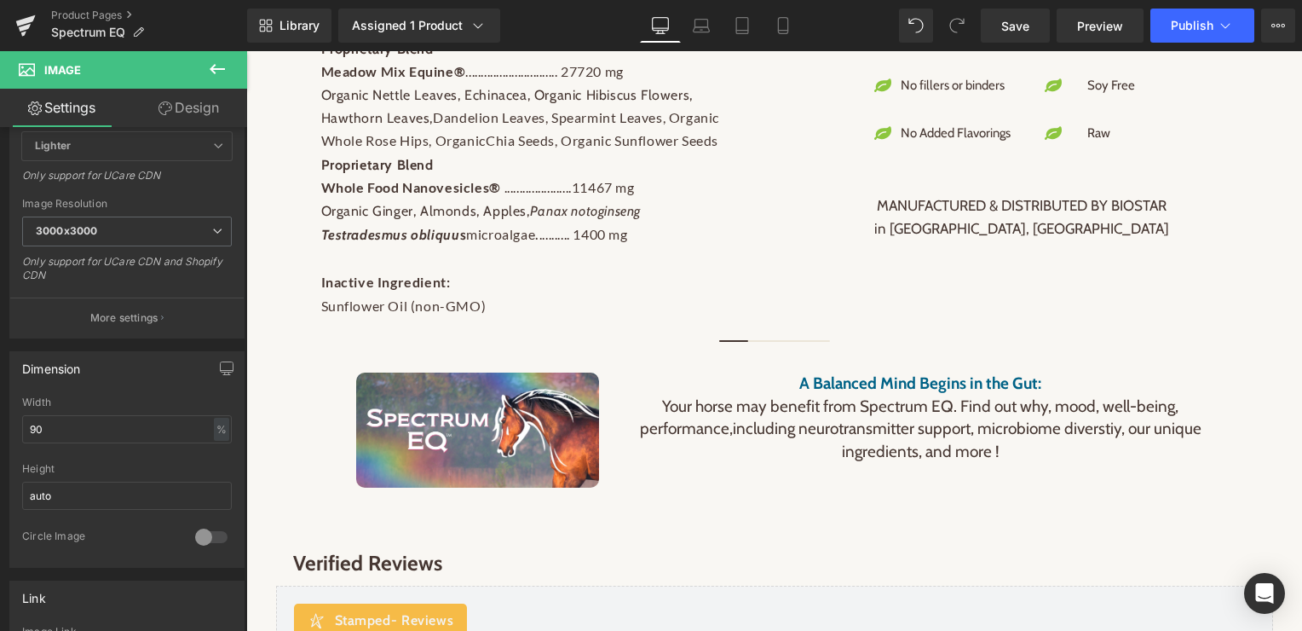
click at [210, 77] on icon at bounding box center [217, 69] width 20 height 20
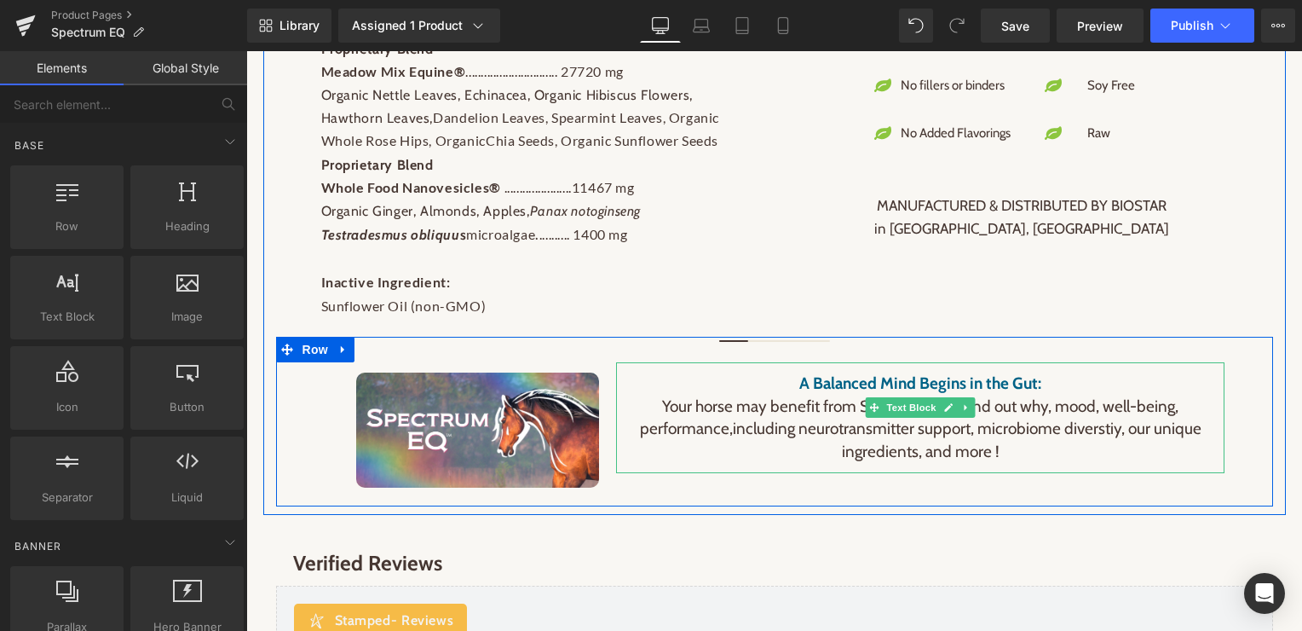
click at [804, 456] on p "Your horse may benefit from Spectrum EQ. Find out why, mood, well-being, perfor…" at bounding box center [920, 429] width 574 height 68
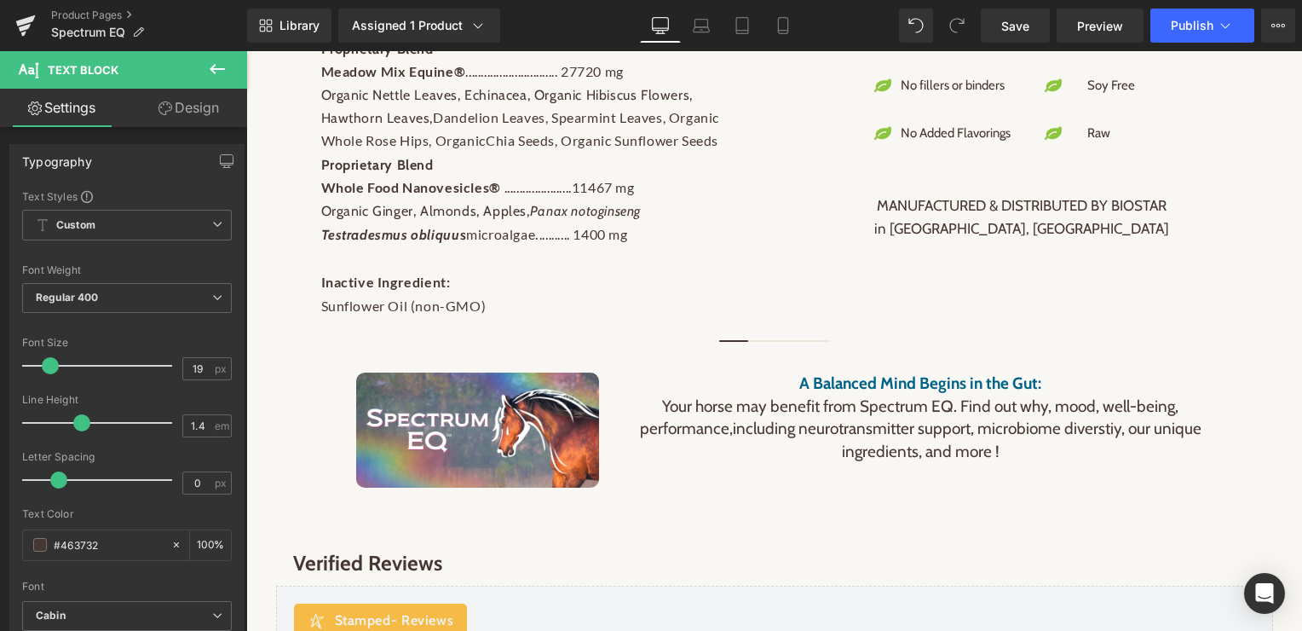
click at [214, 60] on icon at bounding box center [217, 69] width 20 height 20
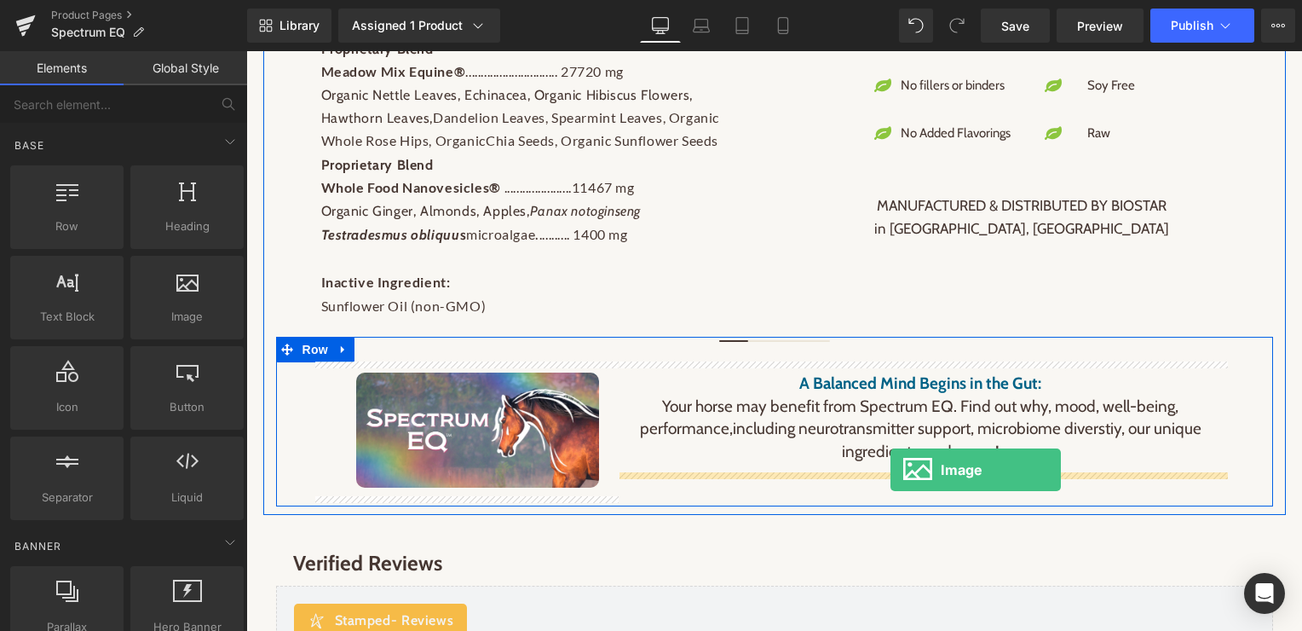
drag, startPoint x: 410, startPoint y: 357, endPoint x: 890, endPoint y: 470, distance: 493.6
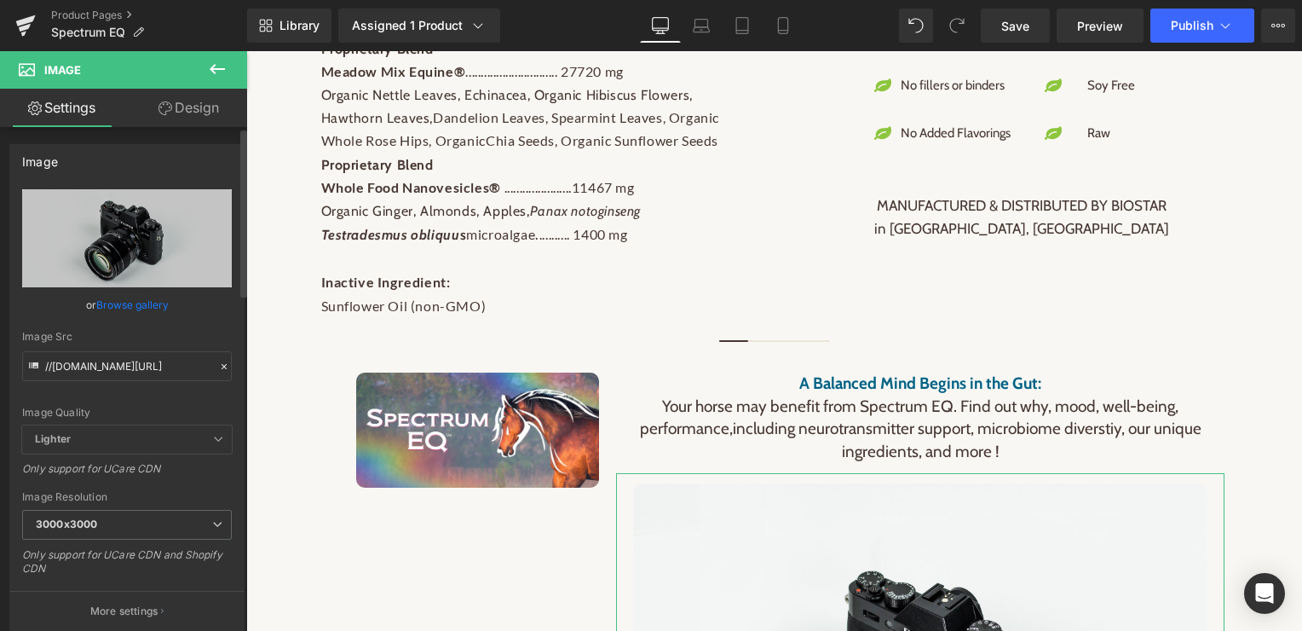
click at [218, 368] on icon at bounding box center [224, 366] width 12 height 12
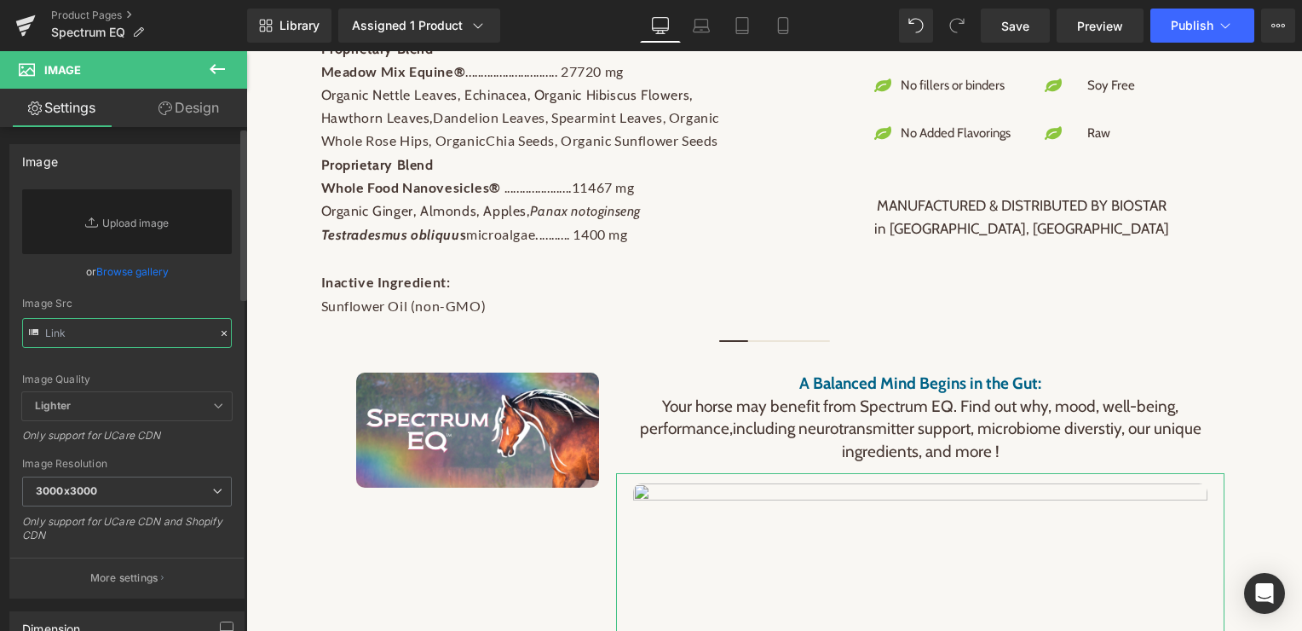
click at [137, 341] on input "text" at bounding box center [127, 333] width 210 height 30
paste input "[URL][DOMAIN_NAME]"
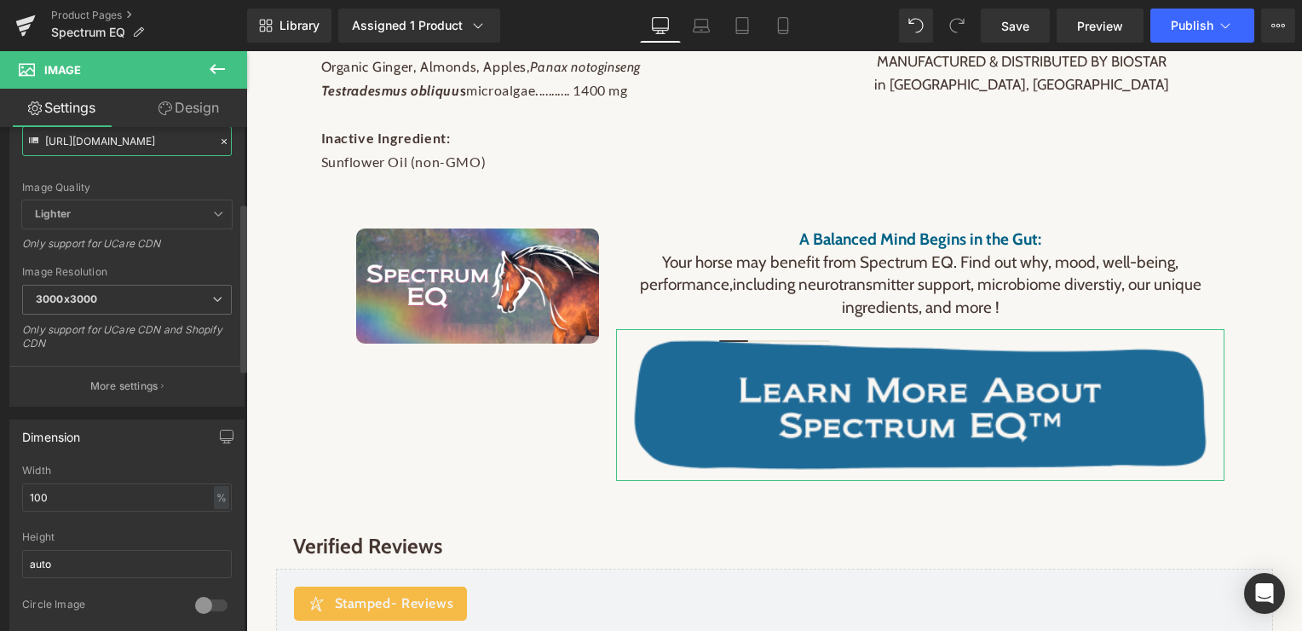
scroll to position [258, 0]
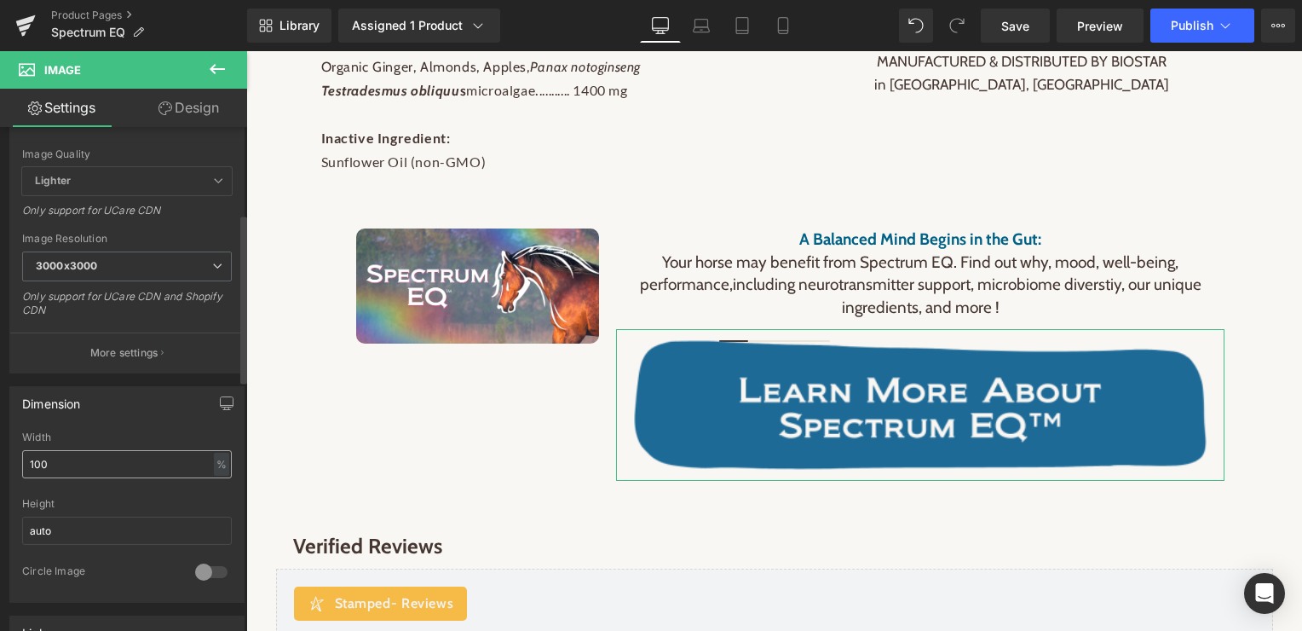
type input "[URL][DOMAIN_NAME]"
click at [89, 457] on input "100" at bounding box center [127, 464] width 210 height 28
type input "1"
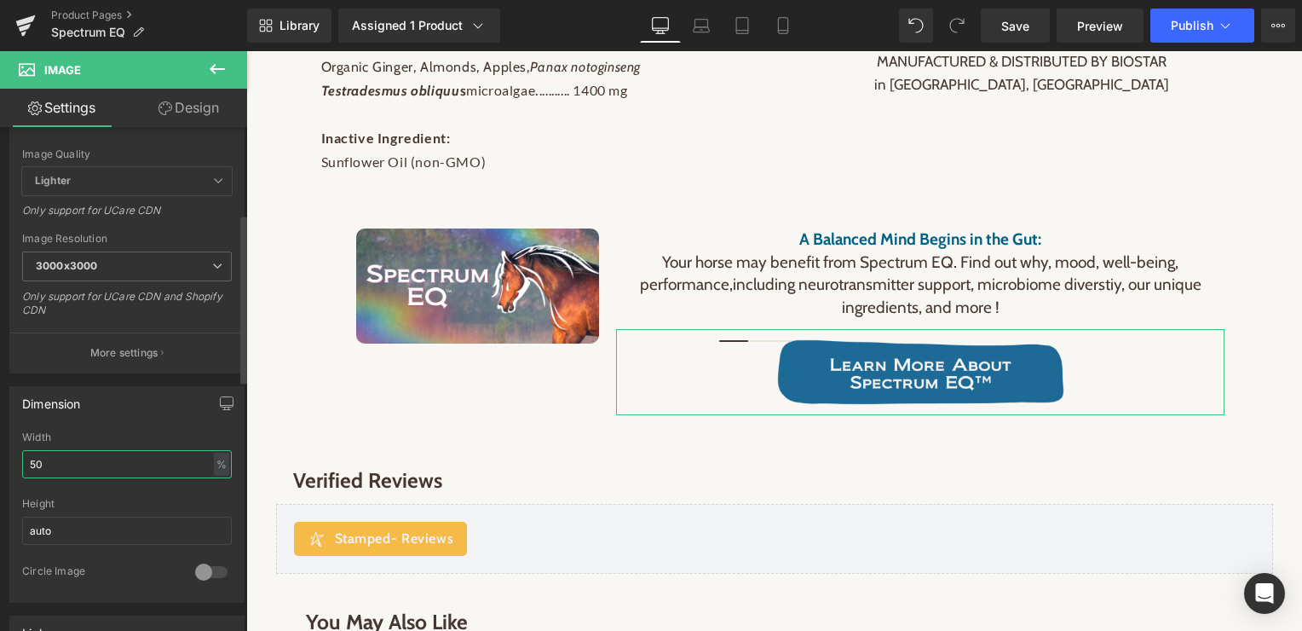
type input "5"
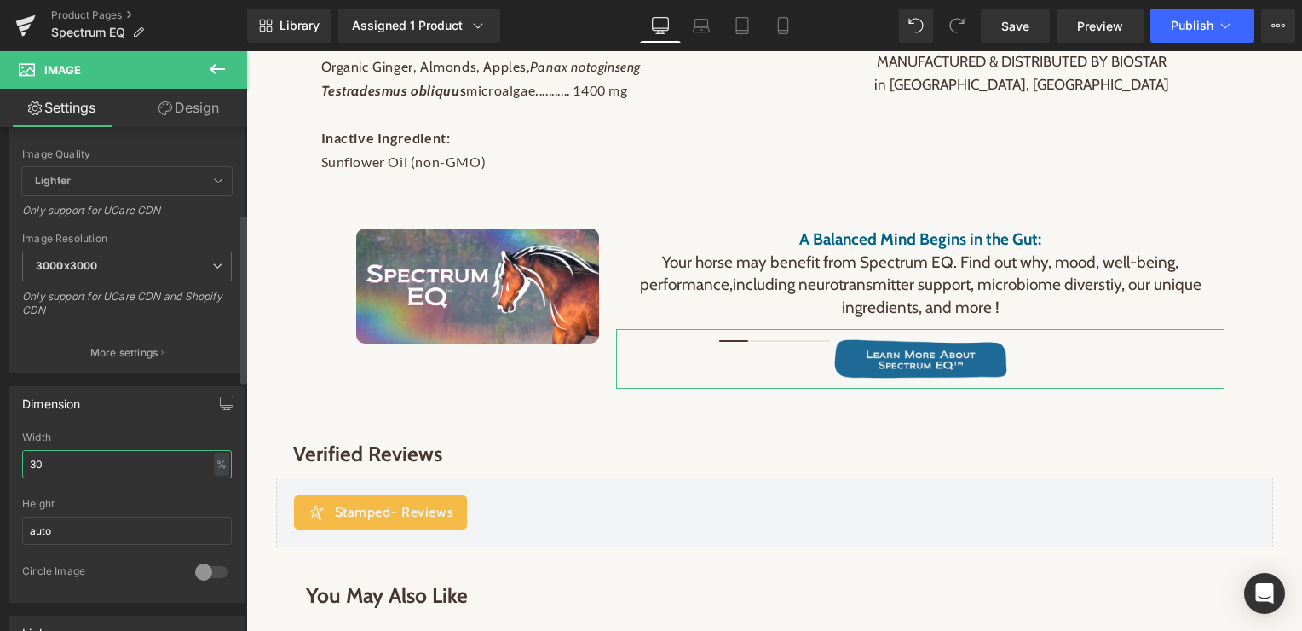
drag, startPoint x: 60, startPoint y: 465, endPoint x: 18, endPoint y: 465, distance: 41.8
click at [18, 465] on div "30% Width 30 % % px auto Height auto 0 Circle Image" at bounding box center [126, 516] width 233 height 170
type input "40"
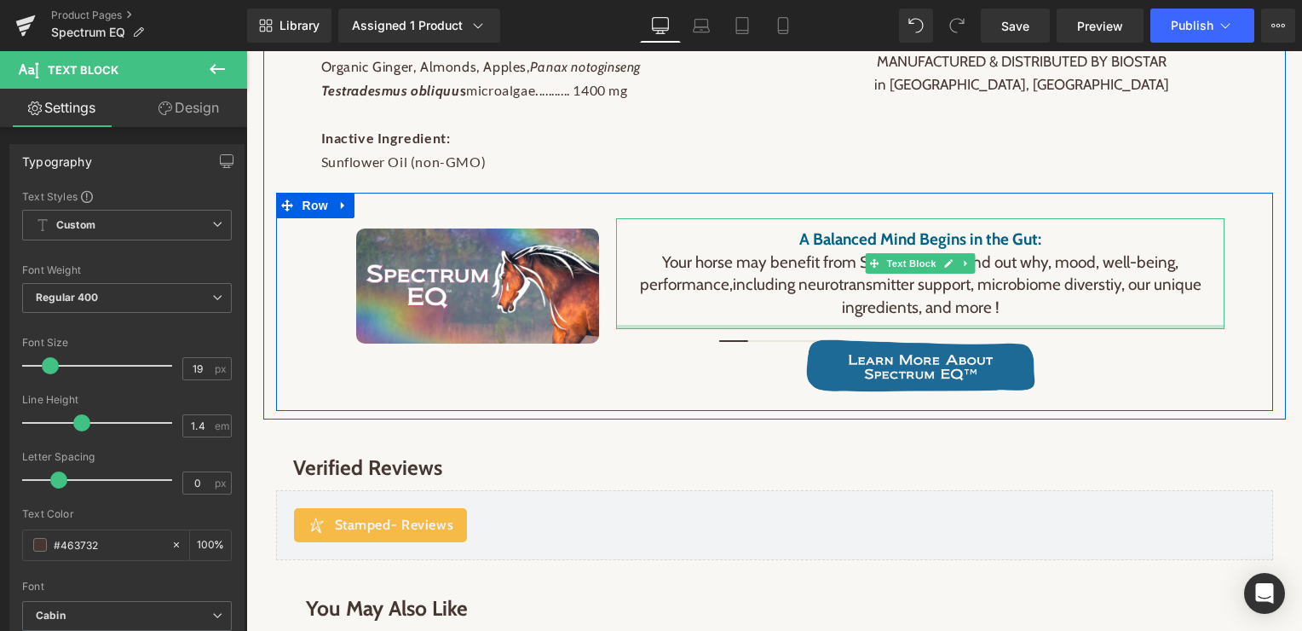
click at [875, 311] on div "A Balanced Mind Begins in the Gut: Your horse may benefit from Spectrum EQ. Fin…" at bounding box center [920, 273] width 608 height 111
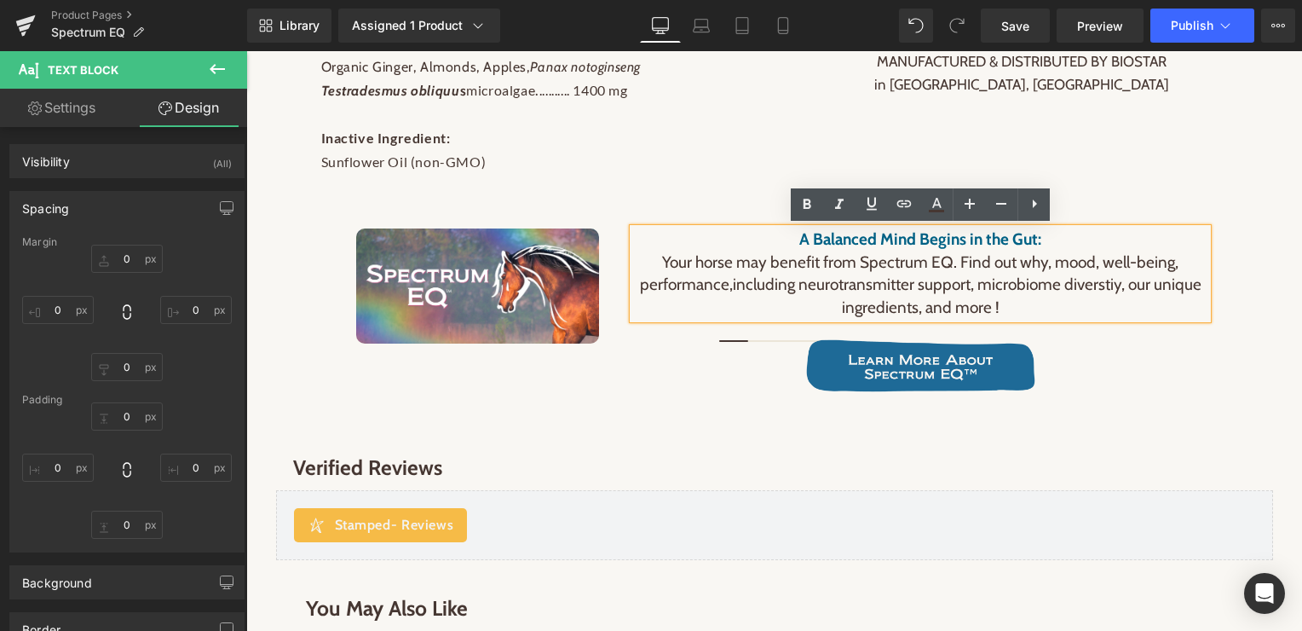
click at [1116, 283] on span "including neurotransmitter support, microbiome diverstiy, our unique ingredient…" at bounding box center [967, 295] width 469 height 43
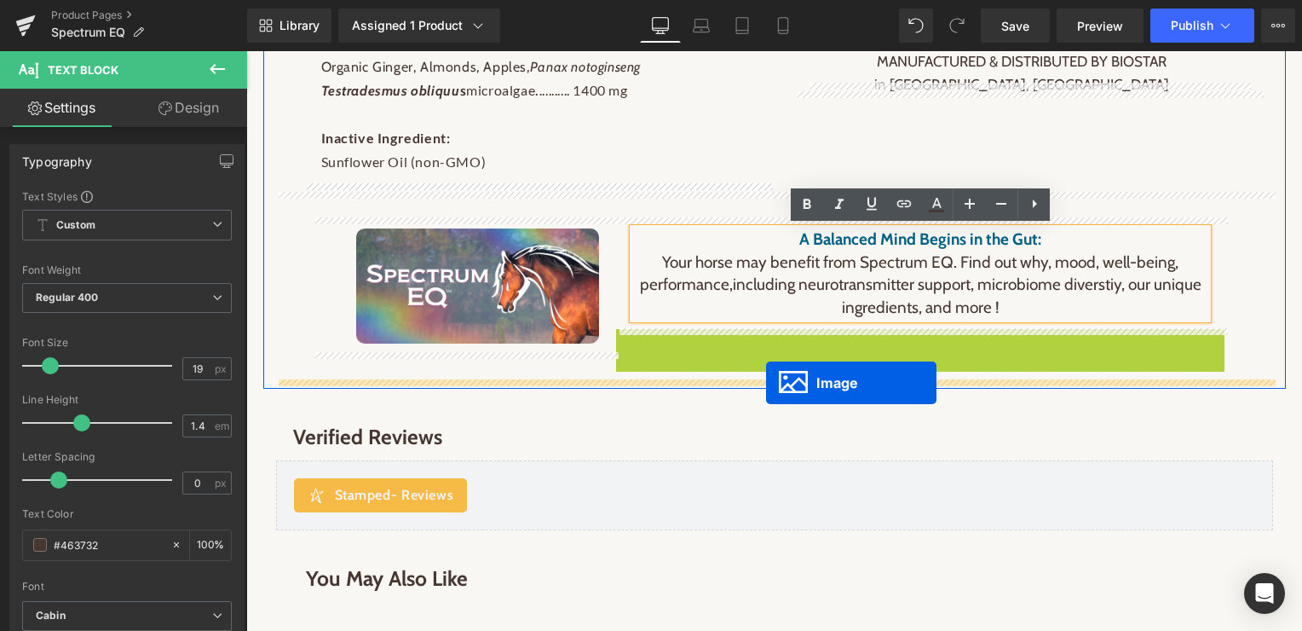
drag, startPoint x: 894, startPoint y: 363, endPoint x: 766, endPoint y: 383, distance: 129.3
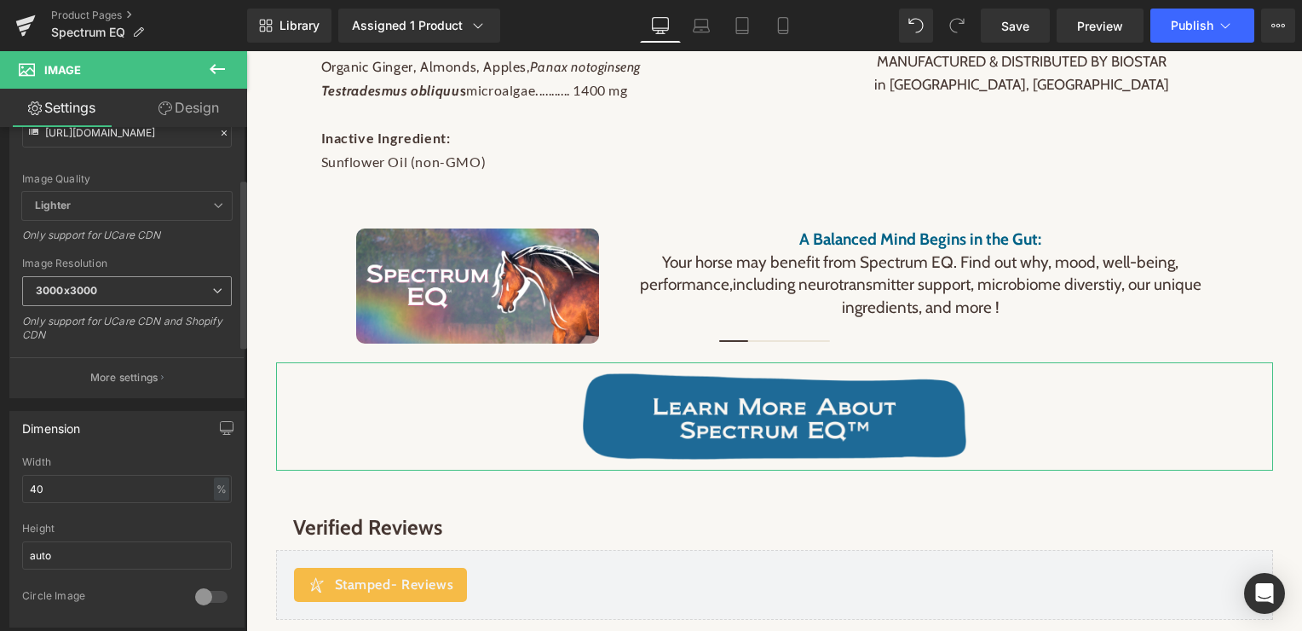
scroll to position [328, 0]
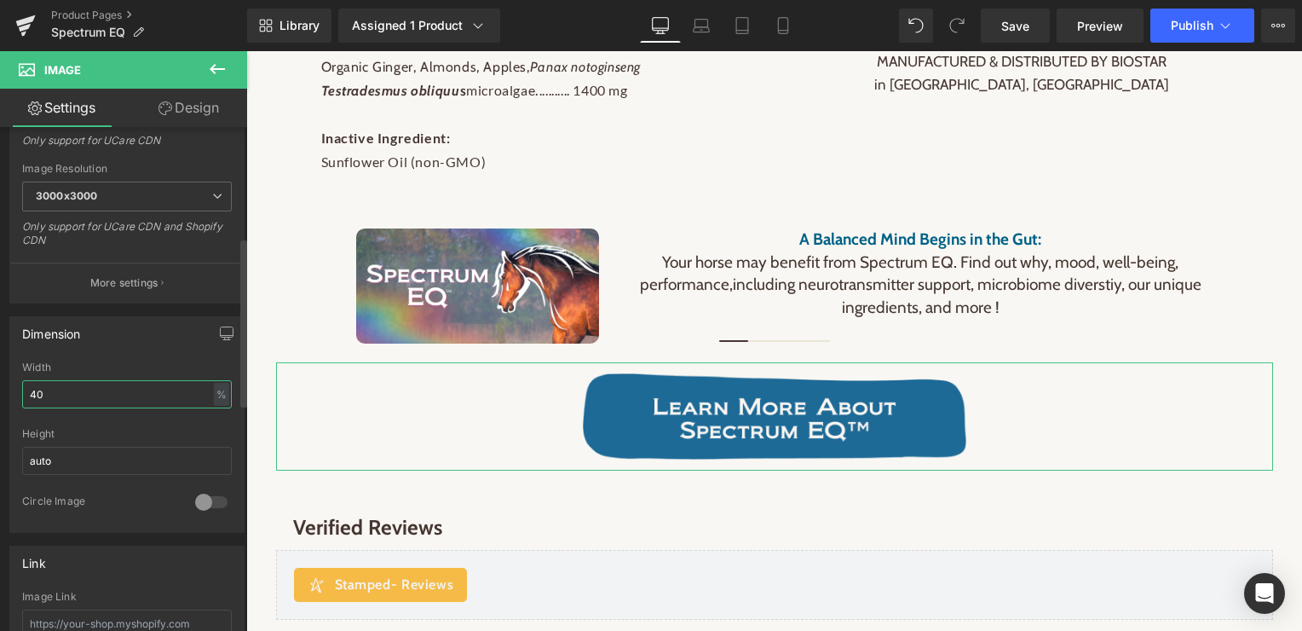
click at [59, 398] on input "40" at bounding box center [127, 394] width 210 height 28
type input "4"
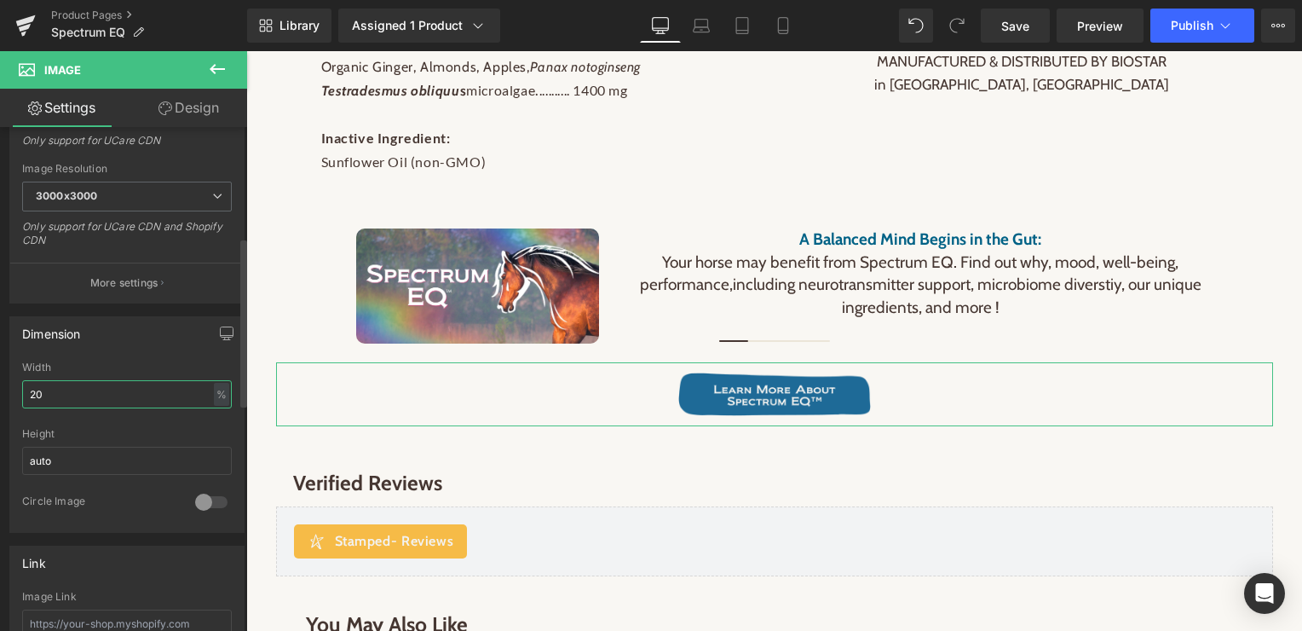
type input "2"
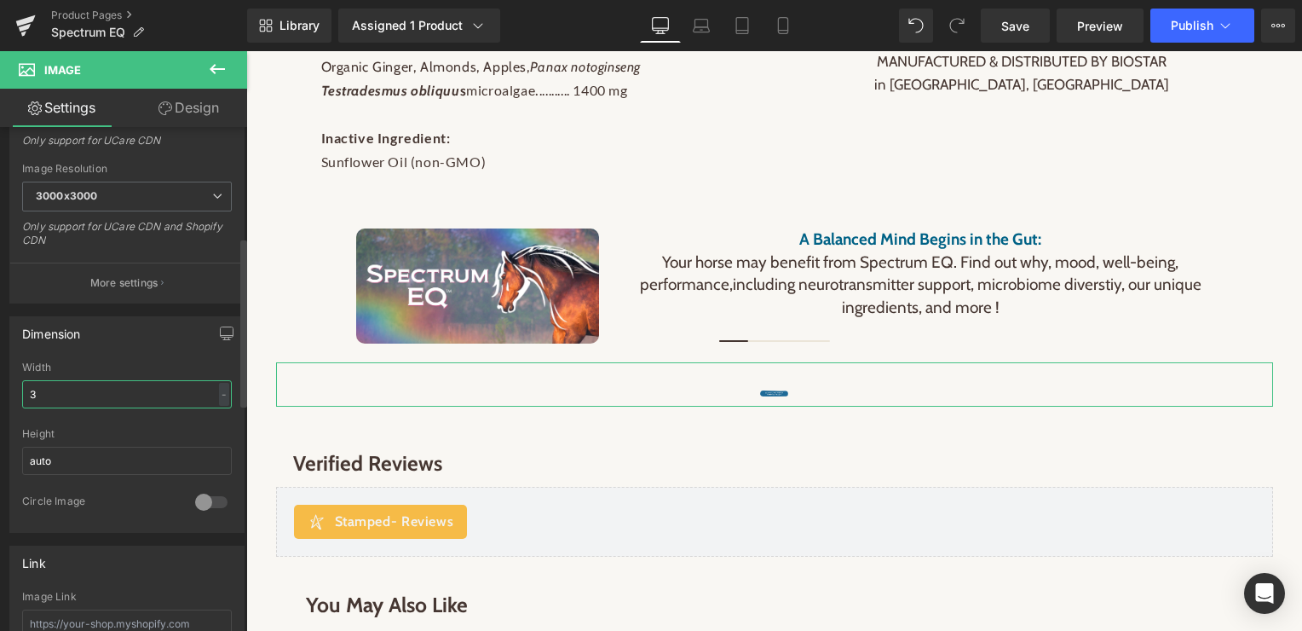
type input "30"
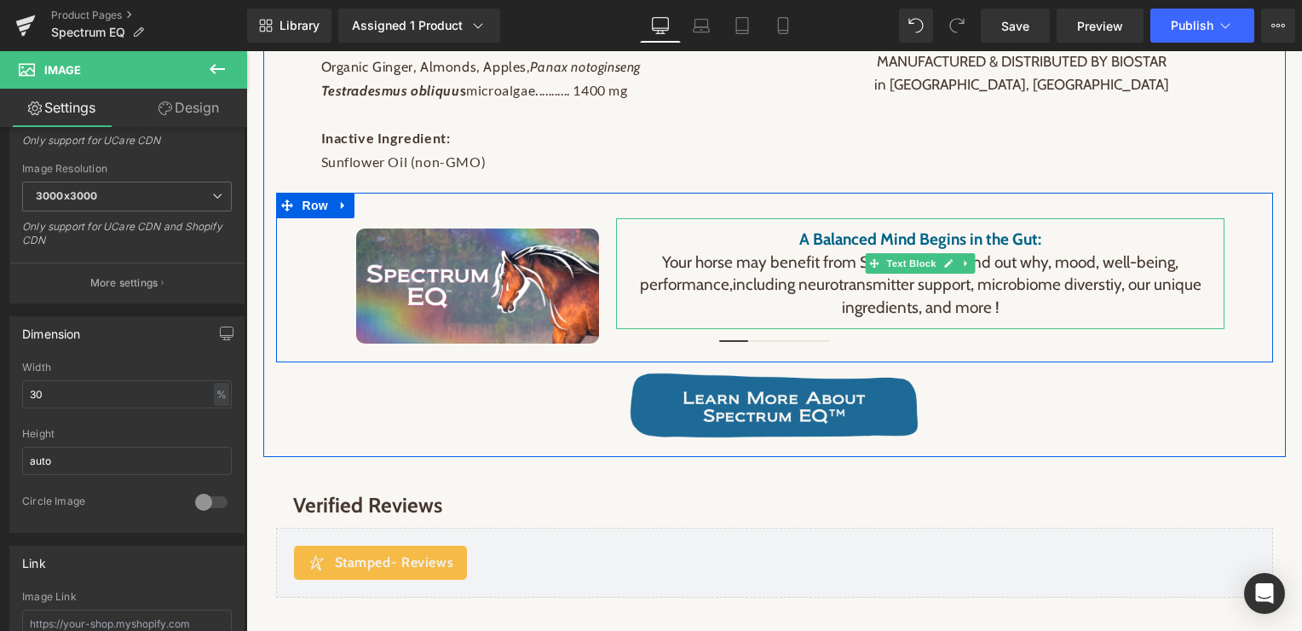
click at [775, 245] on p "A Balanced Mind Begins in the Gut:" at bounding box center [920, 239] width 574 height 23
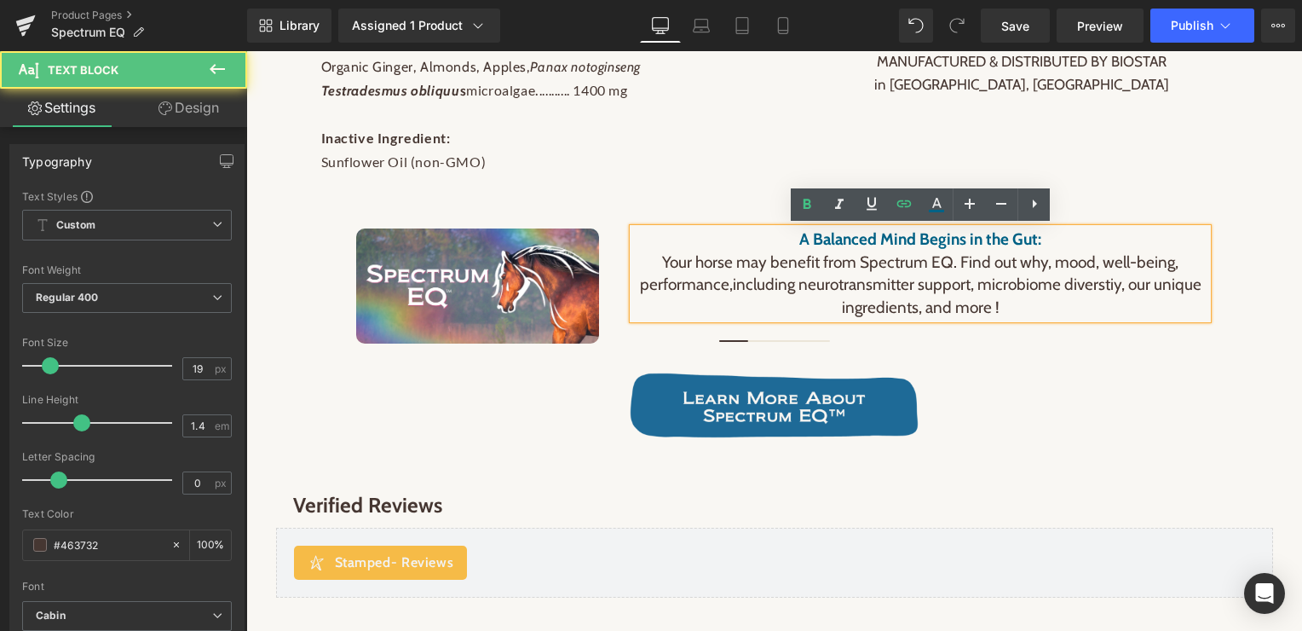
click at [751, 235] on p "A Balanced Mind Begins in the Gut:" at bounding box center [920, 239] width 574 height 23
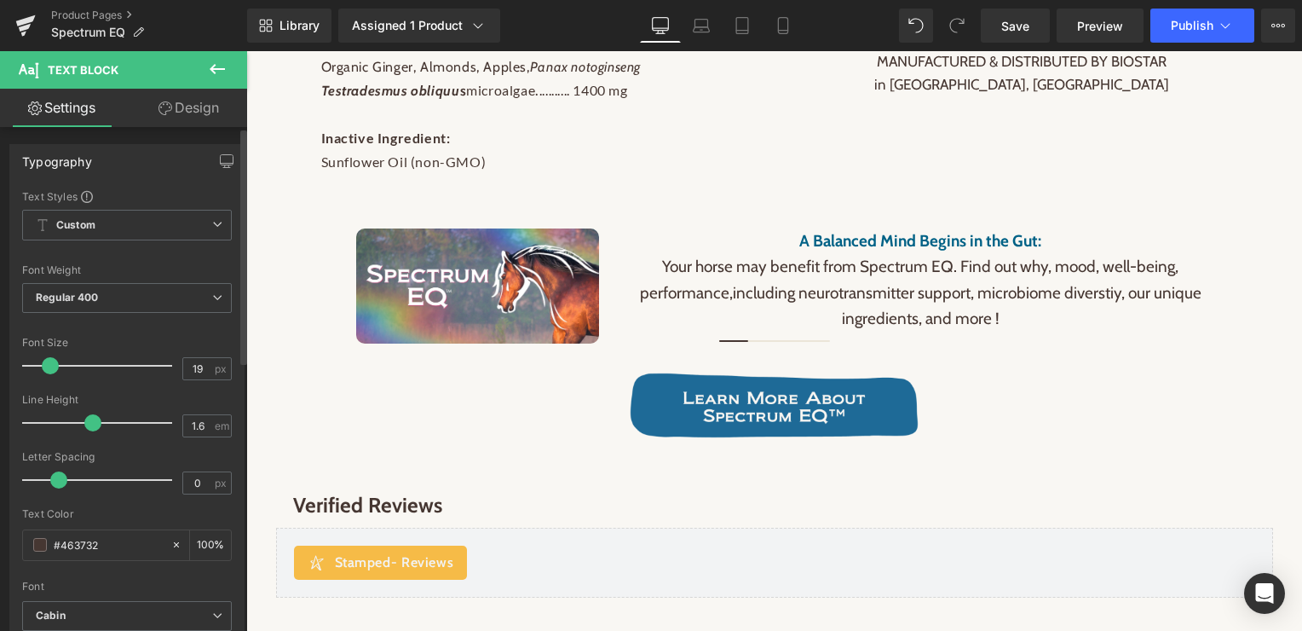
type input "1.7"
drag, startPoint x: 82, startPoint y: 418, endPoint x: 98, endPoint y: 419, distance: 16.2
click at [98, 419] on span at bounding box center [98, 422] width 17 height 17
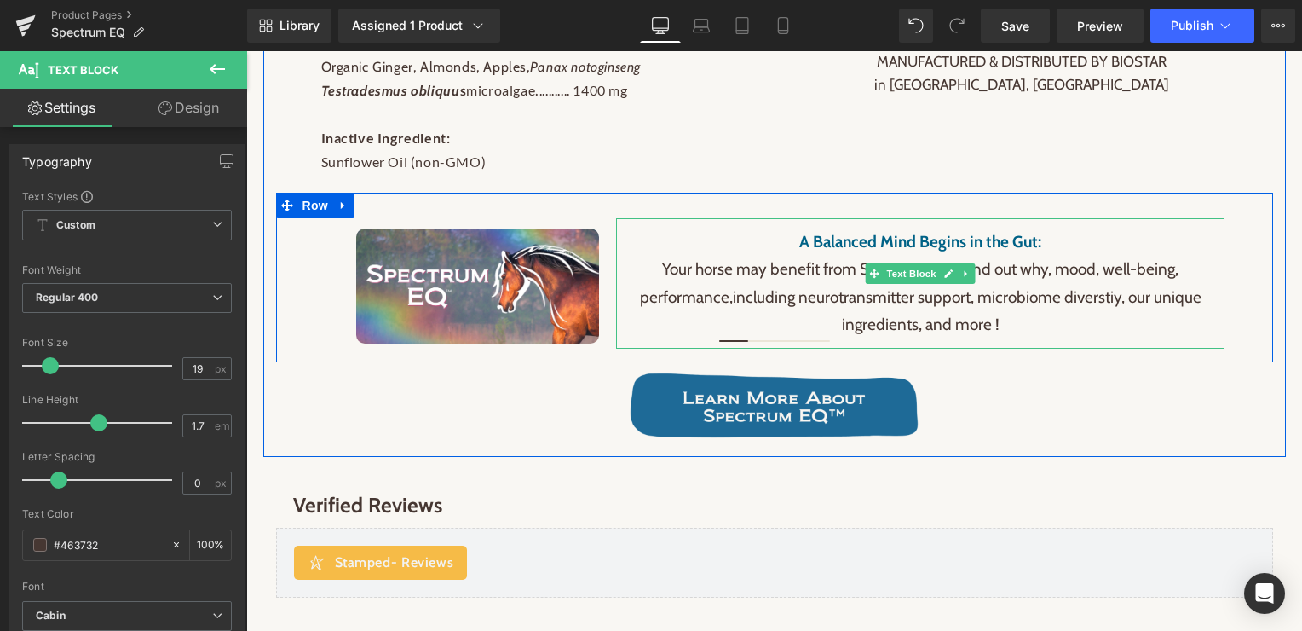
click at [1063, 242] on p "A Balanced Mind Begins in the Gut:" at bounding box center [920, 241] width 574 height 27
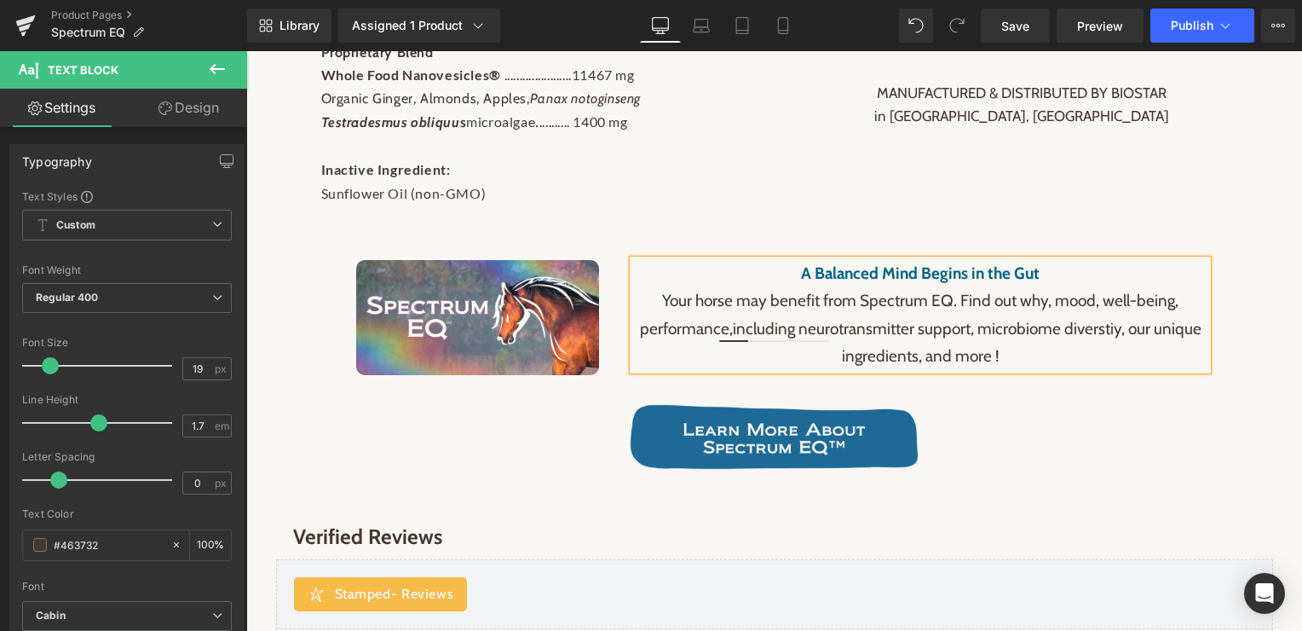
scroll to position [1973, 0]
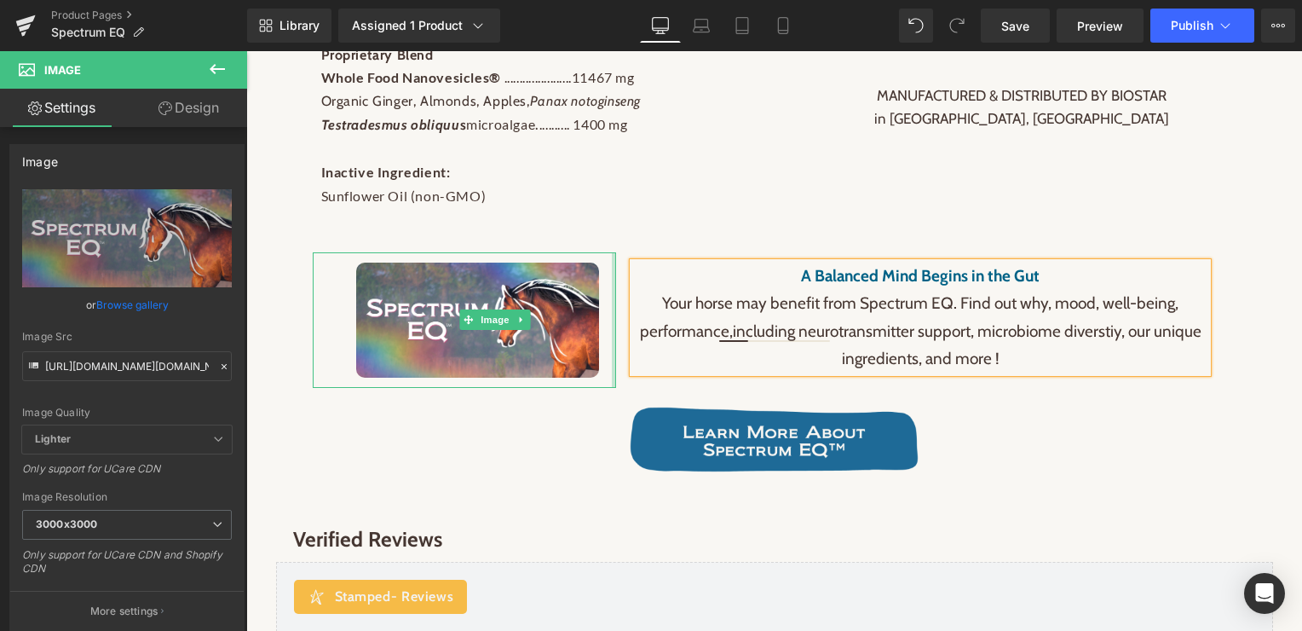
drag, startPoint x: 599, startPoint y: 317, endPoint x: 612, endPoint y: 317, distance: 12.8
click at [612, 317] on div at bounding box center [614, 319] width 4 height 135
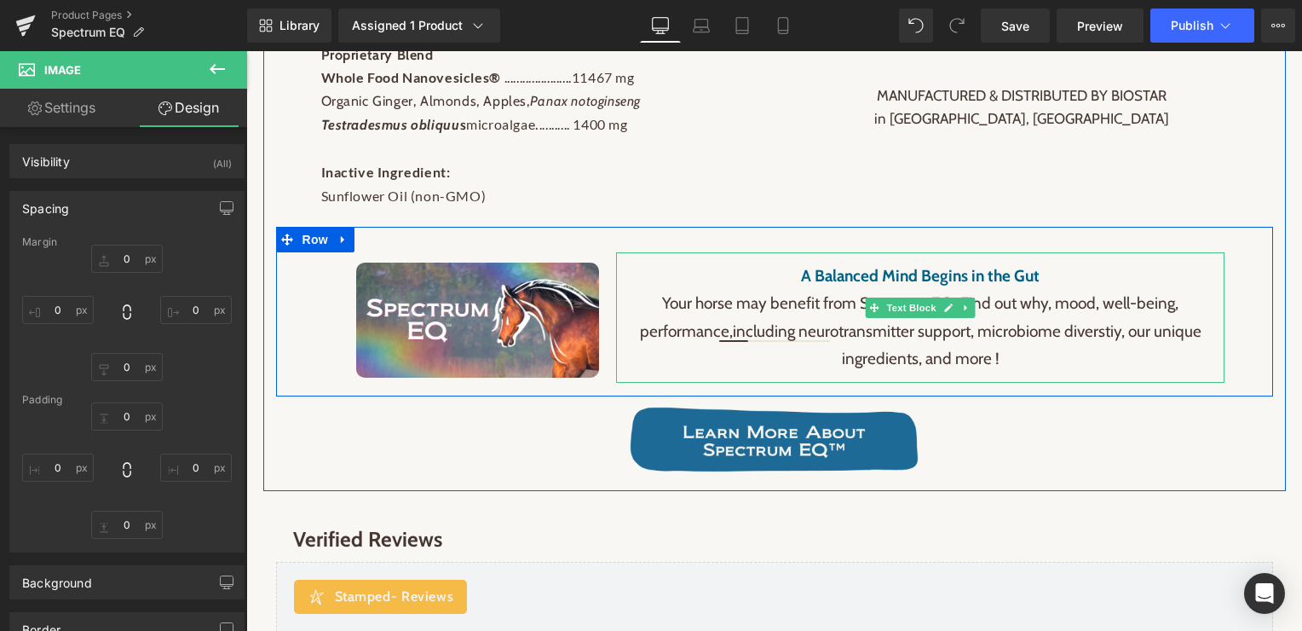
click at [1049, 301] on p "Your horse may benefit from Spectrum EQ. Find out why, mood, well-being, perfor…" at bounding box center [920, 331] width 574 height 83
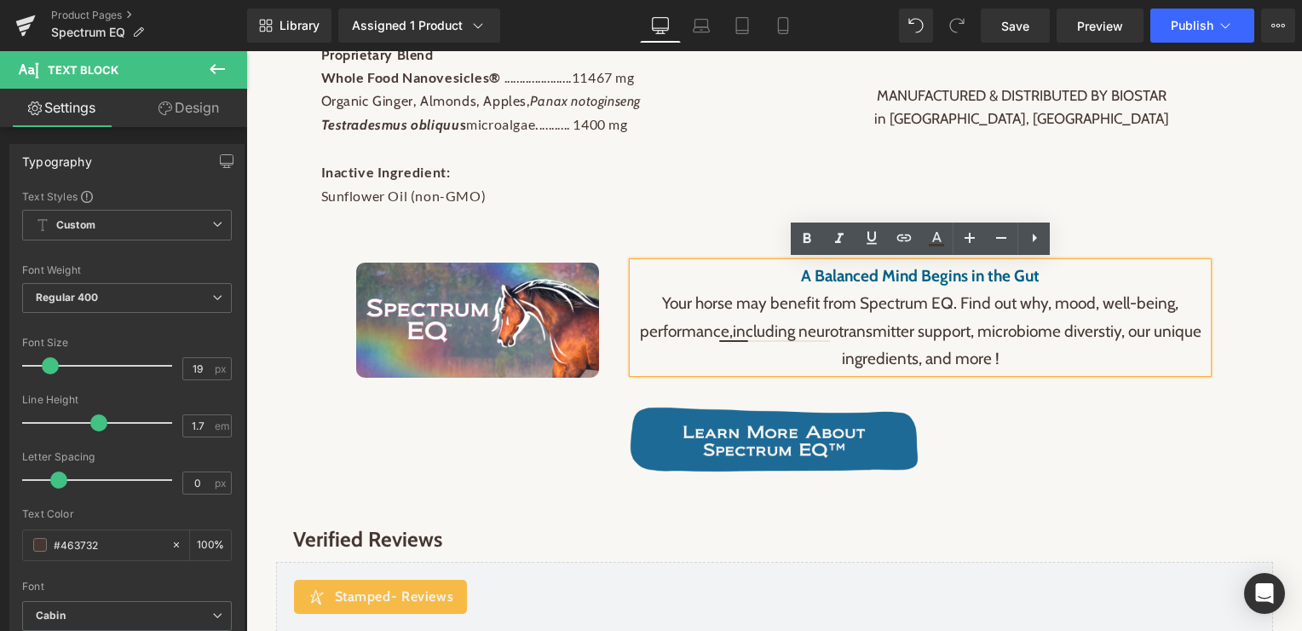
click at [955, 305] on p "Your horse may benefit from Spectrum EQ. Find out why, mood, well-being, perfor…" at bounding box center [920, 331] width 574 height 83
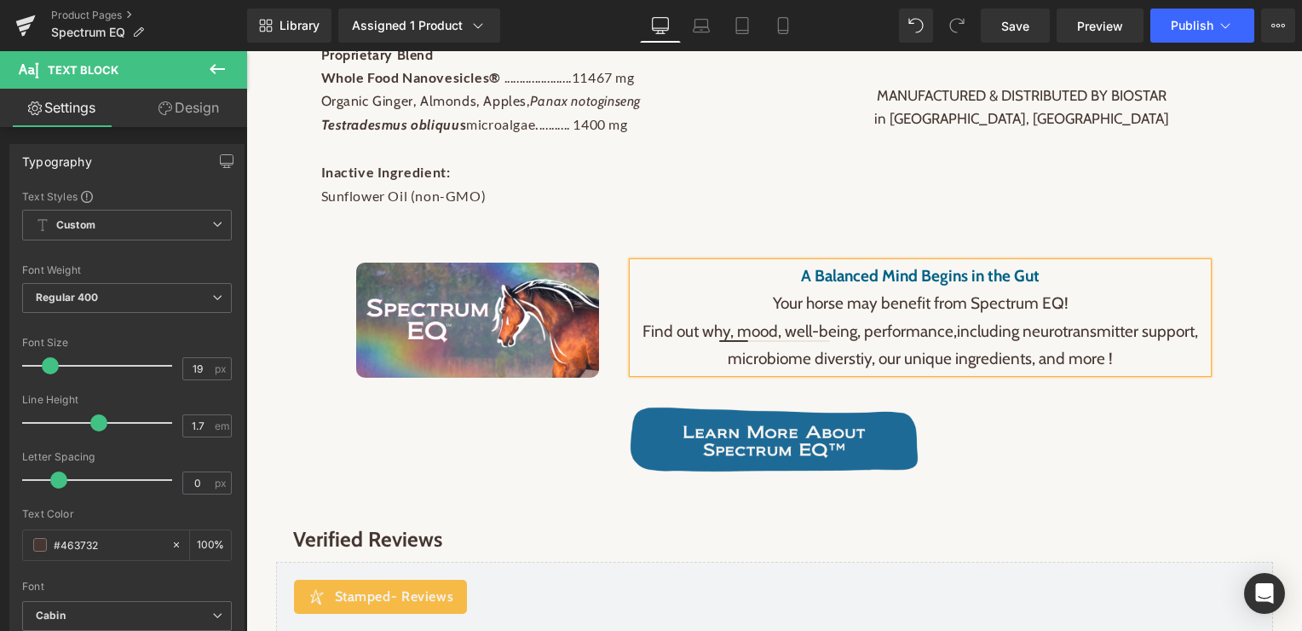
click at [729, 330] on p "Find out why, mood, well-being, performance, including neurotransmitter support…" at bounding box center [920, 345] width 574 height 55
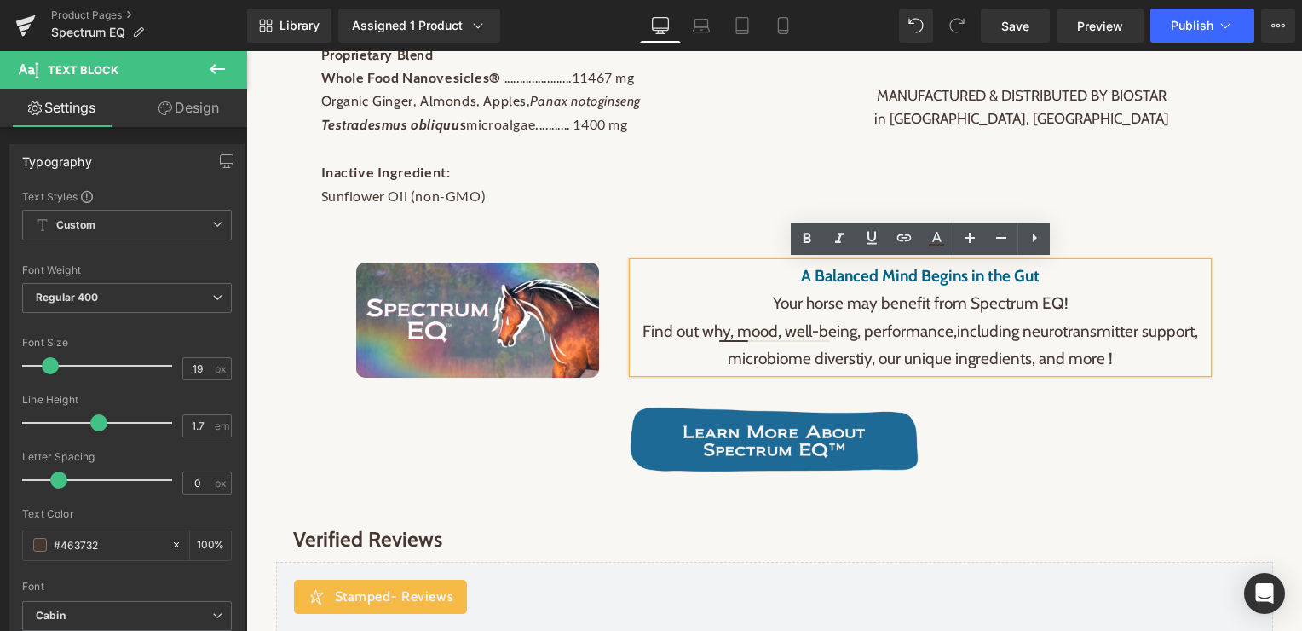
click at [1067, 304] on p "Your horse may benefit from Spectrum EQ!" at bounding box center [920, 303] width 574 height 27
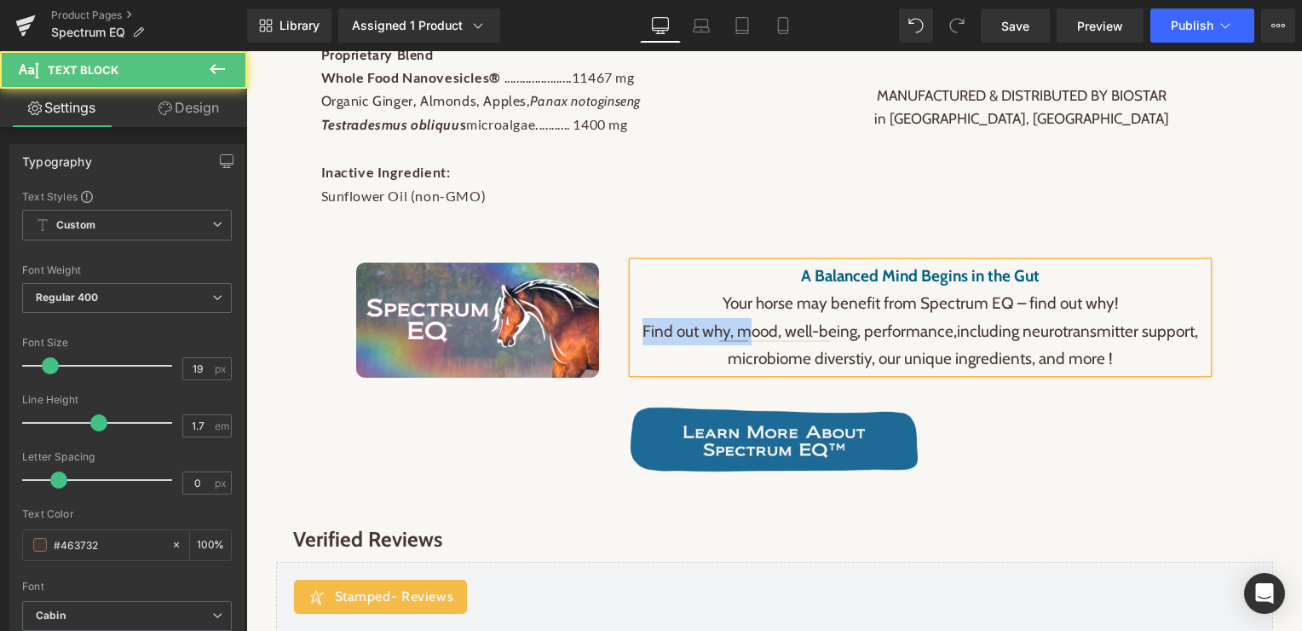
drag, startPoint x: 750, startPoint y: 334, endPoint x: 635, endPoint y: 331, distance: 115.1
click at [635, 331] on p "Find out why, mood, well-being, performance, including neurotransmitter support…" at bounding box center [920, 345] width 574 height 55
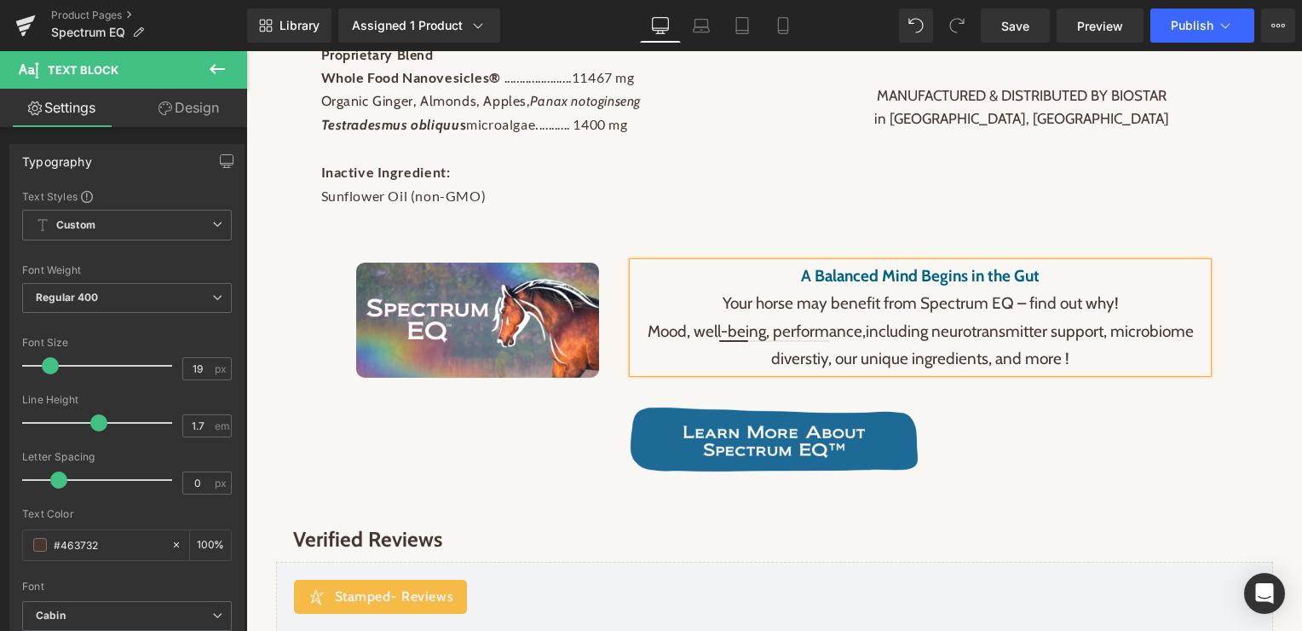
click at [869, 328] on span "including neurotransmitter support, microbiome diverstiy, our unique ingredient…" at bounding box center [982, 344] width 423 height 47
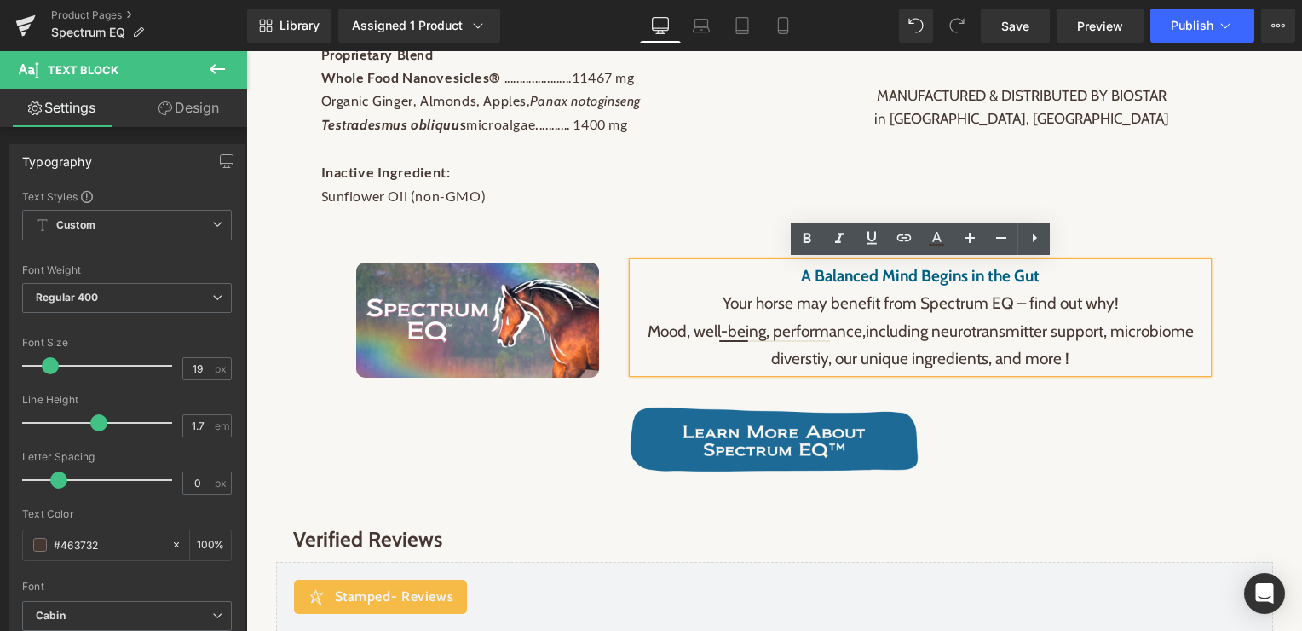
click at [656, 334] on p "Mood, well-being, performance, including neurotransmitter support, microbiome d…" at bounding box center [920, 345] width 574 height 55
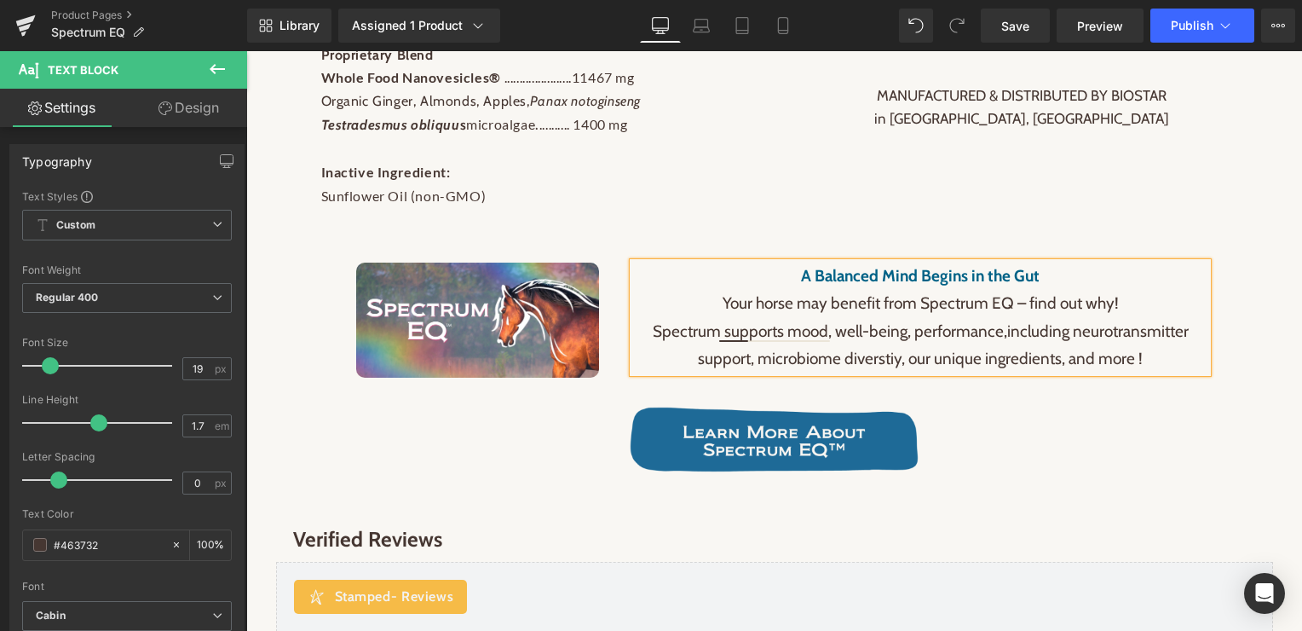
click at [837, 338] on p "Spectrum supports mood, well-being, performance, including neurotransmitter sup…" at bounding box center [920, 345] width 574 height 55
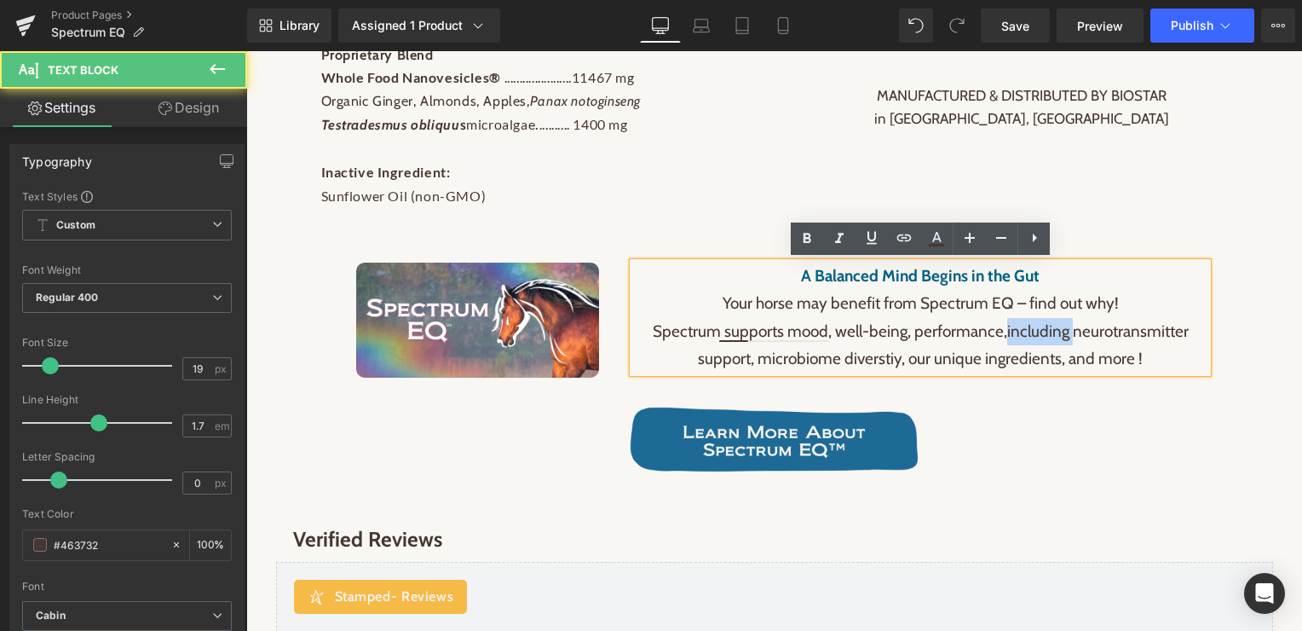
drag, startPoint x: 1006, startPoint y: 331, endPoint x: 1076, endPoint y: 335, distance: 70.0
click at [1076, 335] on p "Spectrum supports mood, well-being, performance, including neurotransmitter sup…" at bounding box center [920, 345] width 574 height 55
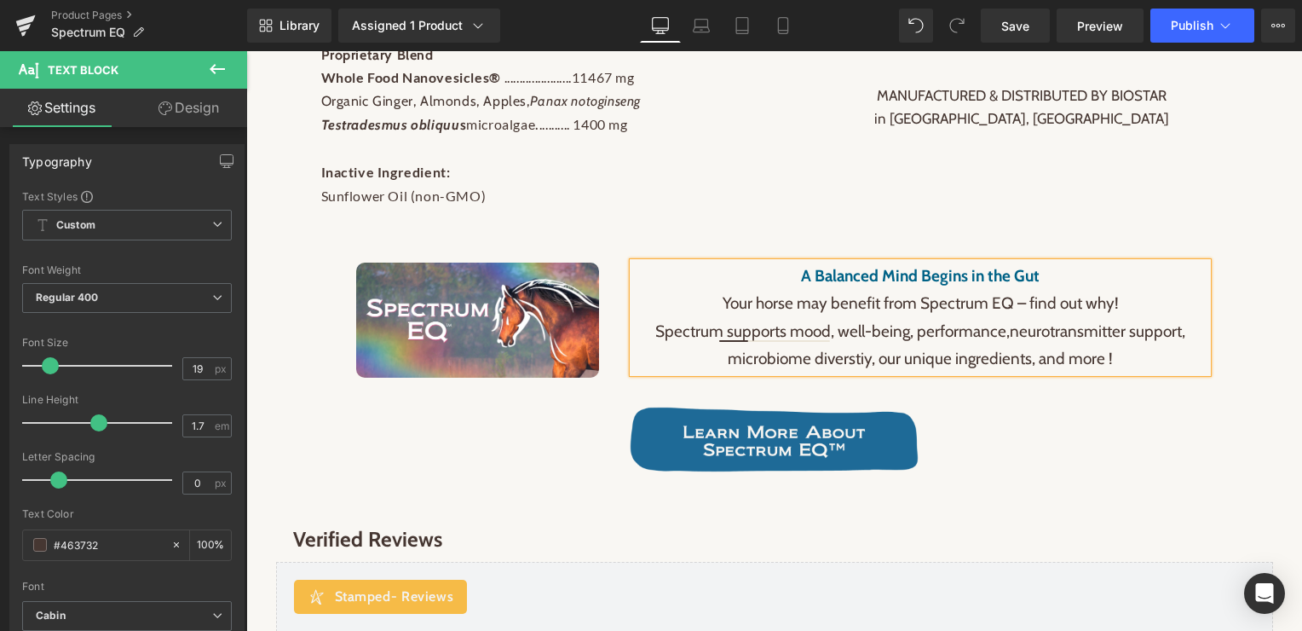
click at [1124, 331] on span "neurotransmitter support, microbiome diverstiy, our unique ingredients, and mor…" at bounding box center [957, 344] width 458 height 47
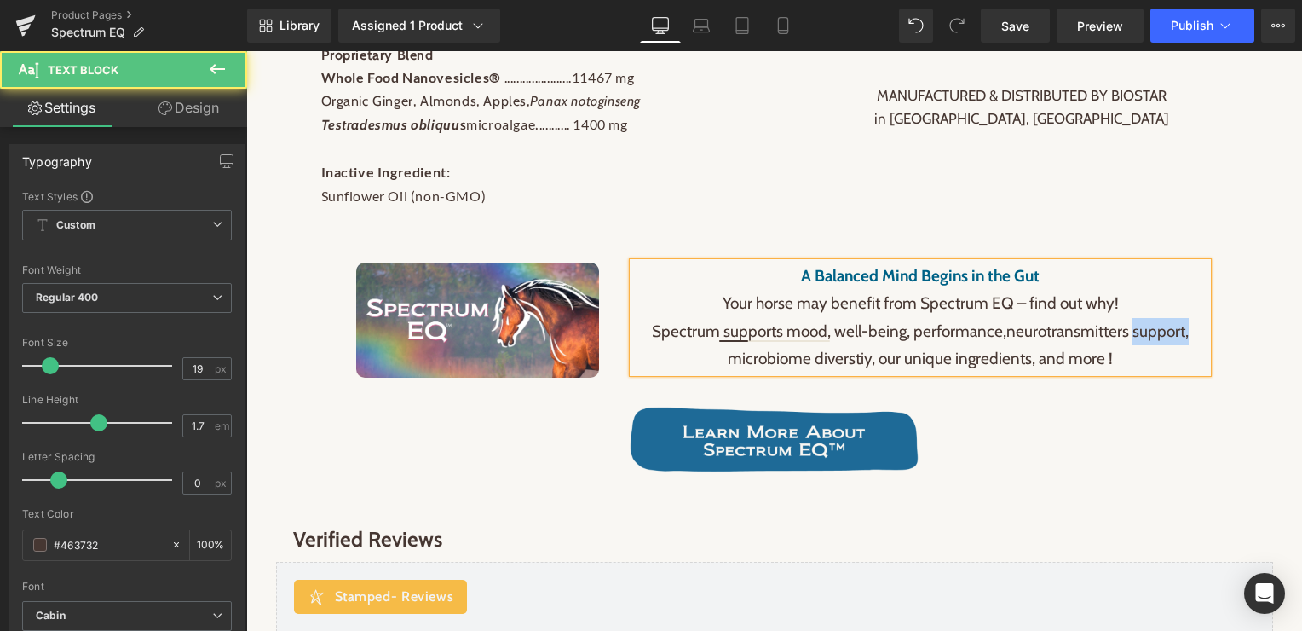
drag, startPoint x: 1133, startPoint y: 333, endPoint x: 1188, endPoint y: 333, distance: 54.5
click at [1188, 333] on p "Spectrum supports mood, well-being, performance, neurotransmitters support, mic…" at bounding box center [920, 345] width 574 height 55
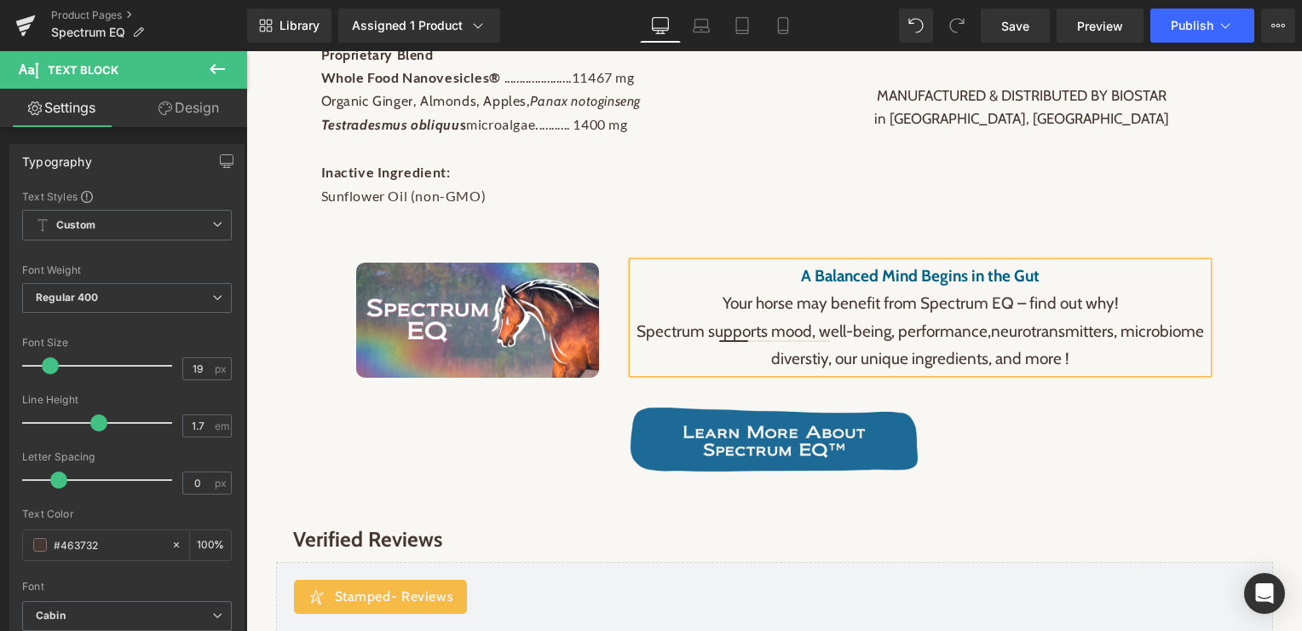
click at [812, 362] on span "neurotransmitters, microbiome diverstiy, our unique ingredients, and more !" at bounding box center [987, 344] width 433 height 47
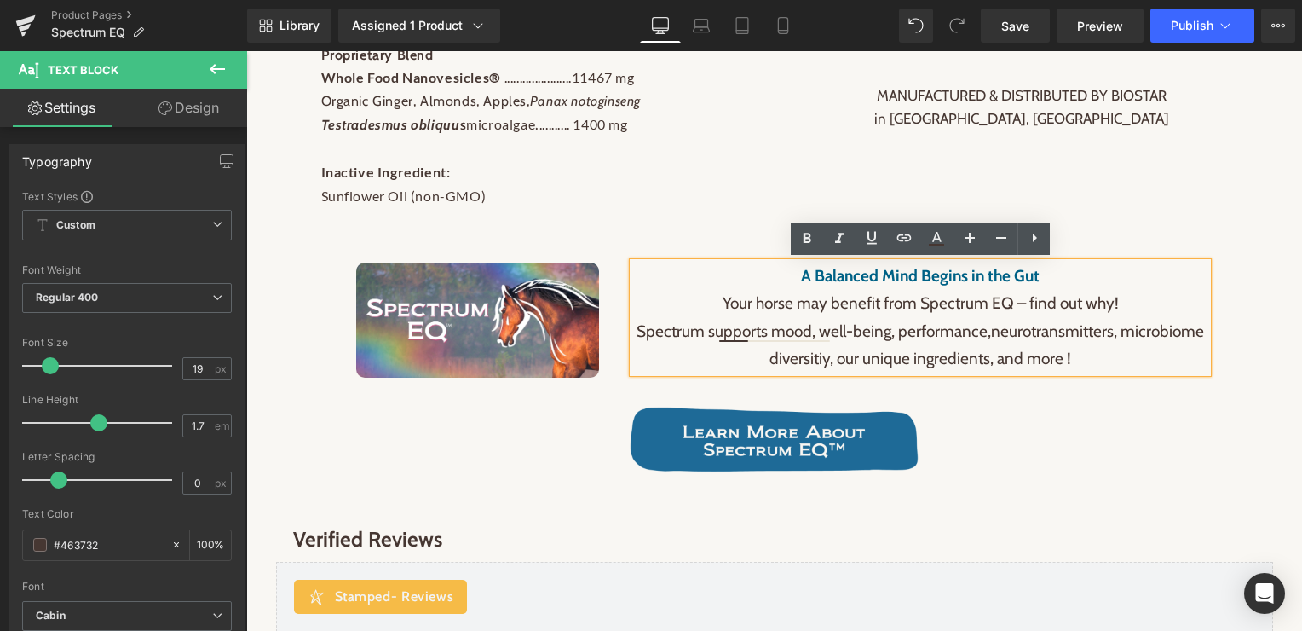
click at [827, 365] on span "neurotransmitters, microbiome diversitiy, our unique ingredients, and more !" at bounding box center [986, 344] width 435 height 47
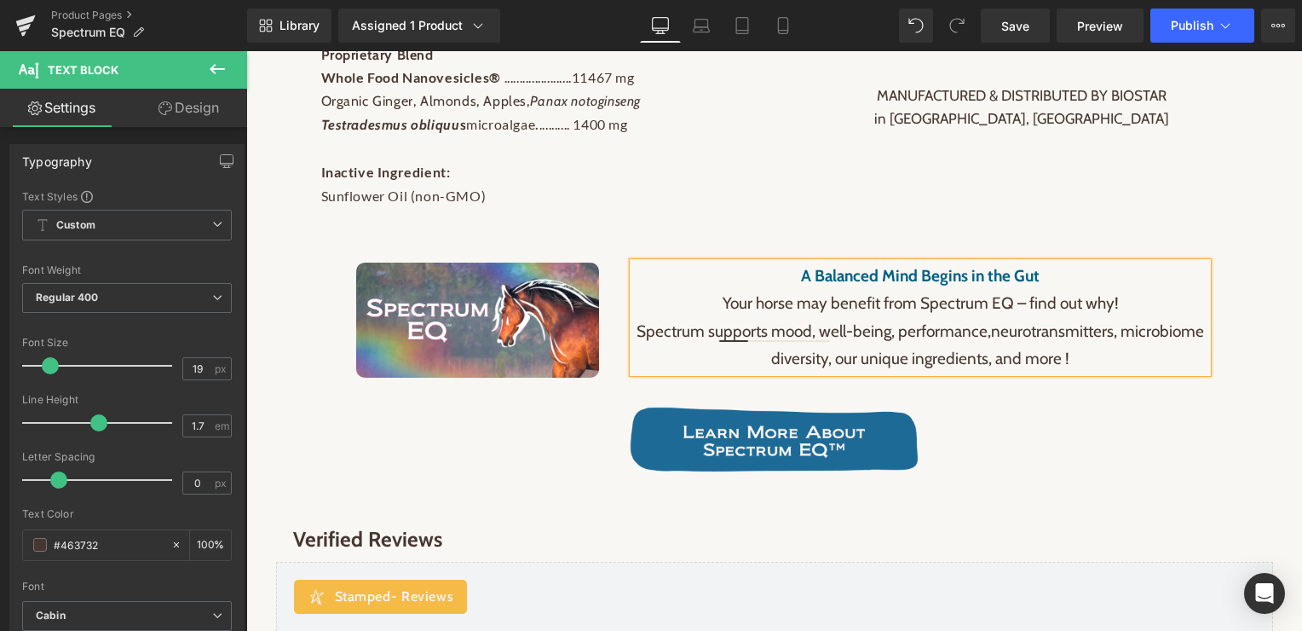
click at [912, 333] on p "Spectrum supports mood, well-being, performance, neurotransmitters, microbiome …" at bounding box center [920, 345] width 574 height 55
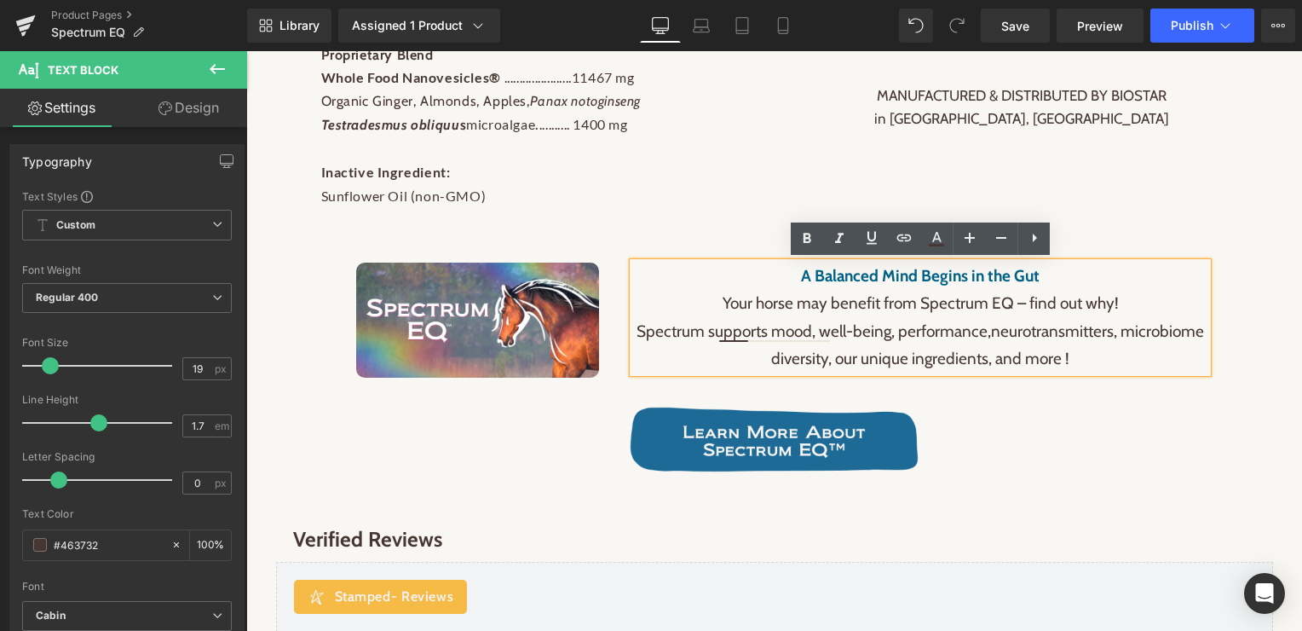
click at [727, 320] on p "Spectrum supports mood, well-being, performance, neurotransmitters, microbiome …" at bounding box center [920, 345] width 574 height 55
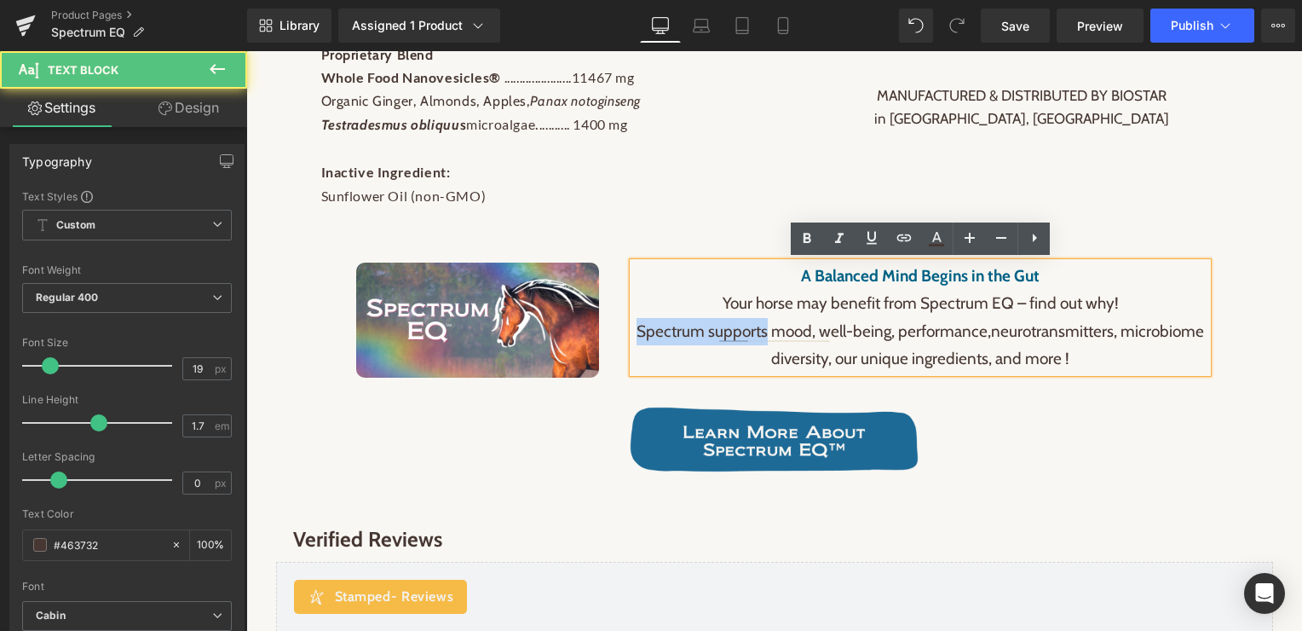
drag, startPoint x: 767, startPoint y: 332, endPoint x: 623, endPoint y: 324, distance: 144.3
click at [623, 324] on div "A Balanced Mind Begins in the Gut Your horse may benefit from Spectrum EQ – fin…" at bounding box center [920, 317] width 608 height 130
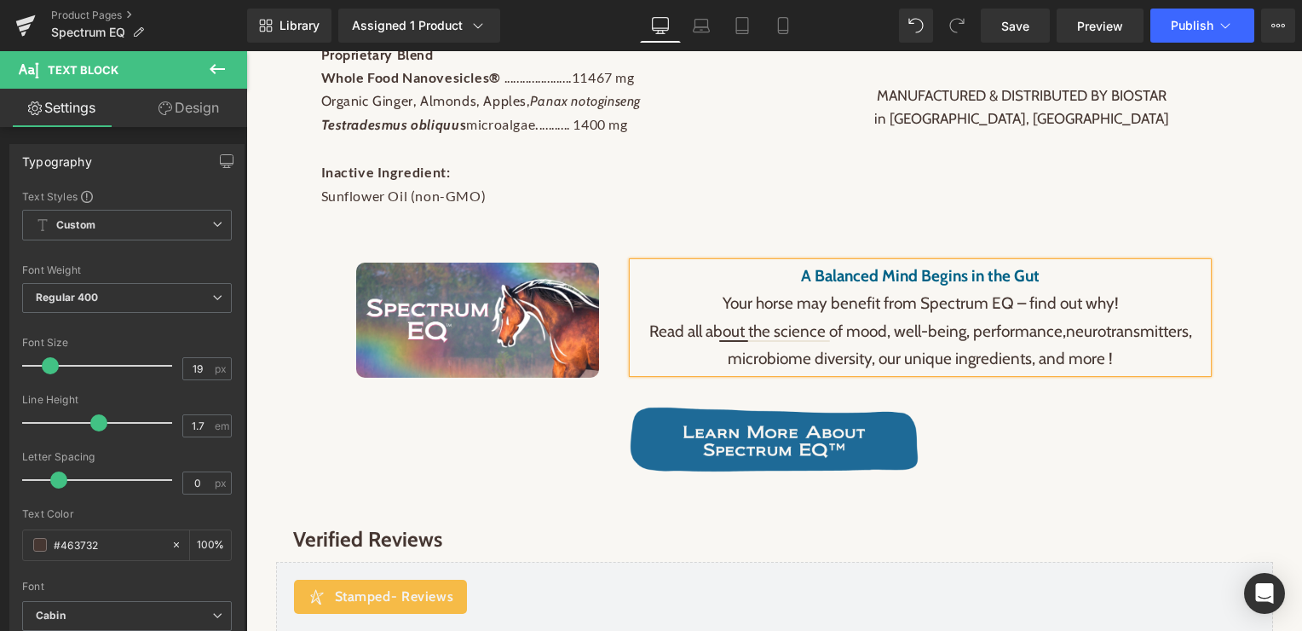
click at [1069, 331] on span "neurotransmitters, microbiome diversity, our unique ingredients, and more !" at bounding box center [960, 344] width 464 height 47
click at [1151, 351] on p "Read all about the science of mood, well-being, performance, neurotransmitters,…" at bounding box center [920, 345] width 574 height 55
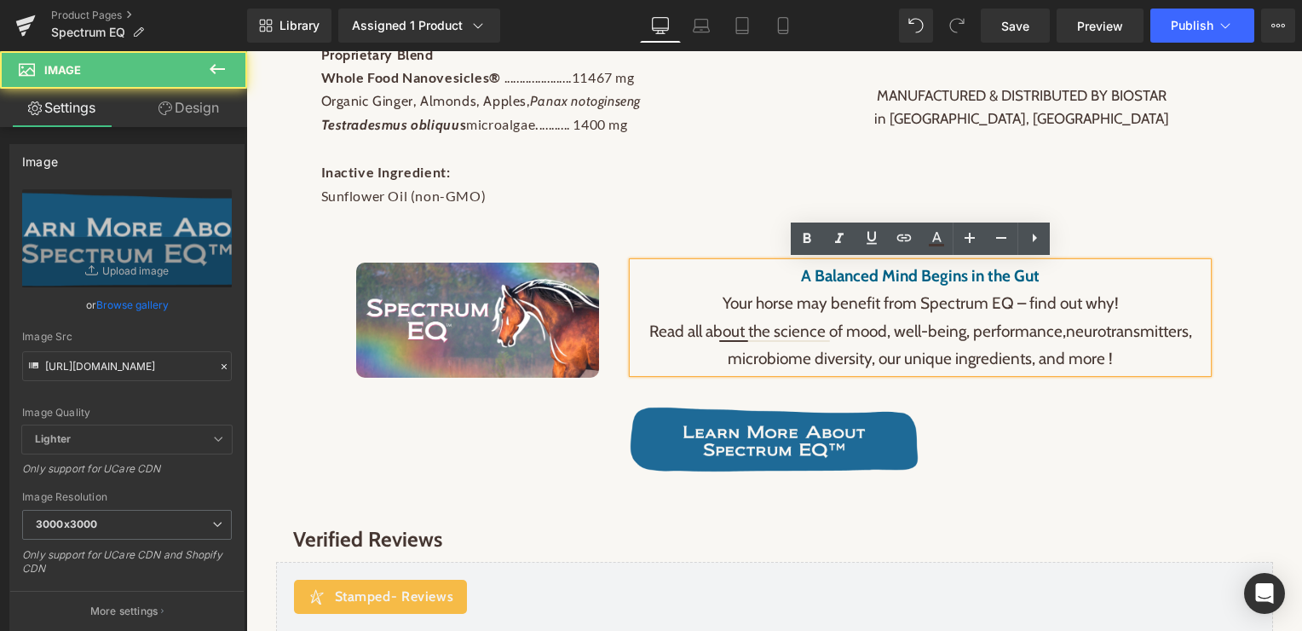
click at [774, 394] on div "Spectrum EQ™ provides: • Tetradesmus obliquus , a unique microalgae, supports m…" at bounding box center [774, 32] width 1023 height 899
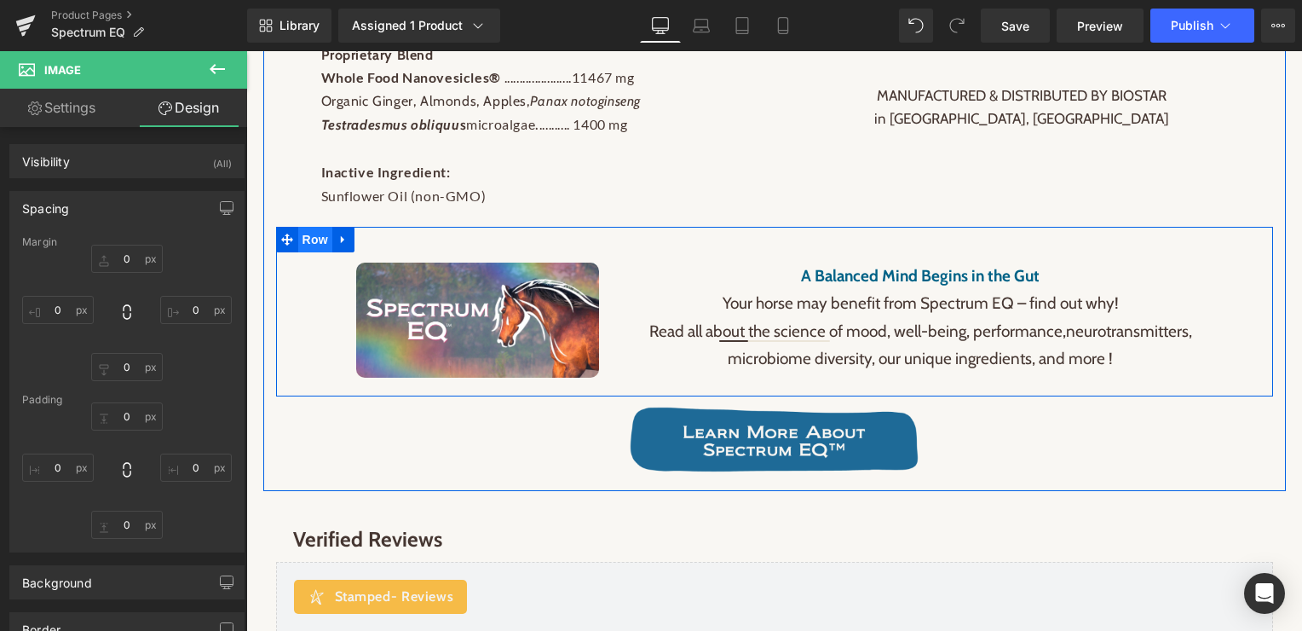
click at [312, 239] on span "Row" at bounding box center [315, 240] width 34 height 26
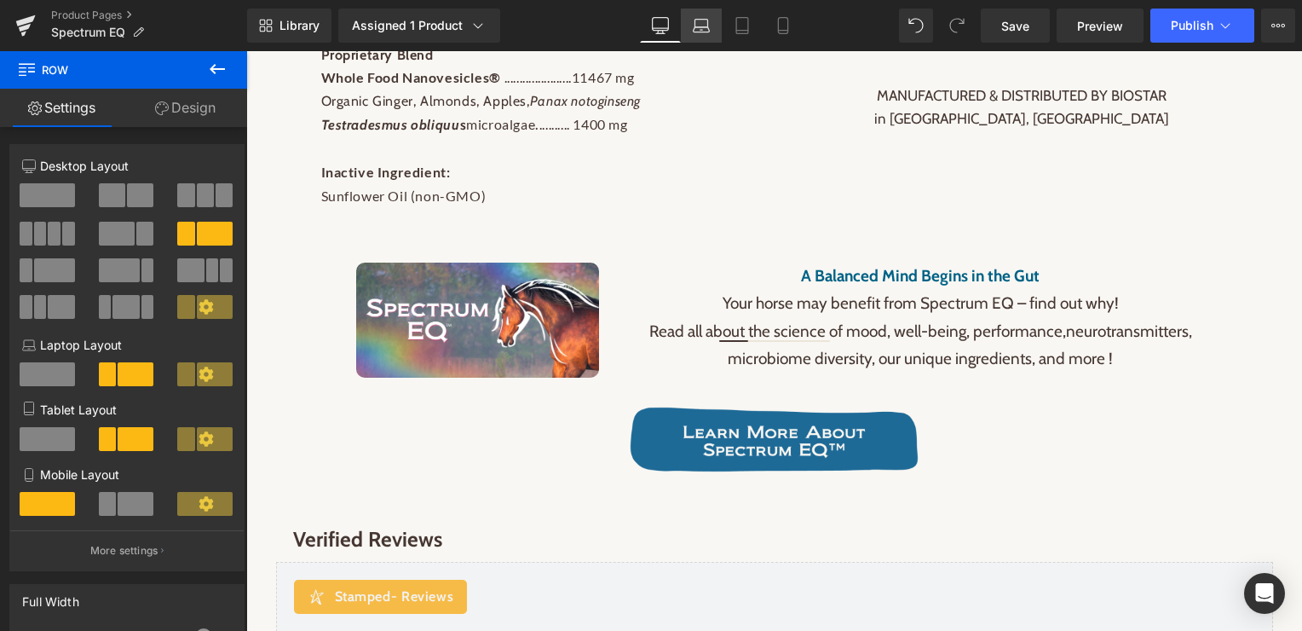
click at [702, 27] on icon at bounding box center [702, 29] width 16 height 5
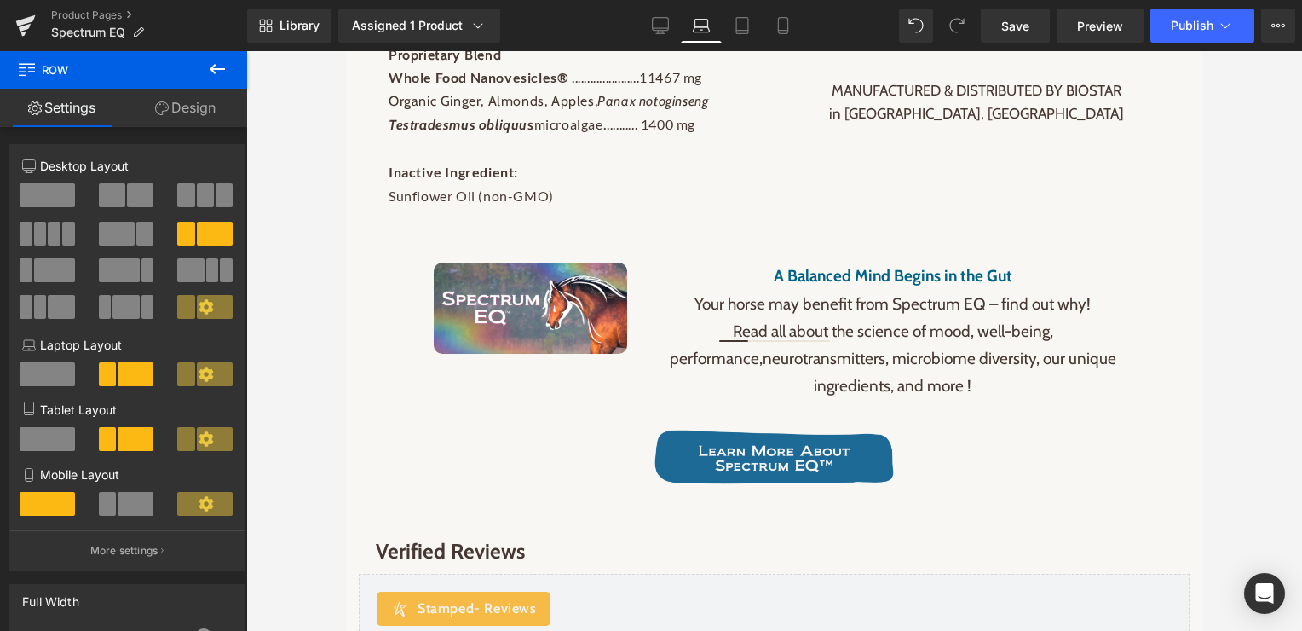
scroll to position [2090, 0]
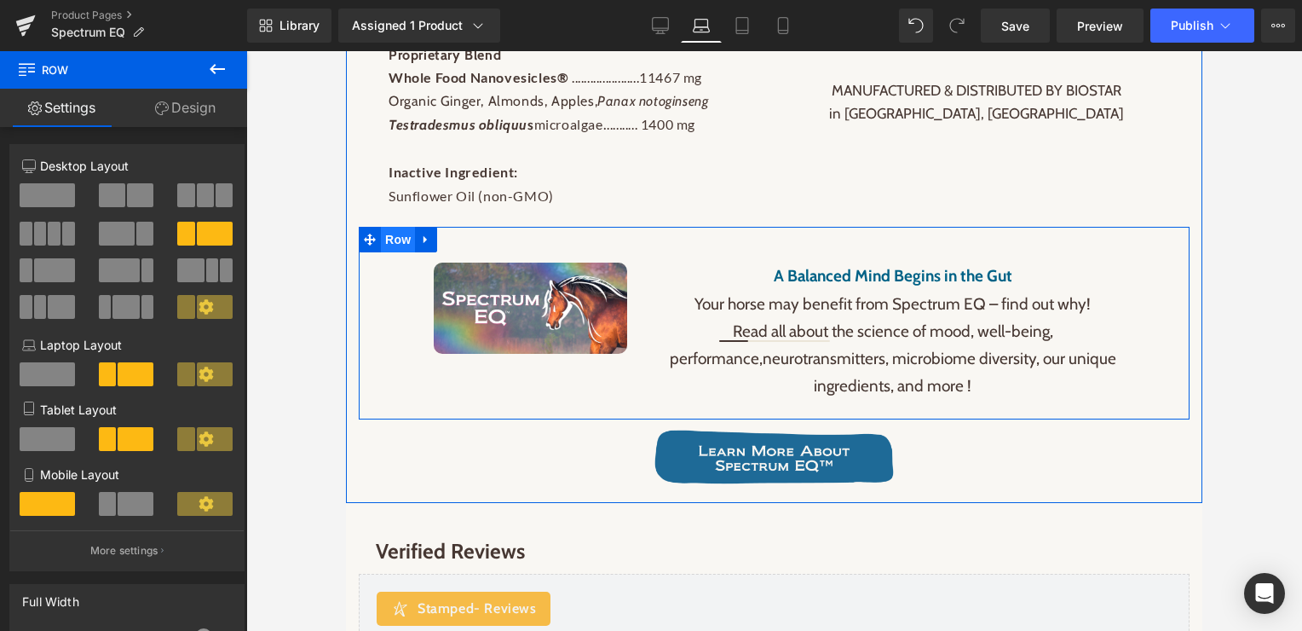
click at [401, 236] on span "Row" at bounding box center [398, 240] width 34 height 26
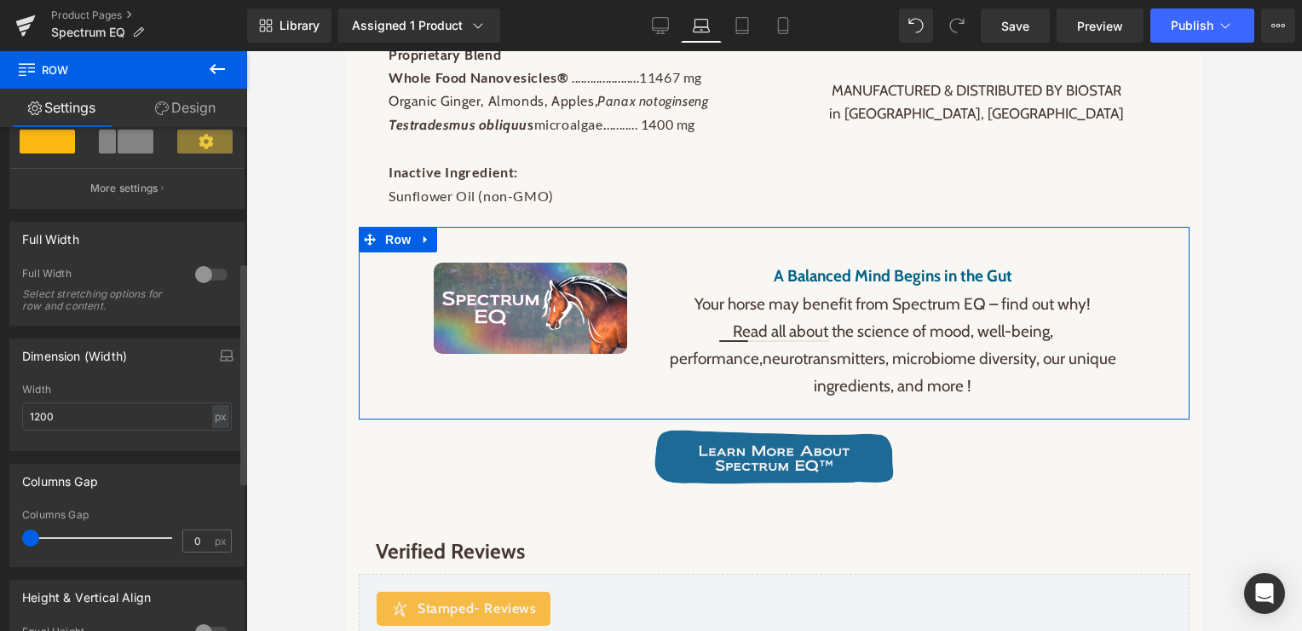
scroll to position [299, 0]
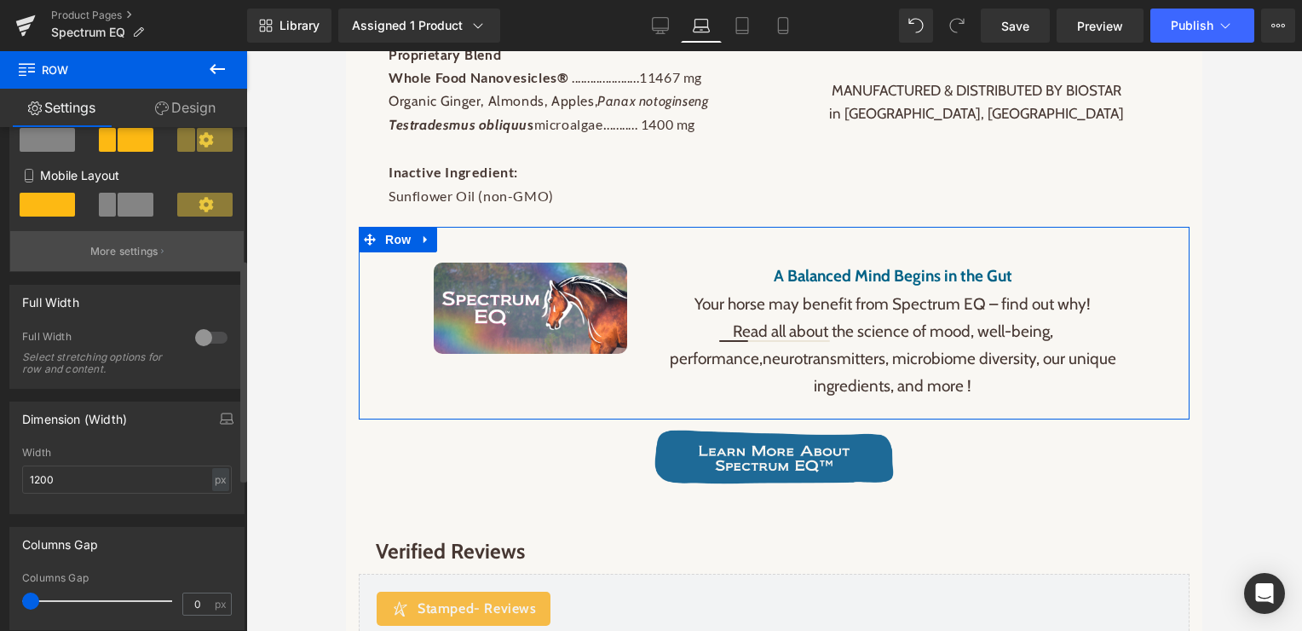
click at [111, 250] on p "More settings" at bounding box center [124, 251] width 68 height 15
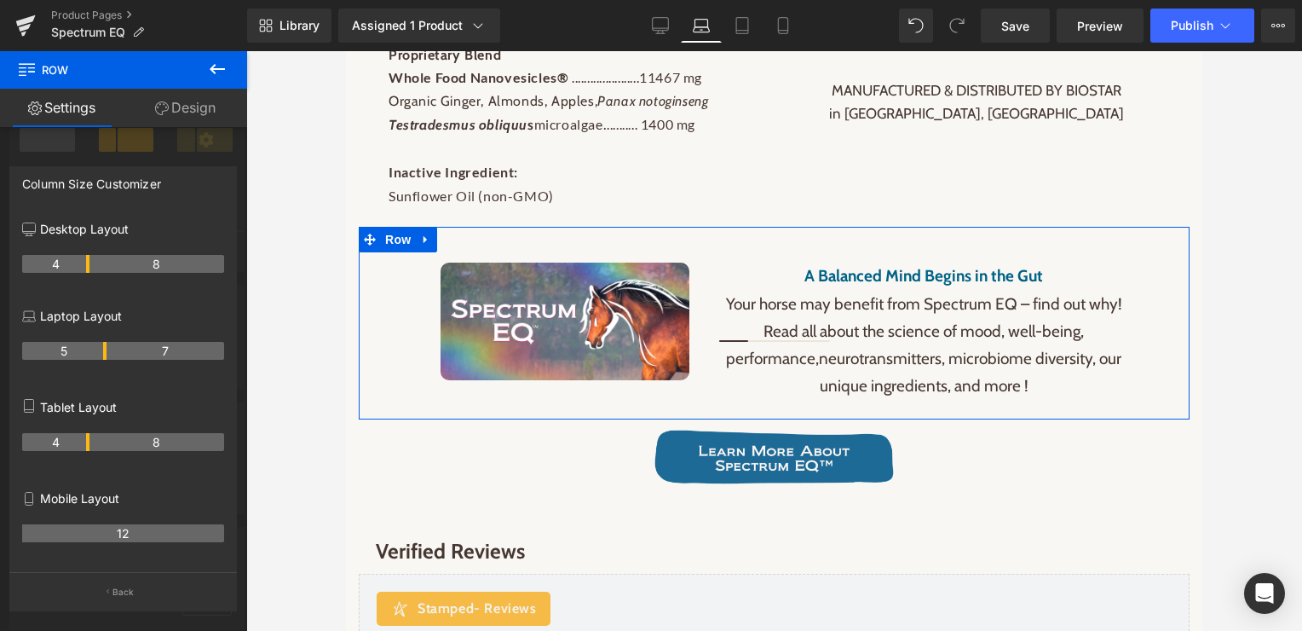
drag, startPoint x: 87, startPoint y: 349, endPoint x: 97, endPoint y: 349, distance: 10.2
click at [97, 349] on th "5" at bounding box center [64, 351] width 84 height 18
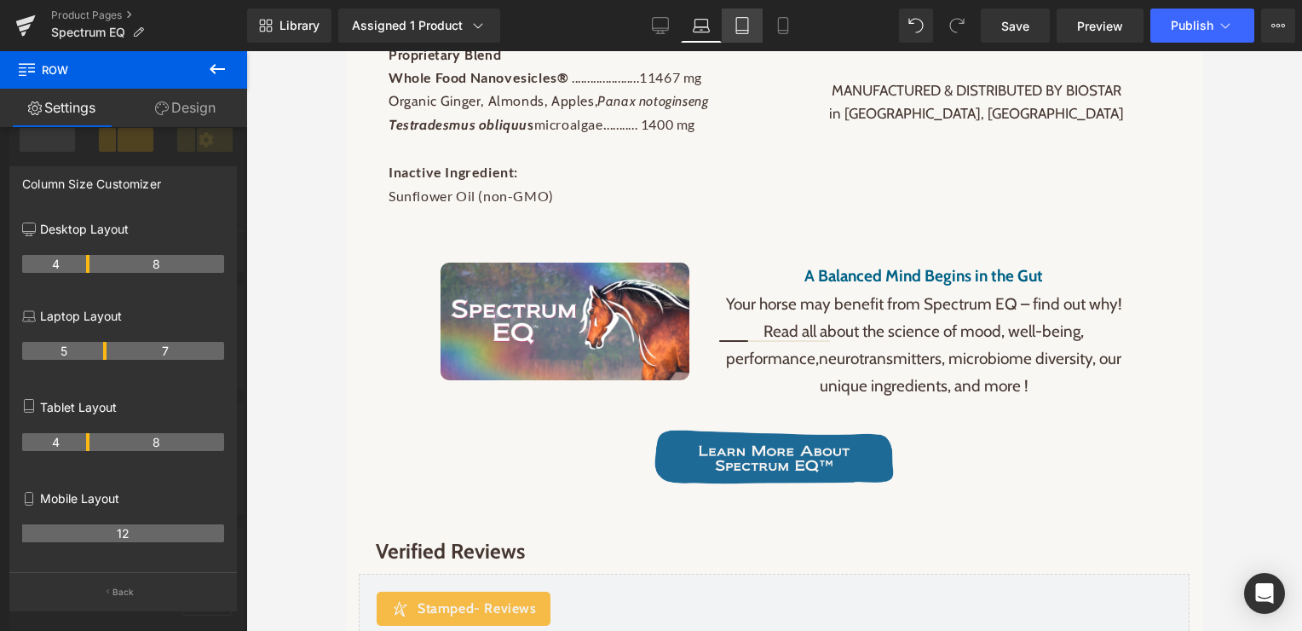
click at [734, 25] on icon at bounding box center [742, 25] width 17 height 17
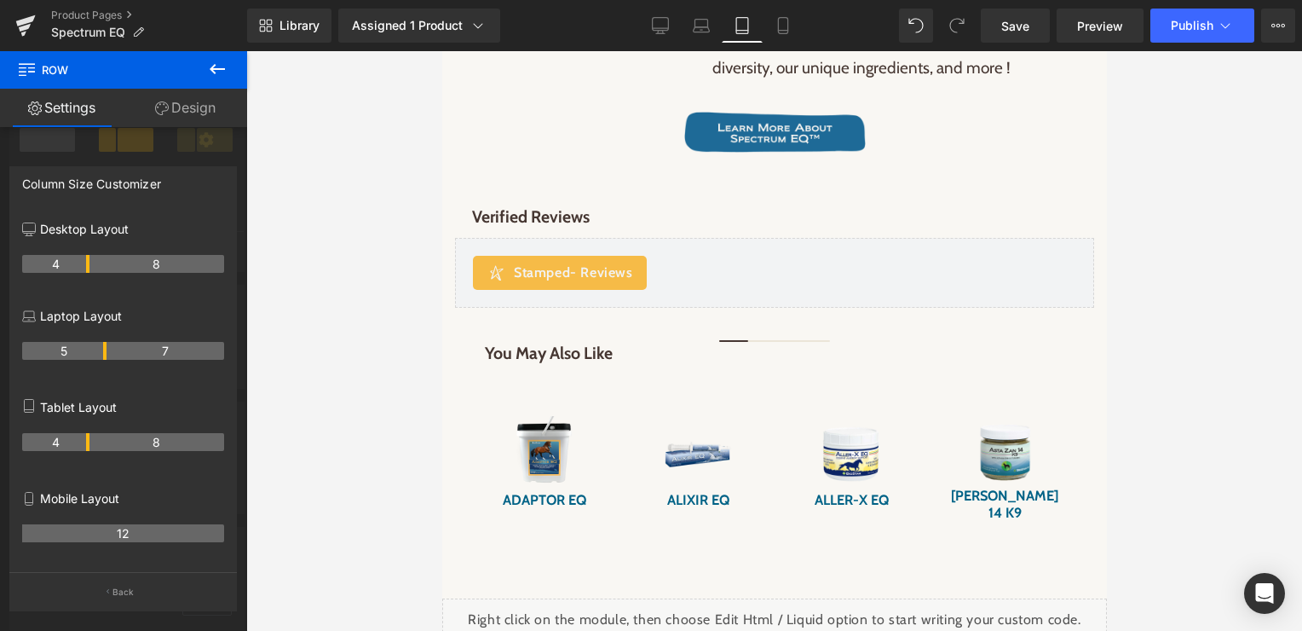
scroll to position [3327, 0]
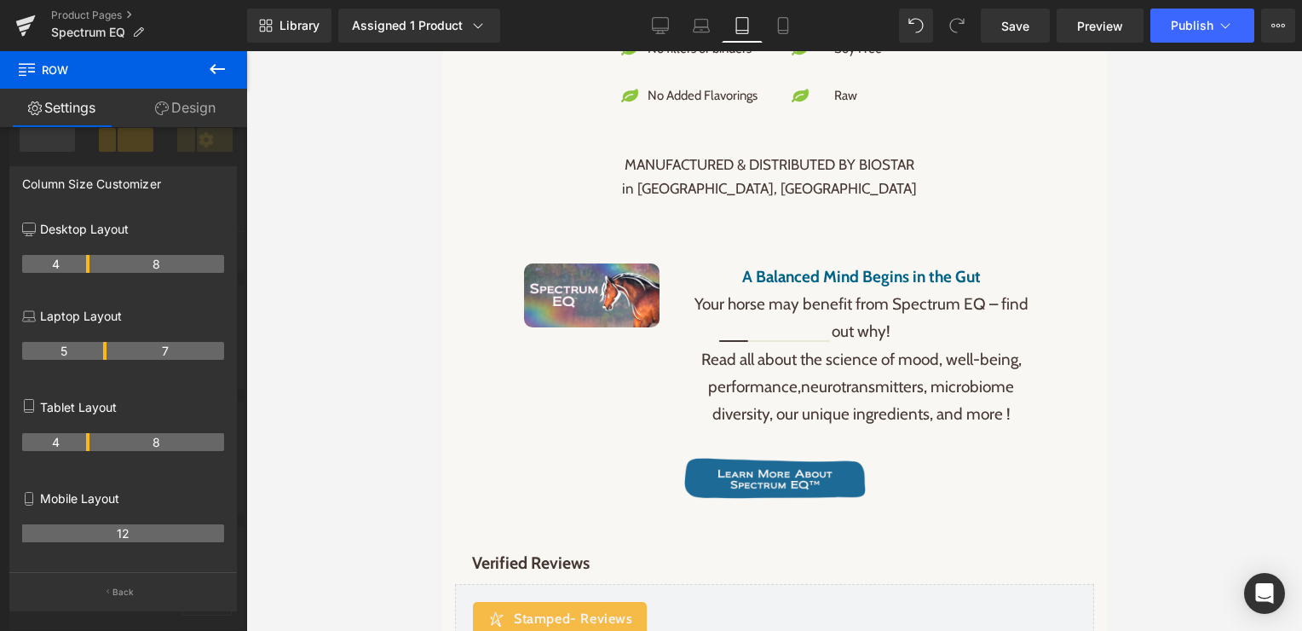
click at [589, 364] on div at bounding box center [773, 340] width 665 height 579
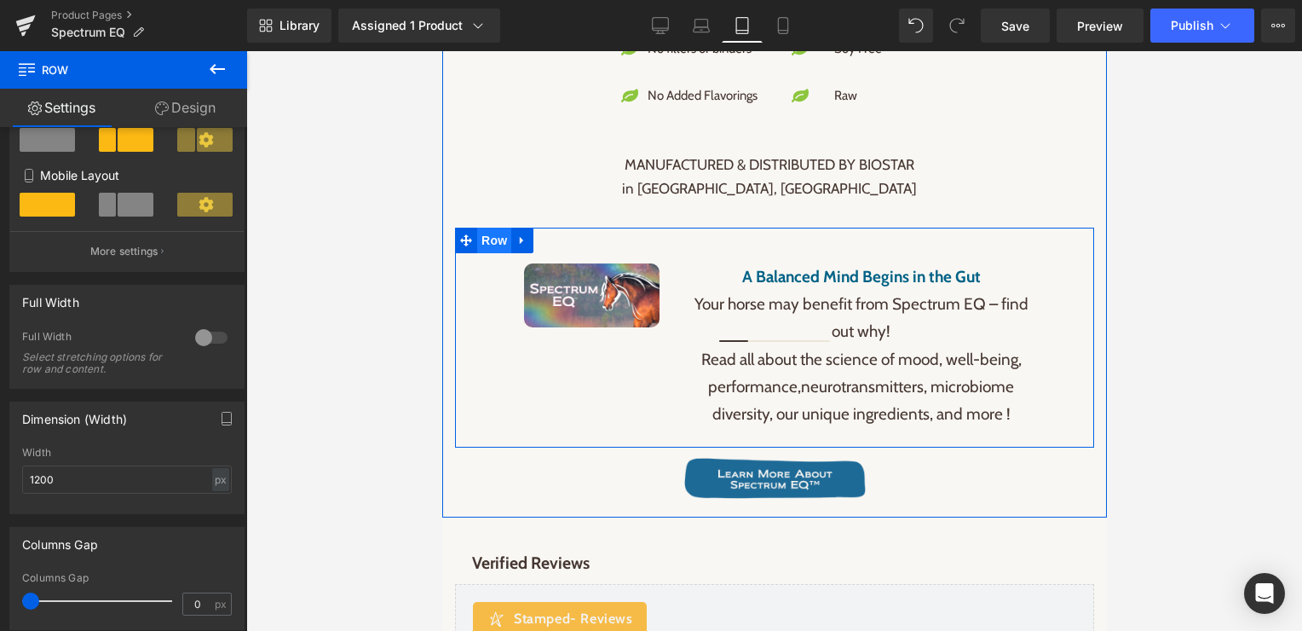
click at [488, 238] on span "Row" at bounding box center [493, 241] width 34 height 26
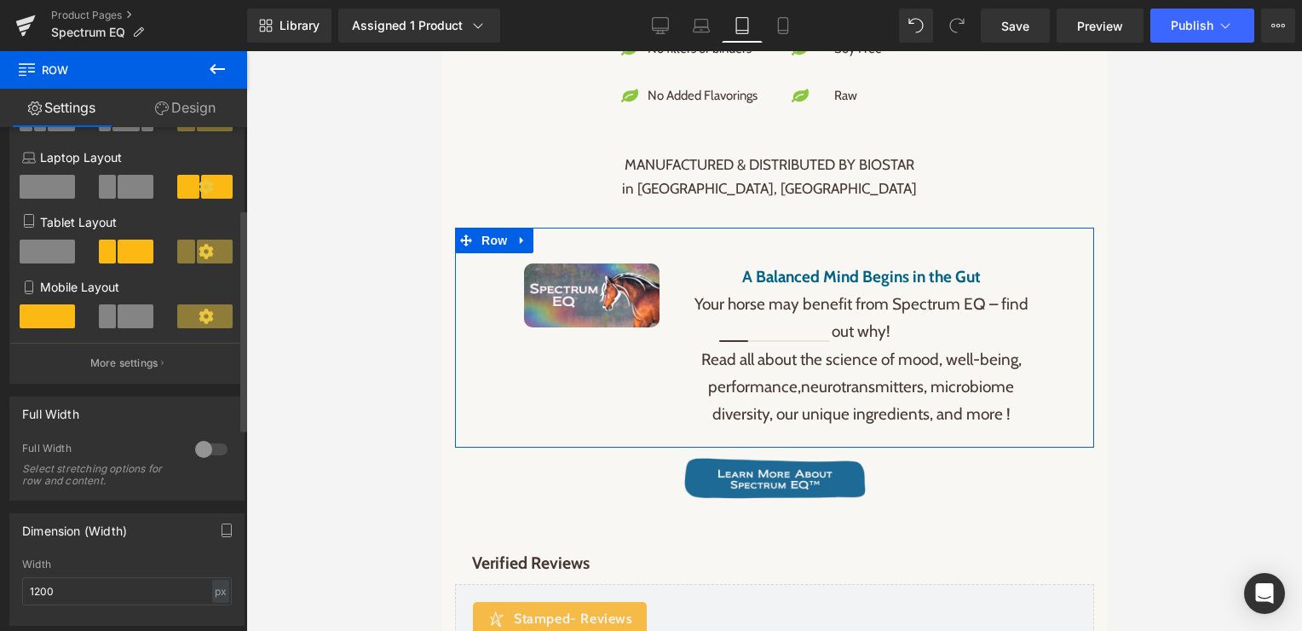
scroll to position [182, 0]
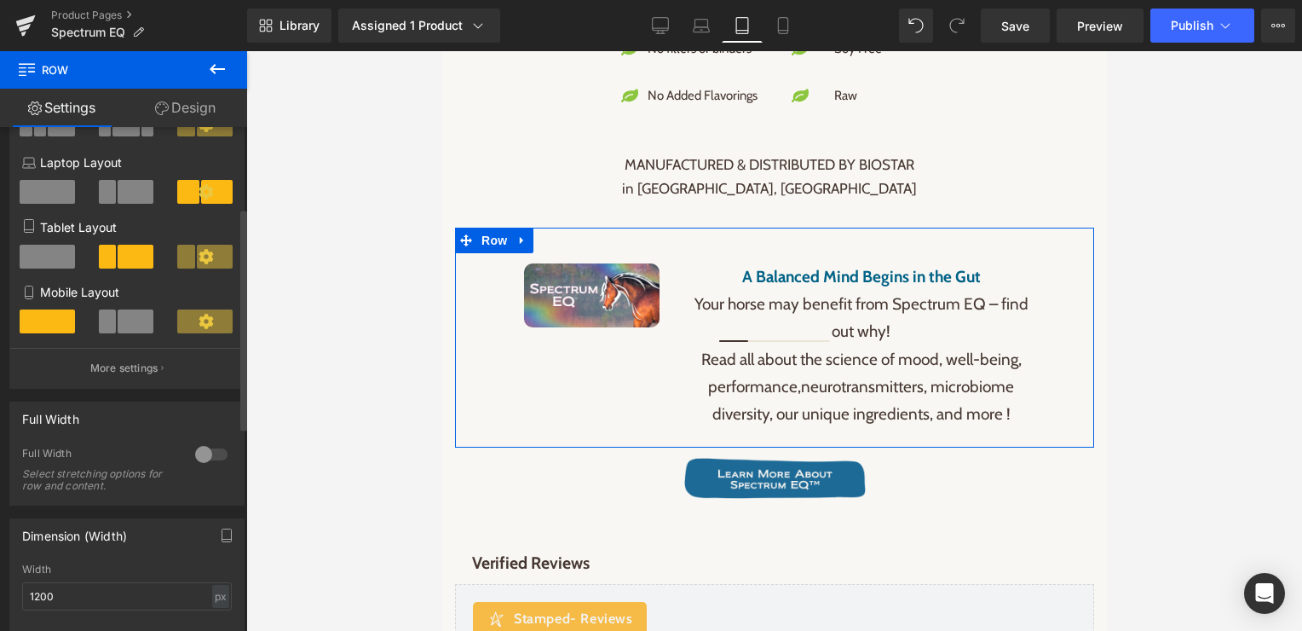
click at [37, 259] on span at bounding box center [47, 257] width 55 height 24
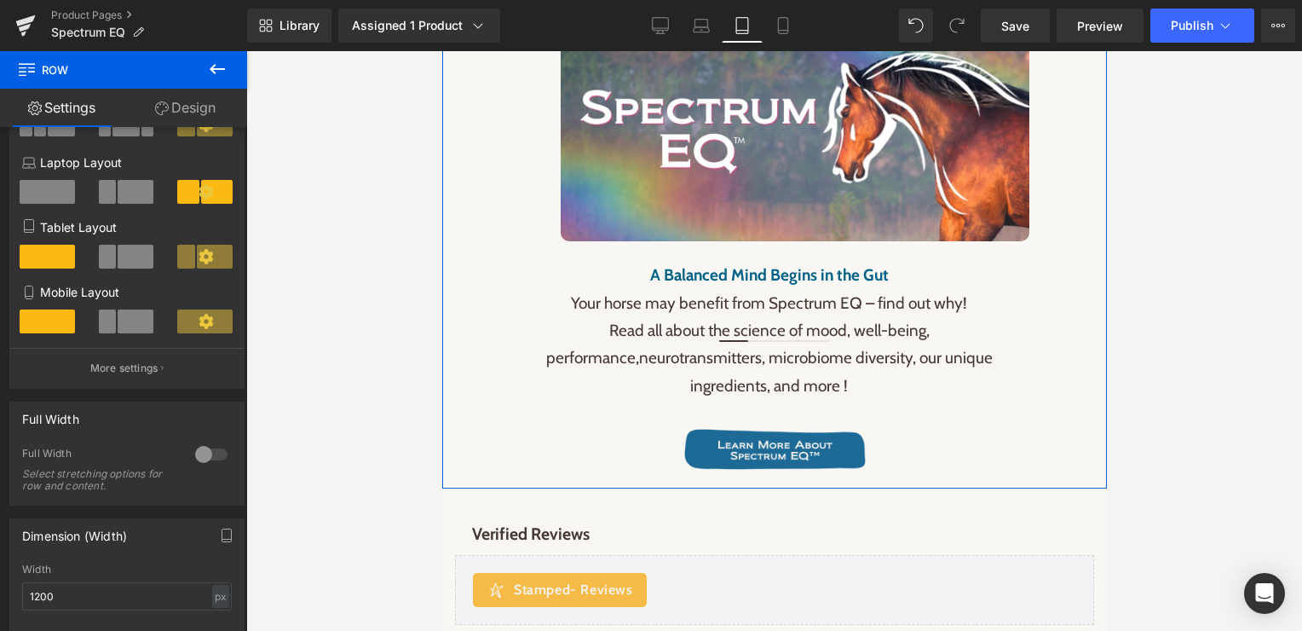
scroll to position [3586, 0]
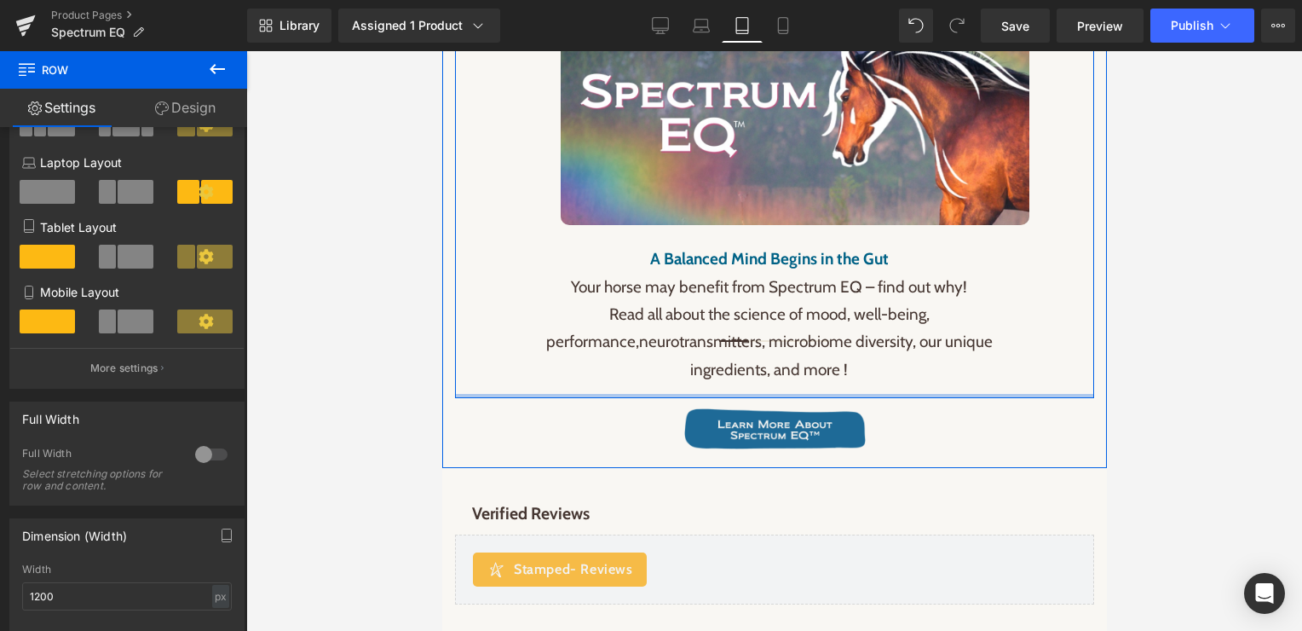
click at [744, 390] on div "Image A Balanced Mind Begins in the Gut Your horse may benefit from Spectrum EQ…" at bounding box center [773, 182] width 639 height 429
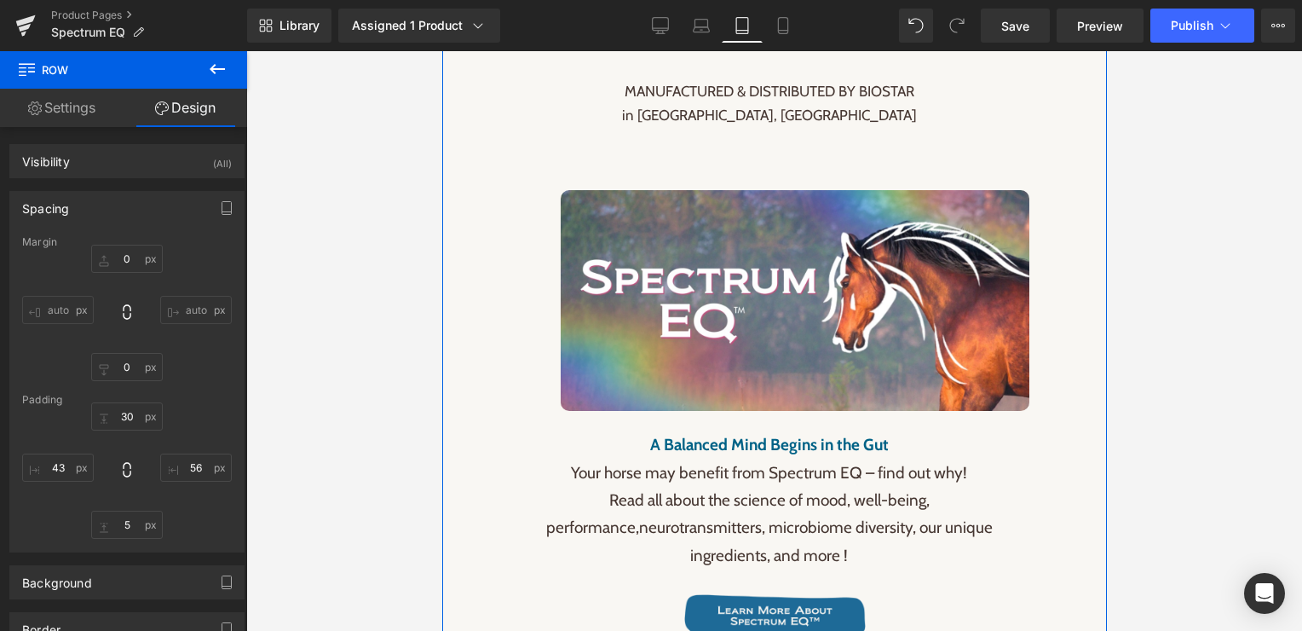
scroll to position [3390, 0]
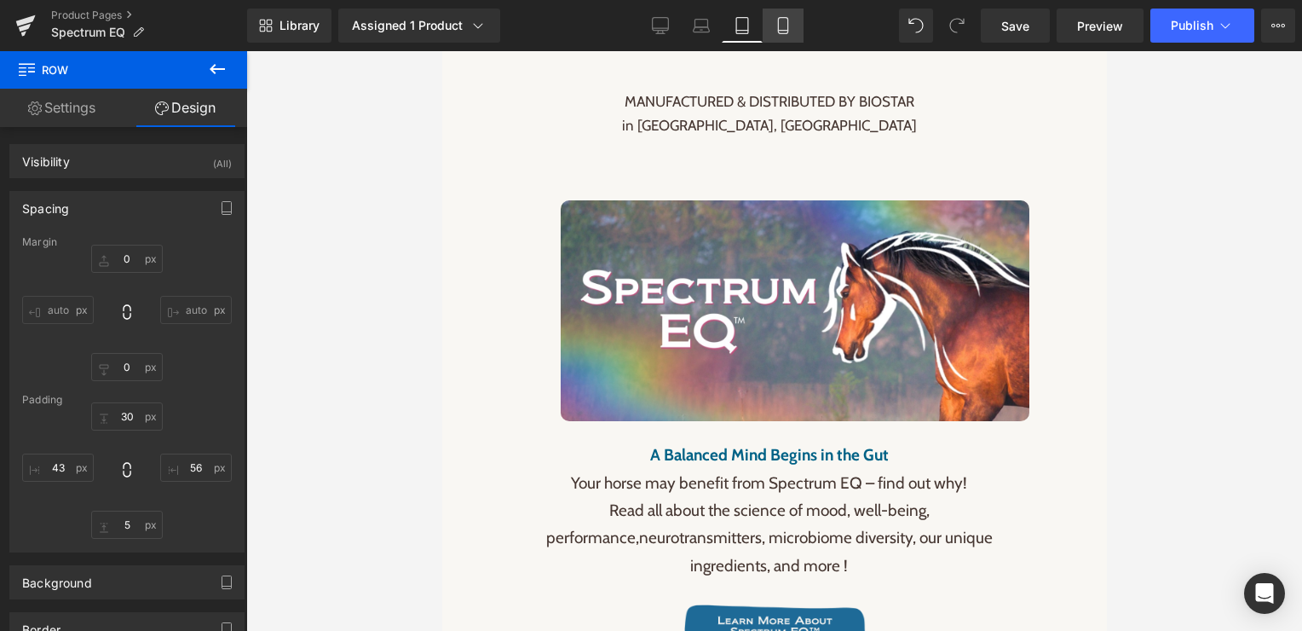
click at [787, 25] on icon at bounding box center [782, 26] width 9 height 16
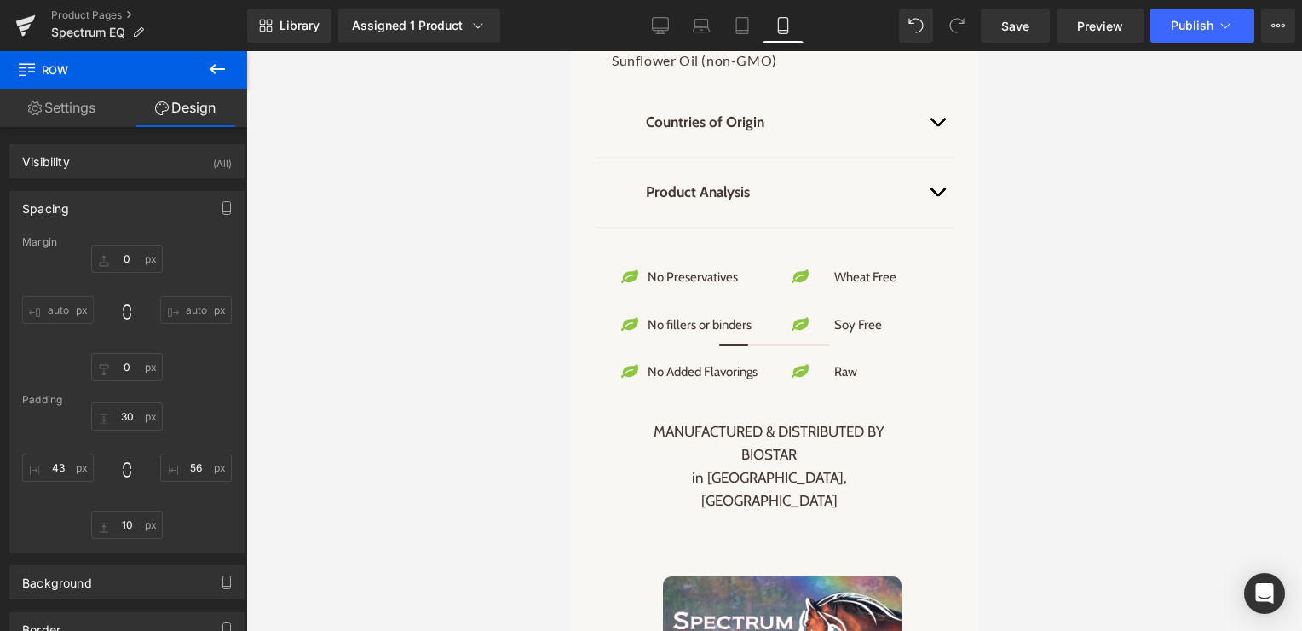
type input "0"
type input "30"
type input "56"
type input "10"
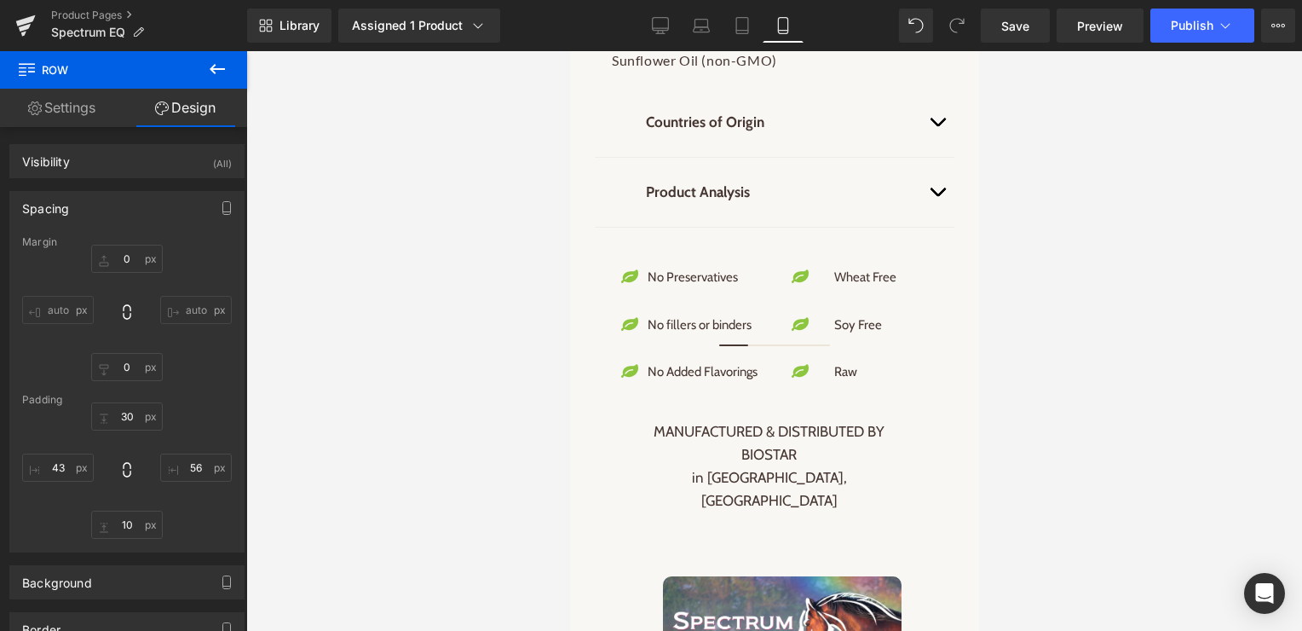
type input "43"
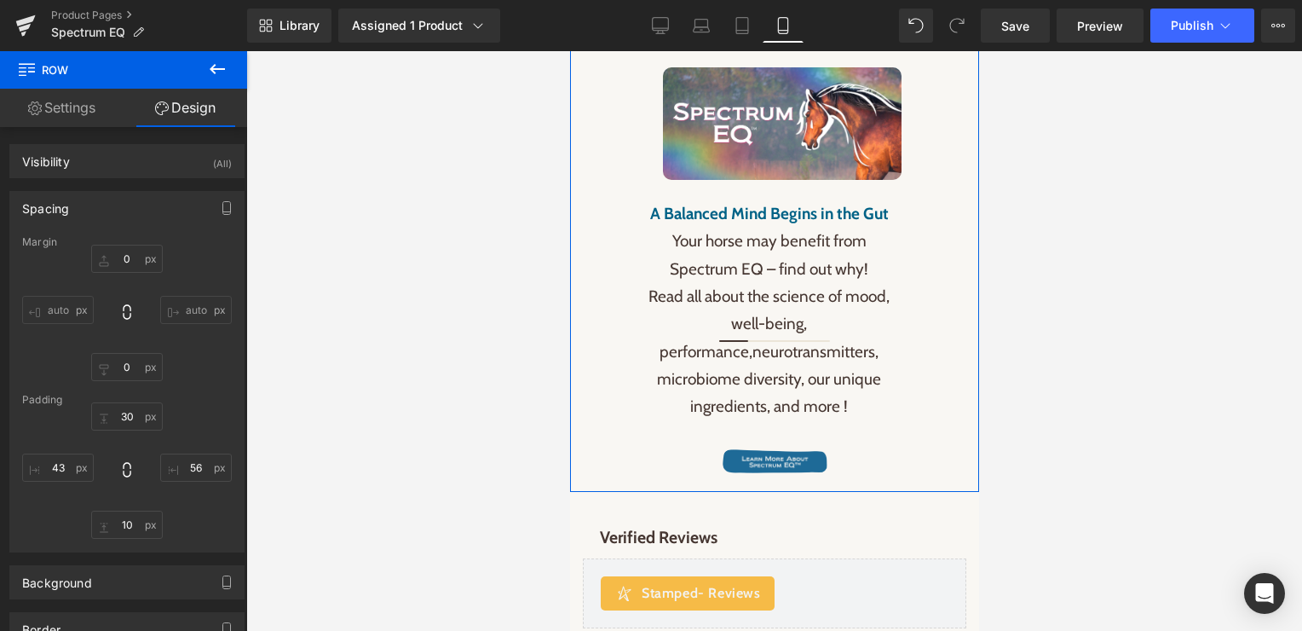
scroll to position [3400, 0]
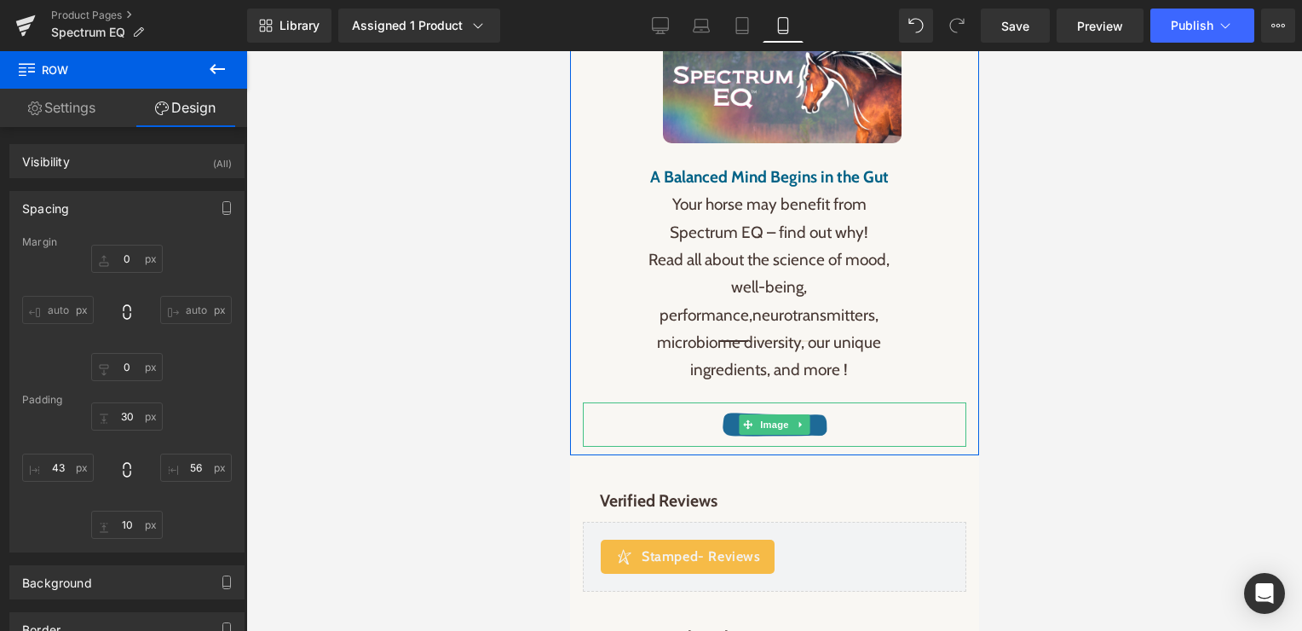
click at [852, 412] on div at bounding box center [773, 424] width 349 height 24
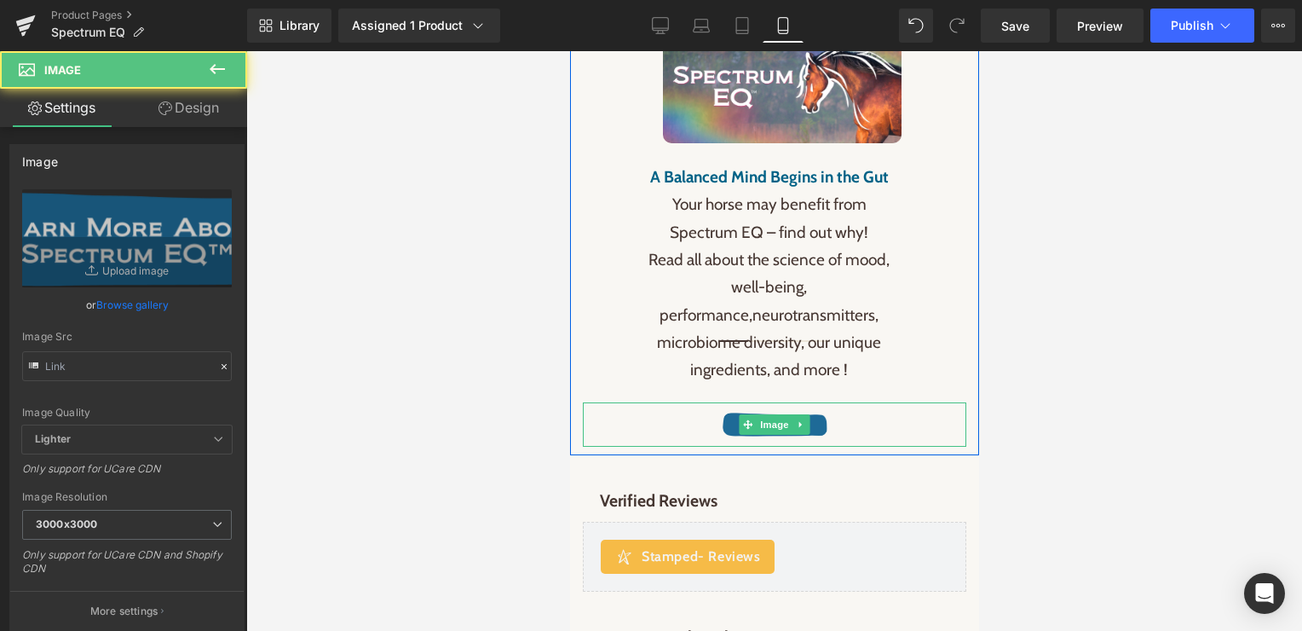
type input "[URL][DOMAIN_NAME]"
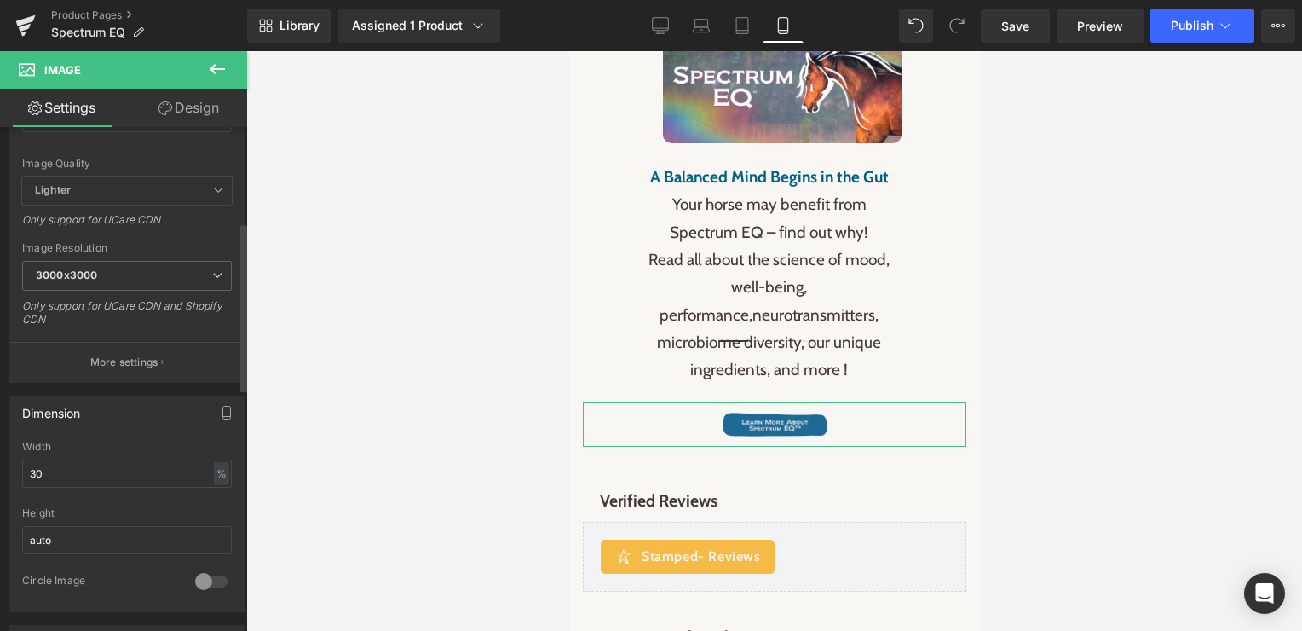
scroll to position [288, 0]
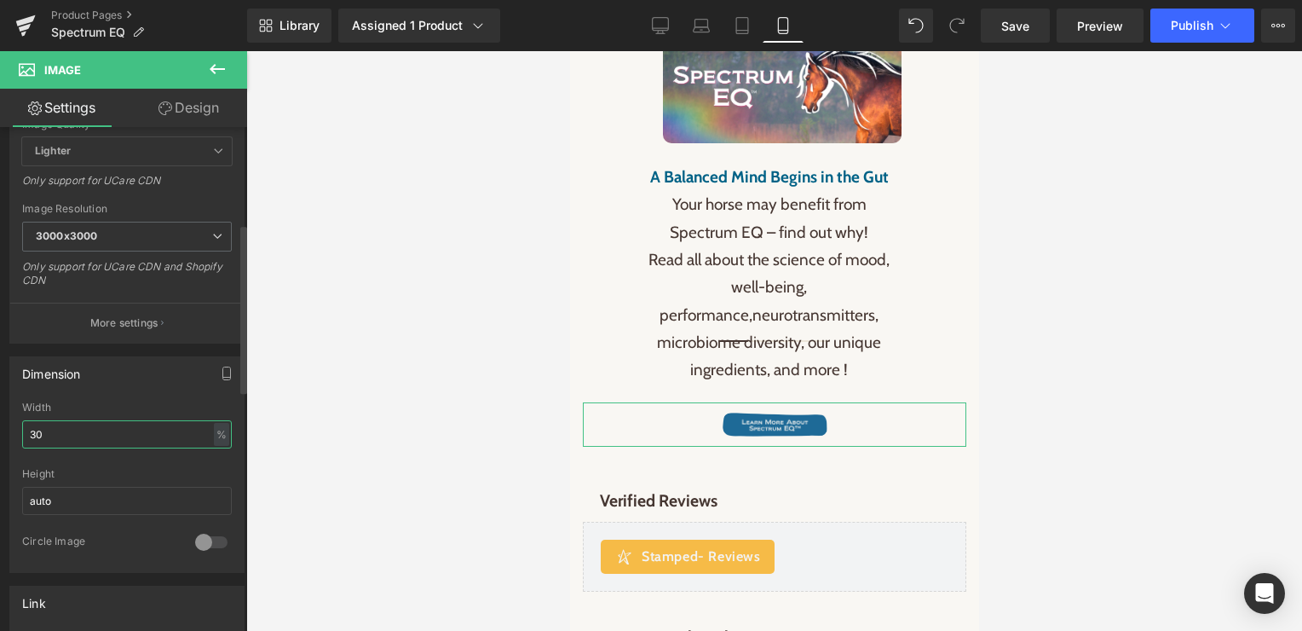
drag, startPoint x: 49, startPoint y: 434, endPoint x: 32, endPoint y: 434, distance: 17.0
click at [32, 434] on input "30" at bounding box center [127, 434] width 210 height 28
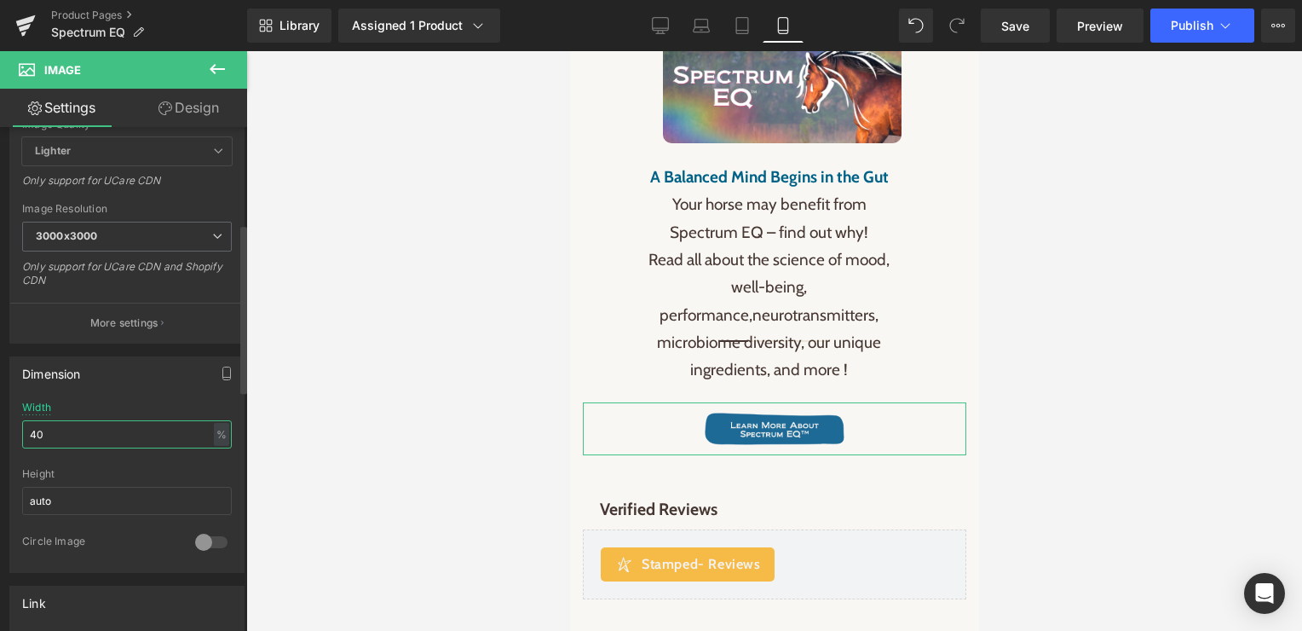
type input "4"
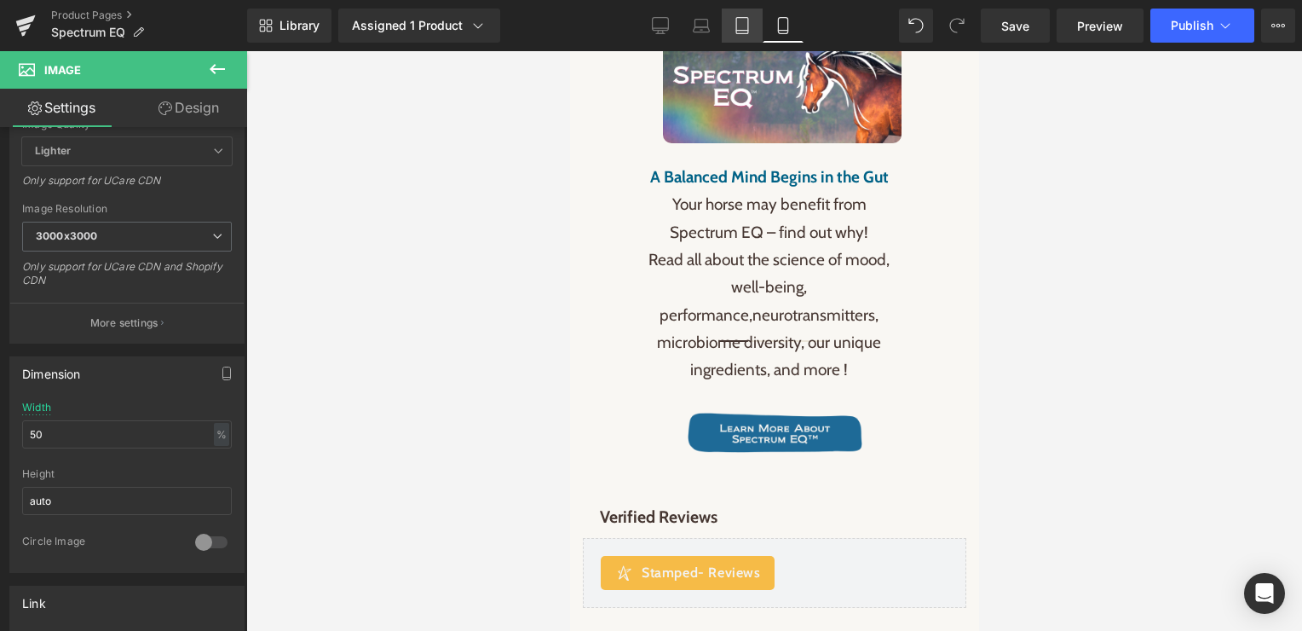
click at [741, 28] on icon at bounding box center [742, 25] width 17 height 17
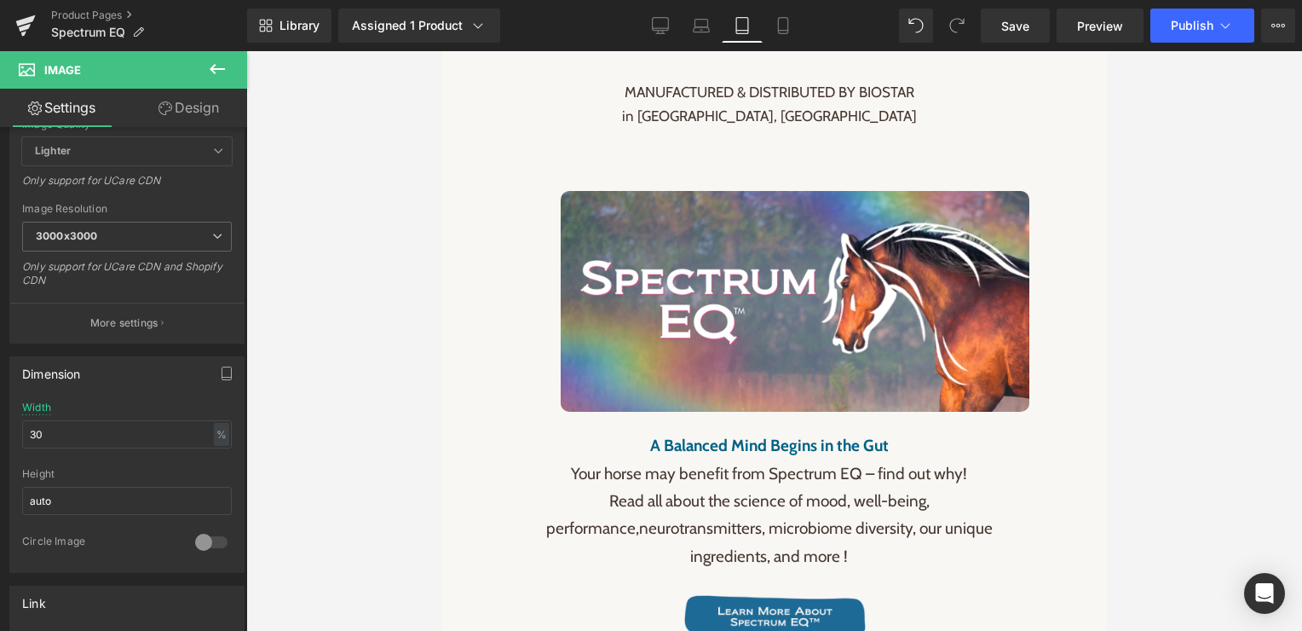
scroll to position [3603, 0]
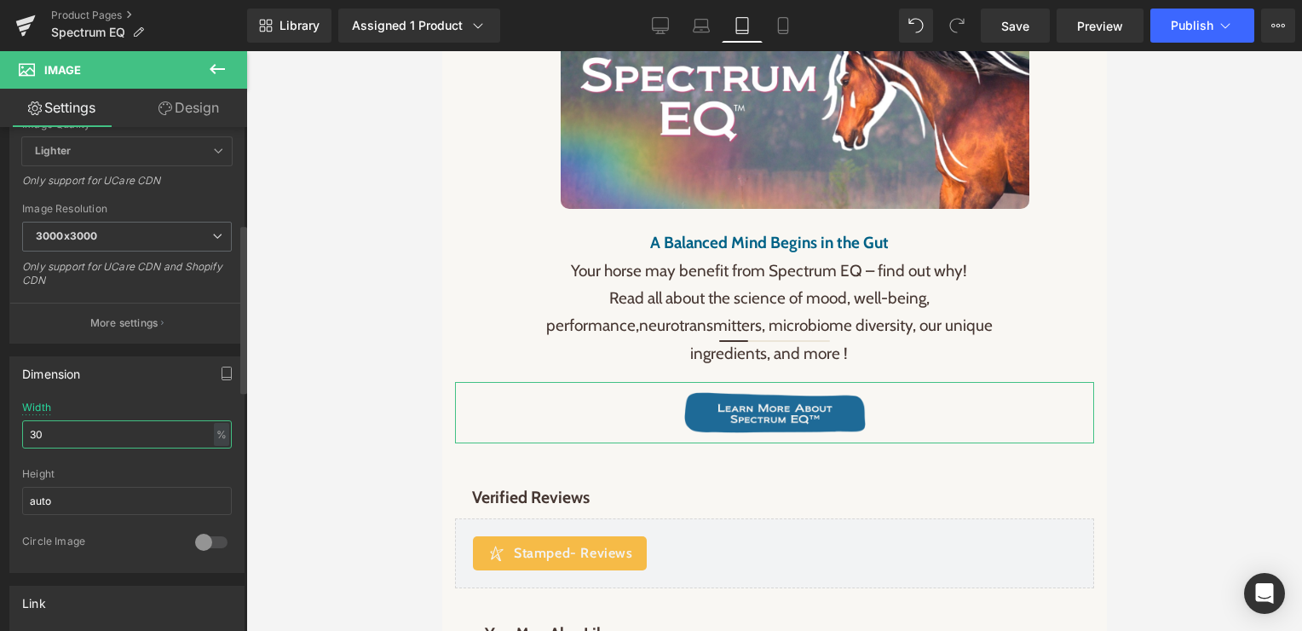
click at [58, 437] on input "30" at bounding box center [127, 434] width 210 height 28
type input "3"
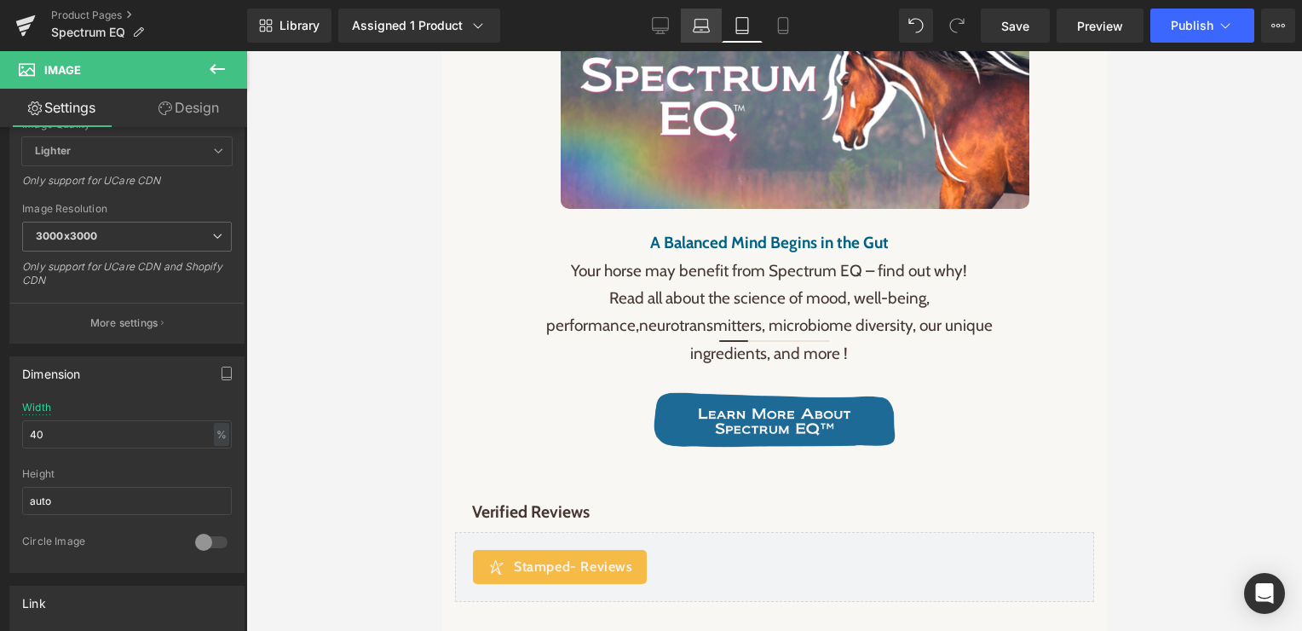
click at [710, 29] on icon at bounding box center [702, 29] width 16 height 5
type input "30"
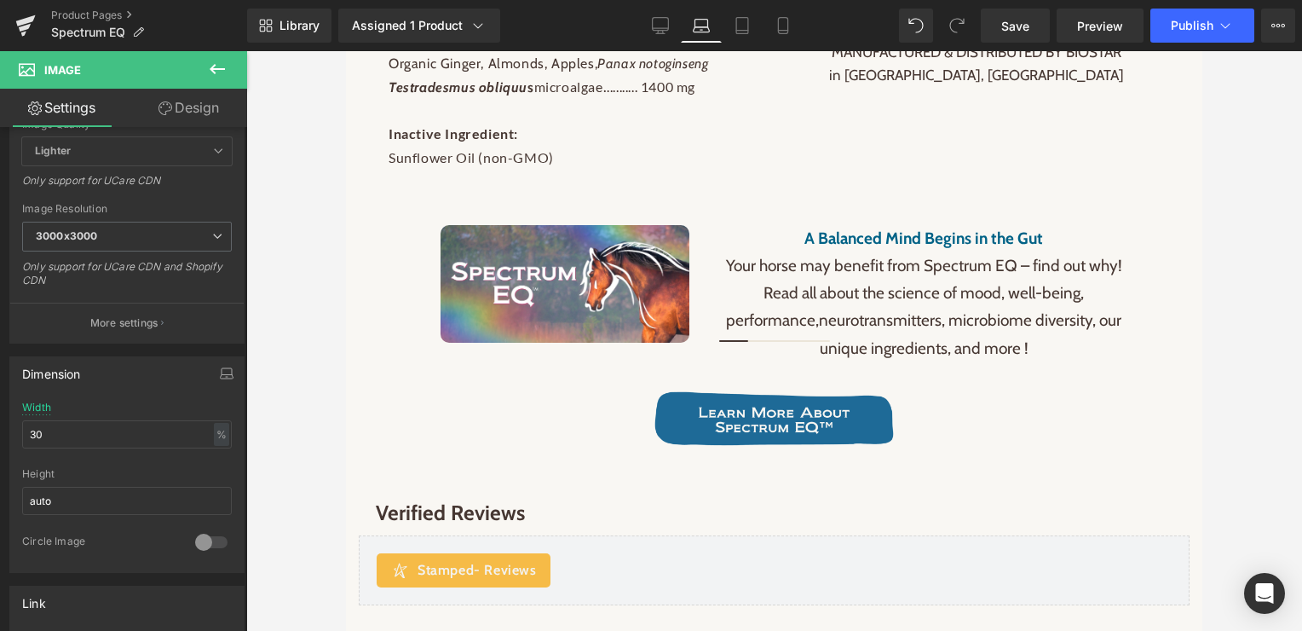
scroll to position [2128, 0]
click at [661, 22] on icon at bounding box center [660, 25] width 17 height 17
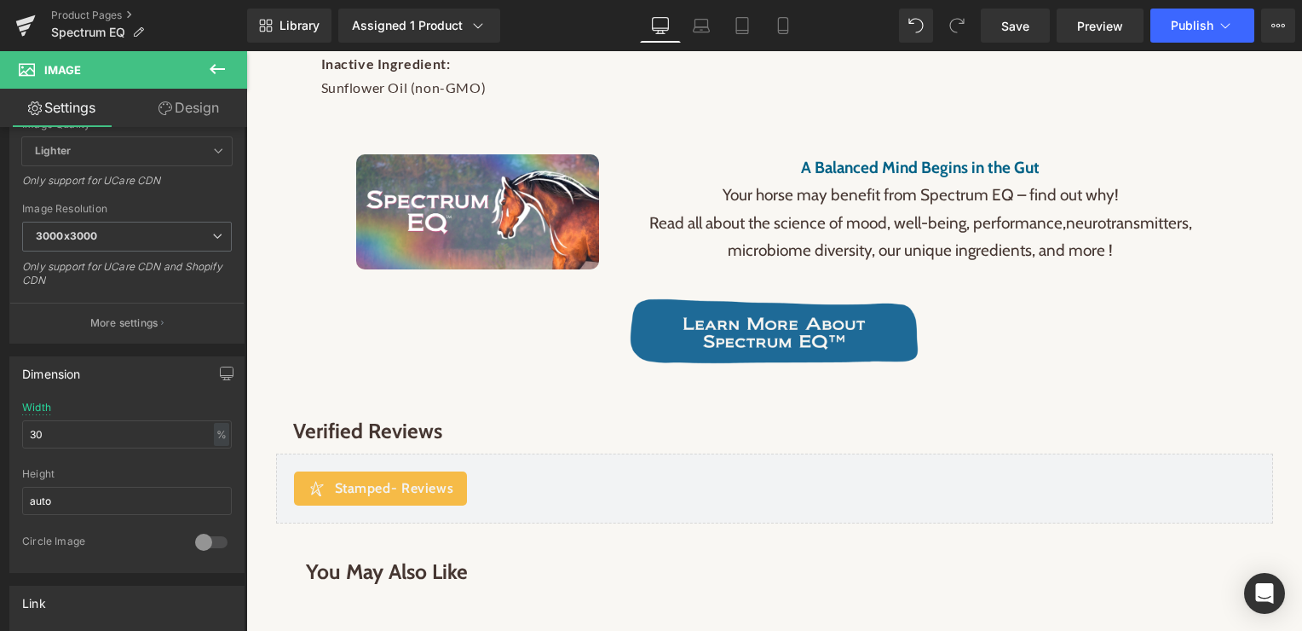
scroll to position [1988, 0]
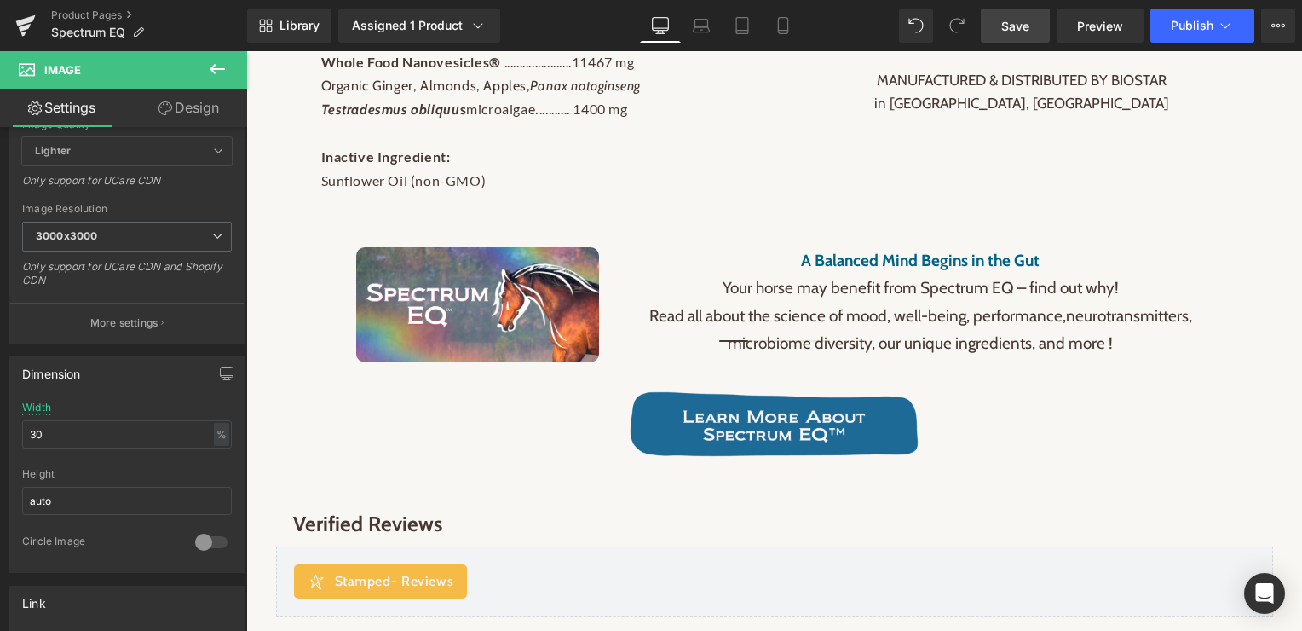
click at [1029, 24] on span "Save" at bounding box center [1015, 26] width 28 height 18
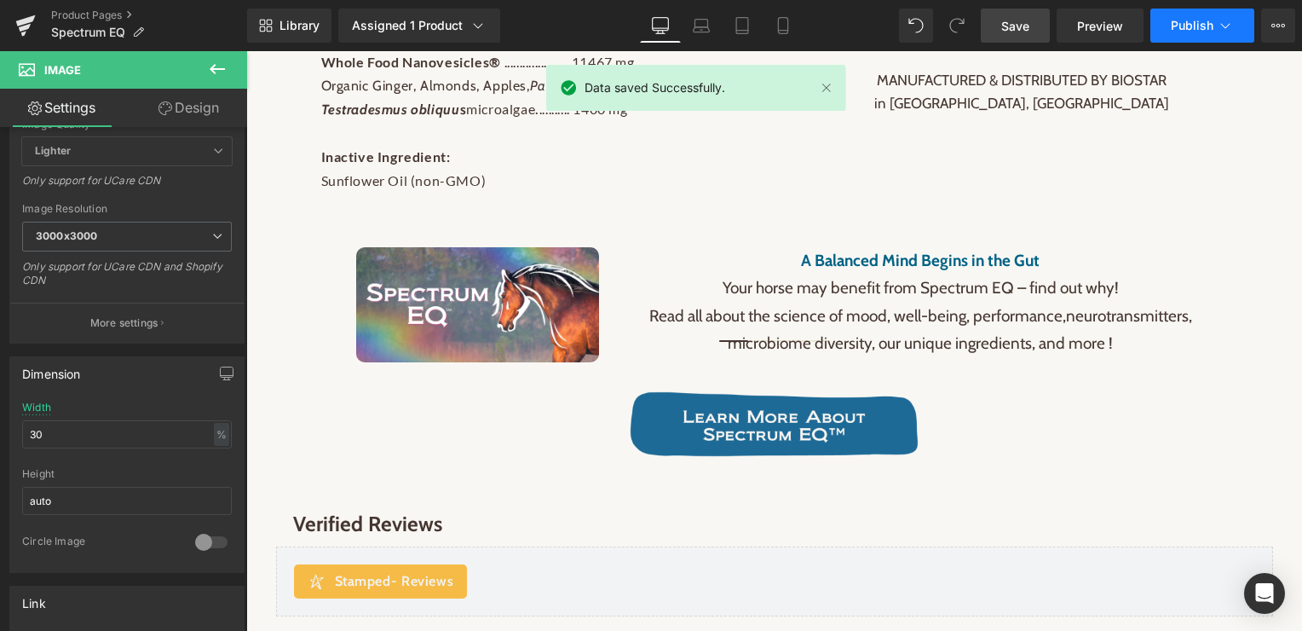
click at [1178, 24] on span "Publish" at bounding box center [1192, 26] width 43 height 14
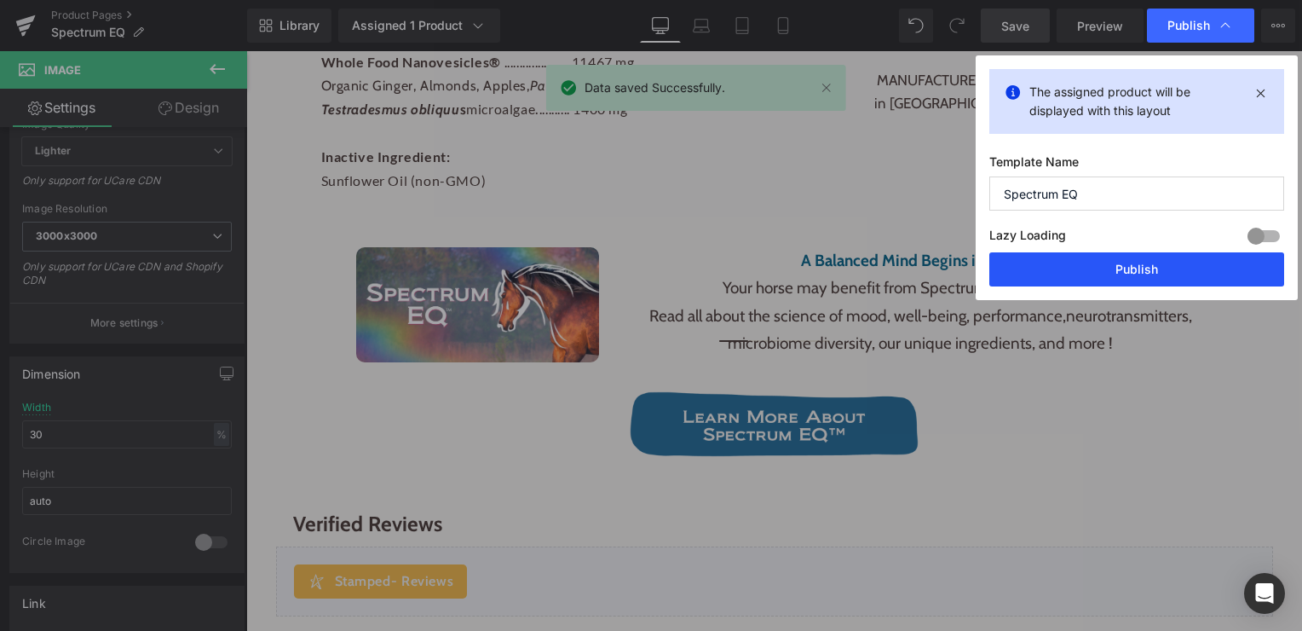
click at [1092, 269] on button "Publish" at bounding box center [1136, 269] width 295 height 34
